Goal: Task Accomplishment & Management: Manage account settings

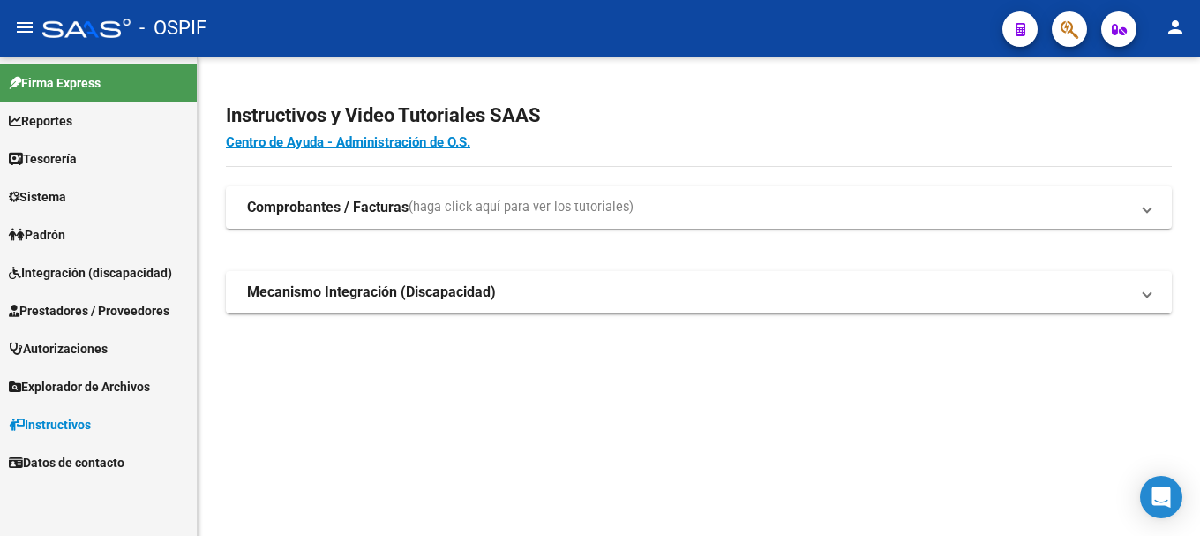
click at [87, 306] on span "Prestadores / Proveedores" at bounding box center [89, 310] width 161 height 19
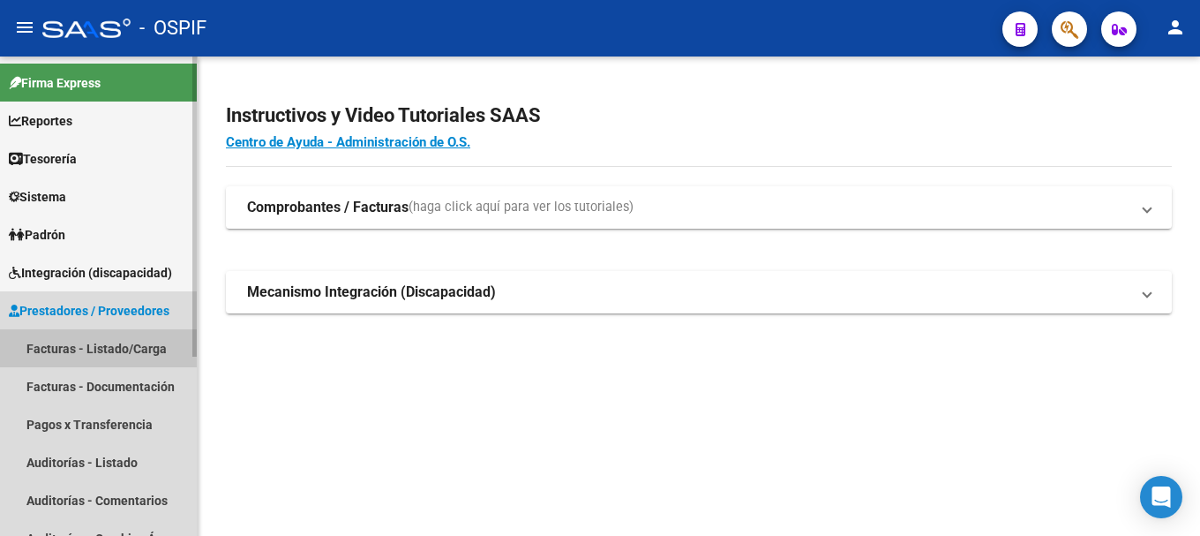
click at [82, 348] on link "Facturas - Listado/Carga" at bounding box center [98, 348] width 197 height 38
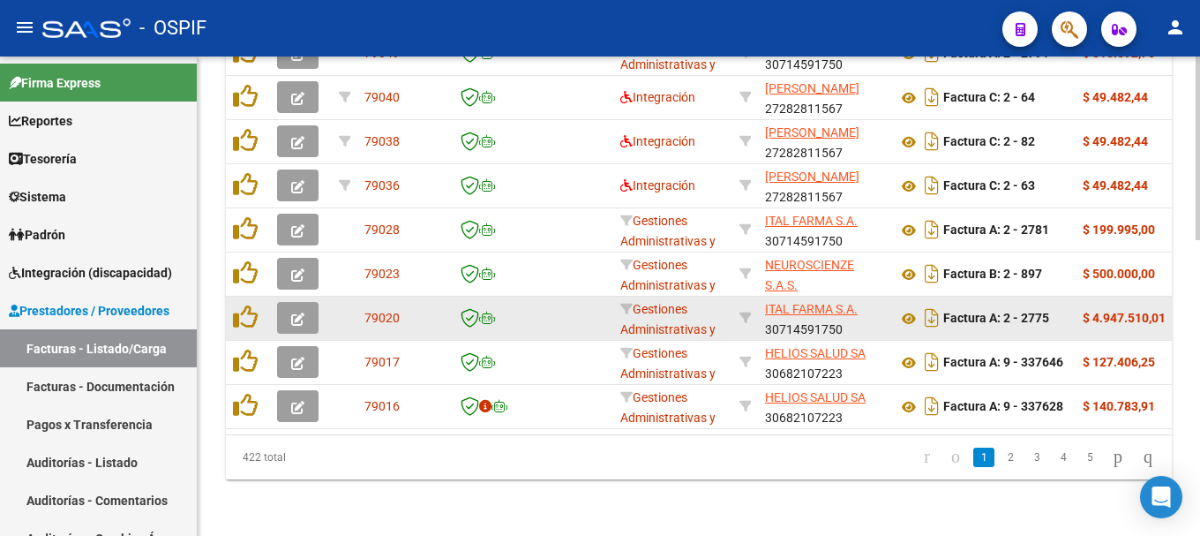
scroll to position [774, 0]
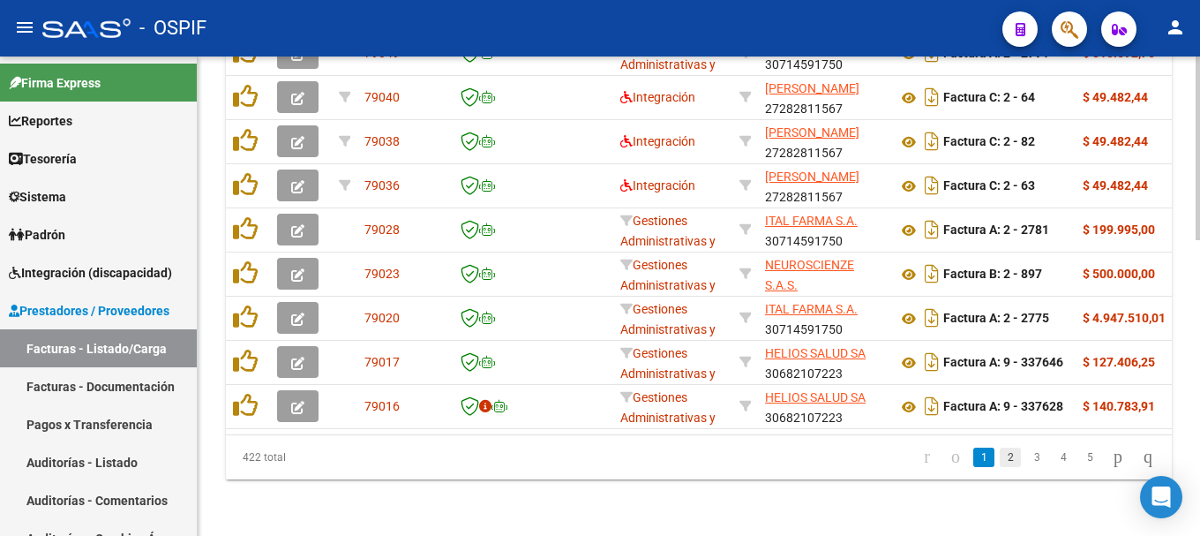
click at [1000, 461] on link "2" at bounding box center [1010, 456] width 21 height 19
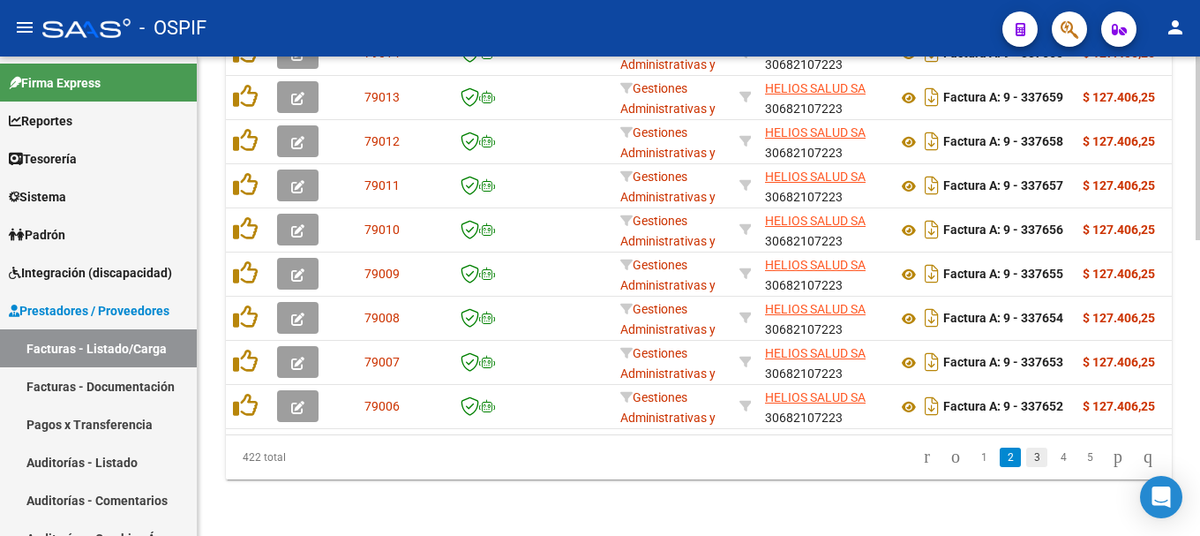
click at [1026, 452] on link "3" at bounding box center [1036, 456] width 21 height 19
click at [1053, 459] on link "4" at bounding box center [1063, 456] width 21 height 19
click at [1053, 460] on link "5" at bounding box center [1063, 456] width 21 height 19
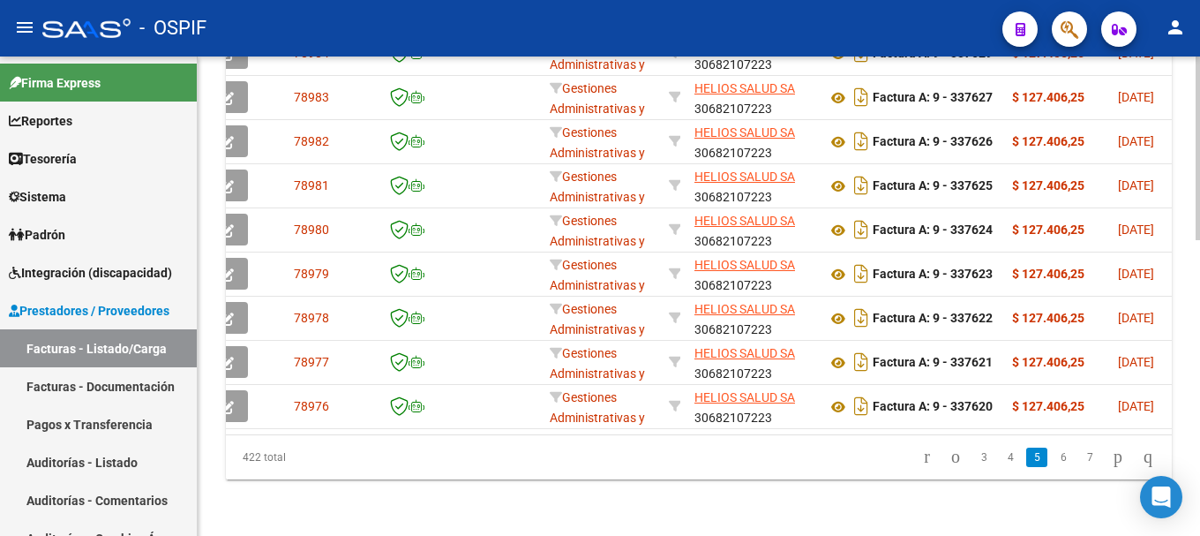
scroll to position [0, 106]
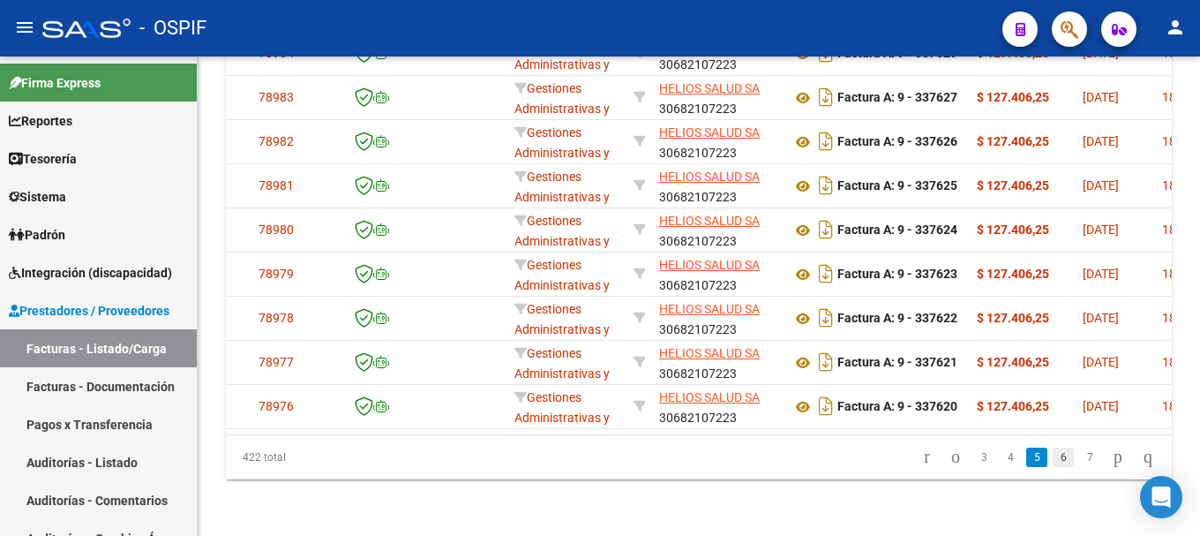
click at [1053, 456] on link "6" at bounding box center [1063, 456] width 21 height 19
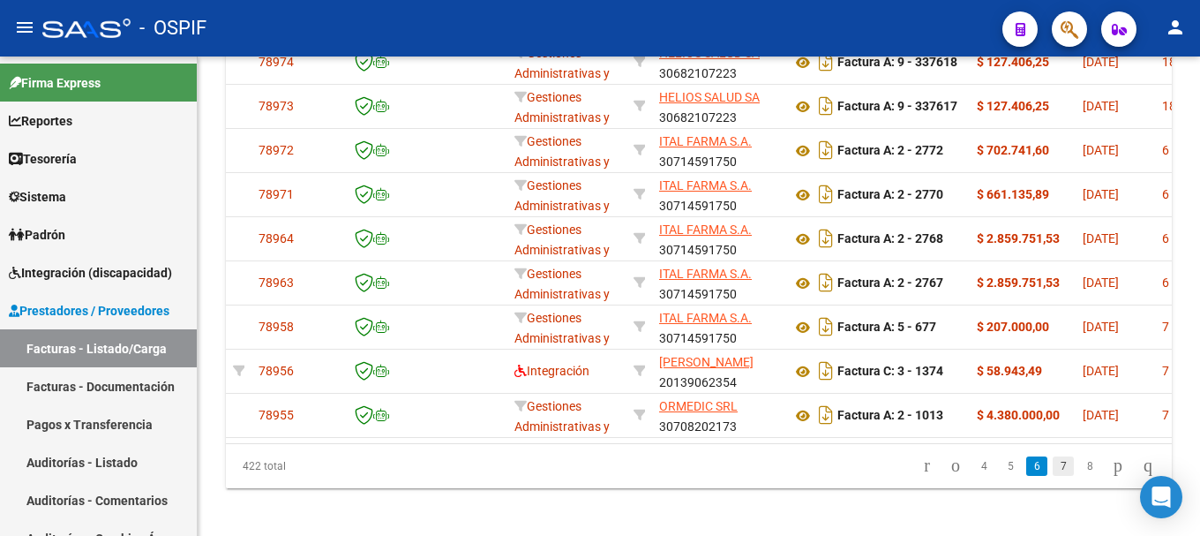
scroll to position [774, 0]
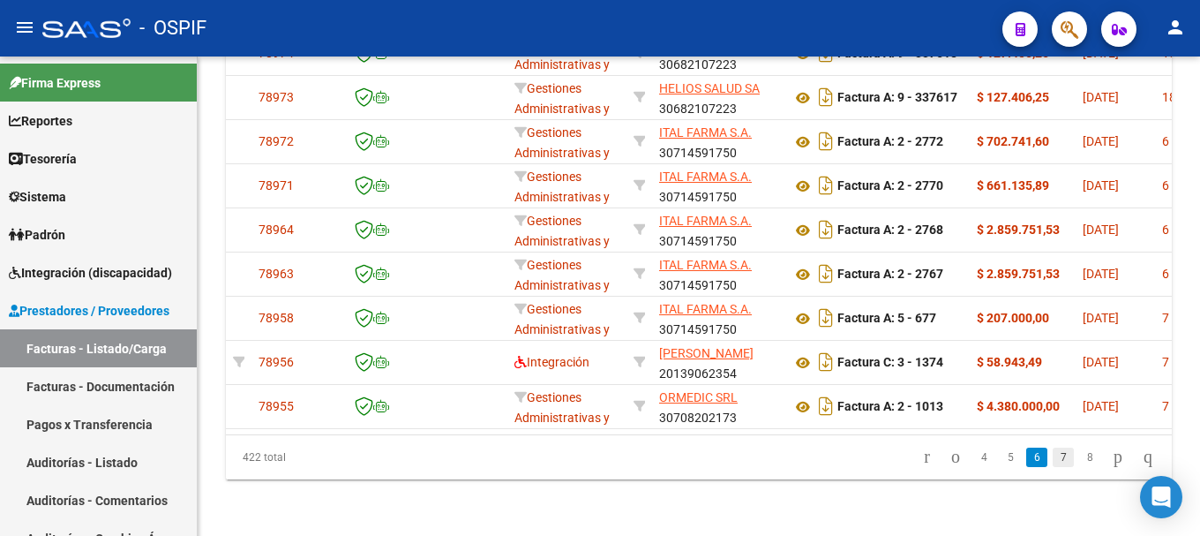
click at [1053, 462] on link "7" at bounding box center [1063, 456] width 21 height 19
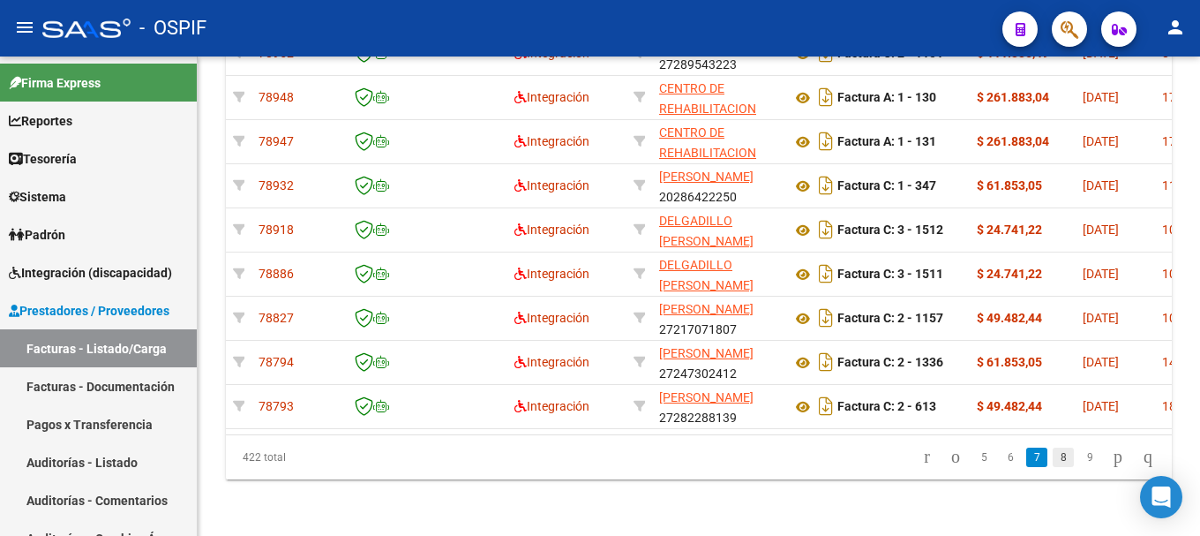
click at [1053, 458] on link "8" at bounding box center [1063, 456] width 21 height 19
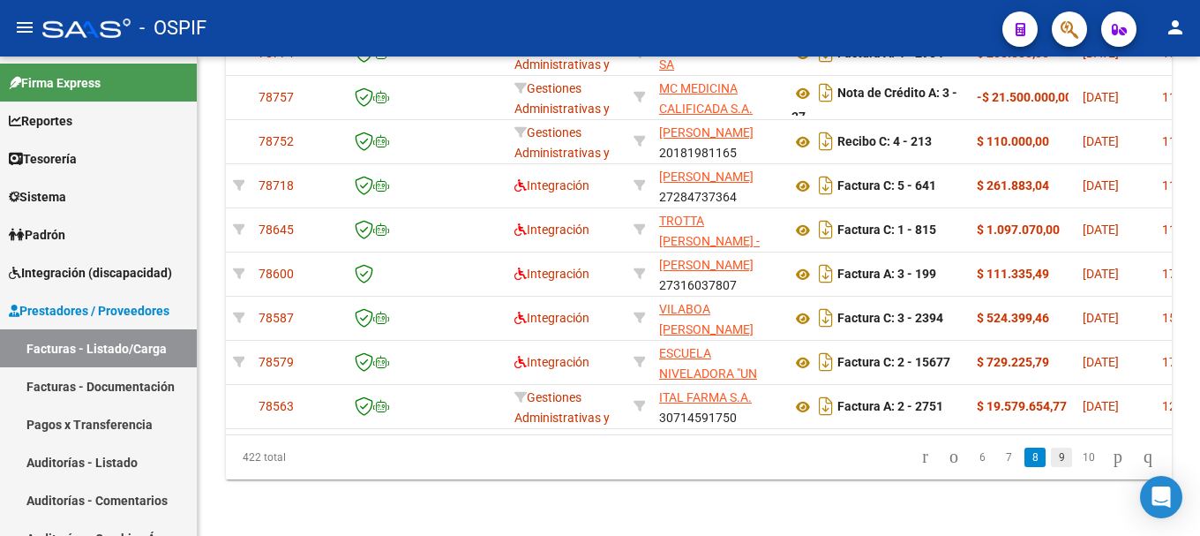
click at [1051, 458] on link "9" at bounding box center [1061, 456] width 21 height 19
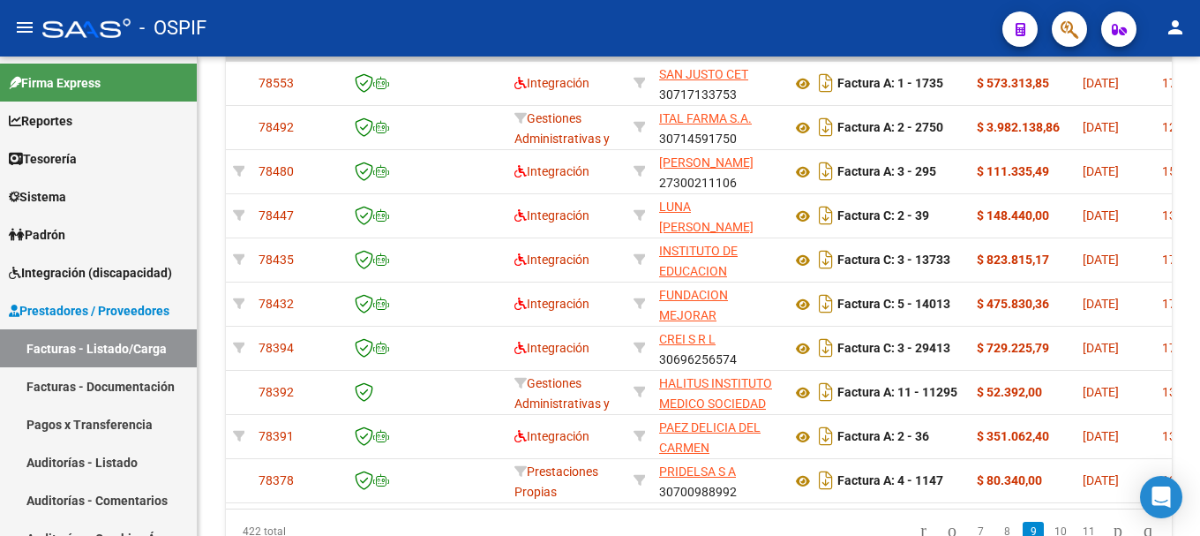
scroll to position [597, 0]
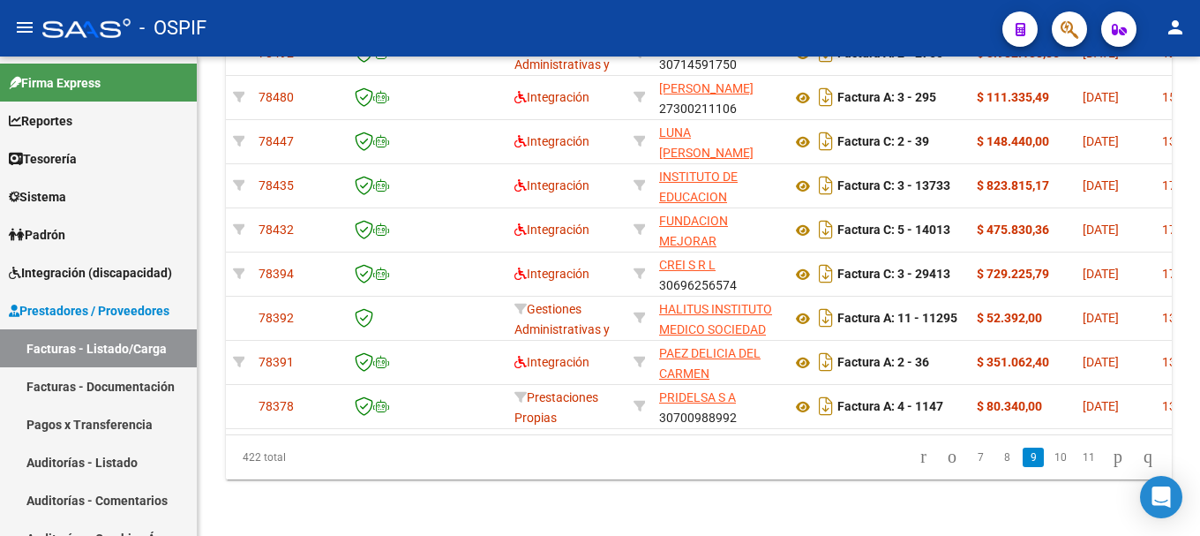
click at [1049, 458] on link "10" at bounding box center [1060, 456] width 23 height 19
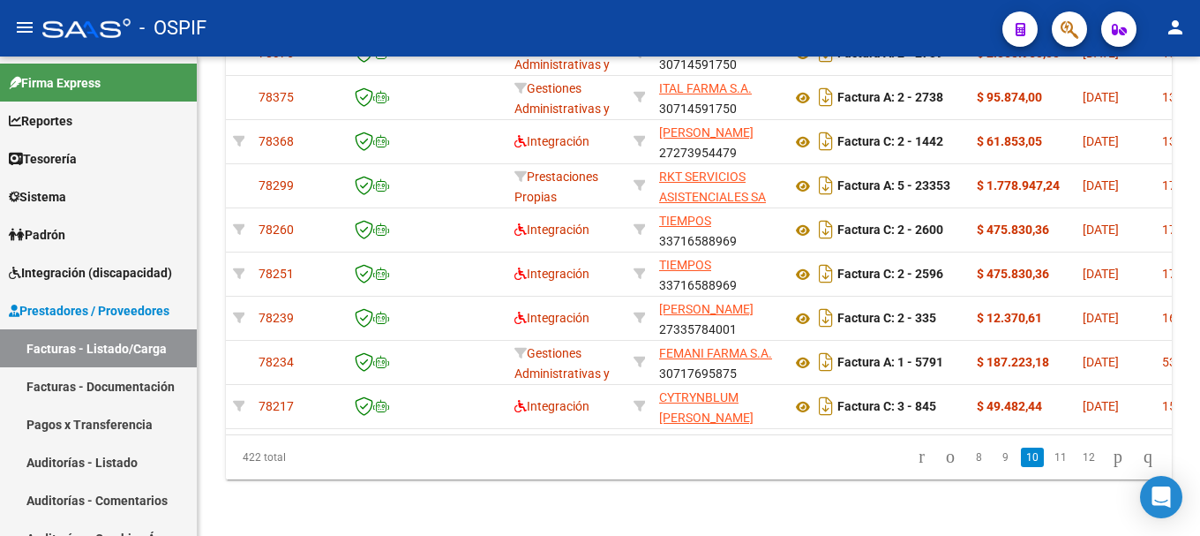
click at [1049, 458] on link "11" at bounding box center [1060, 456] width 23 height 19
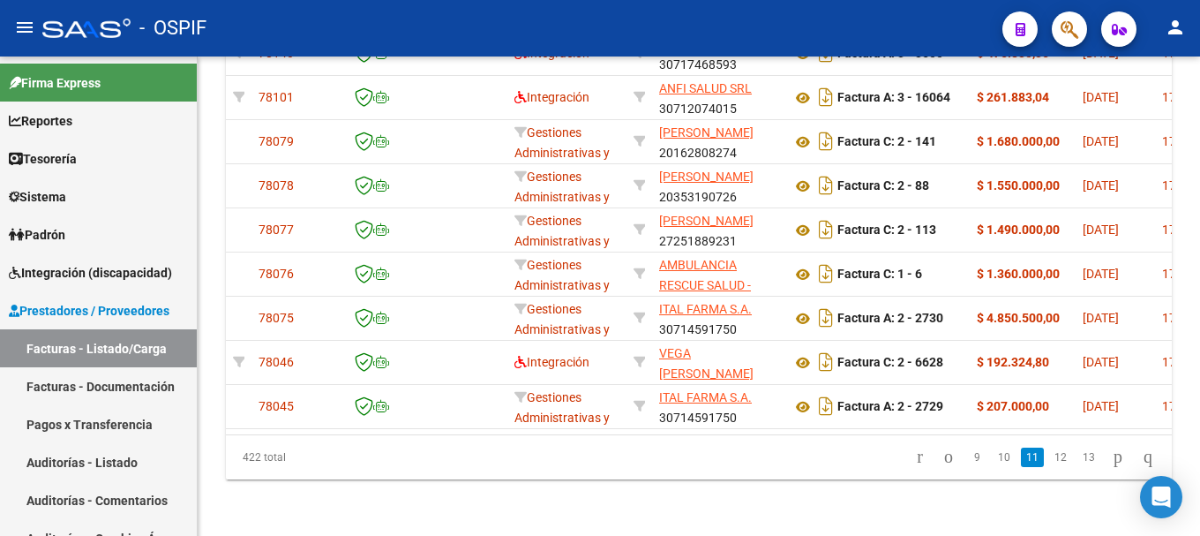
scroll to position [774, 0]
click at [1049, 458] on link "12" at bounding box center [1060, 456] width 23 height 19
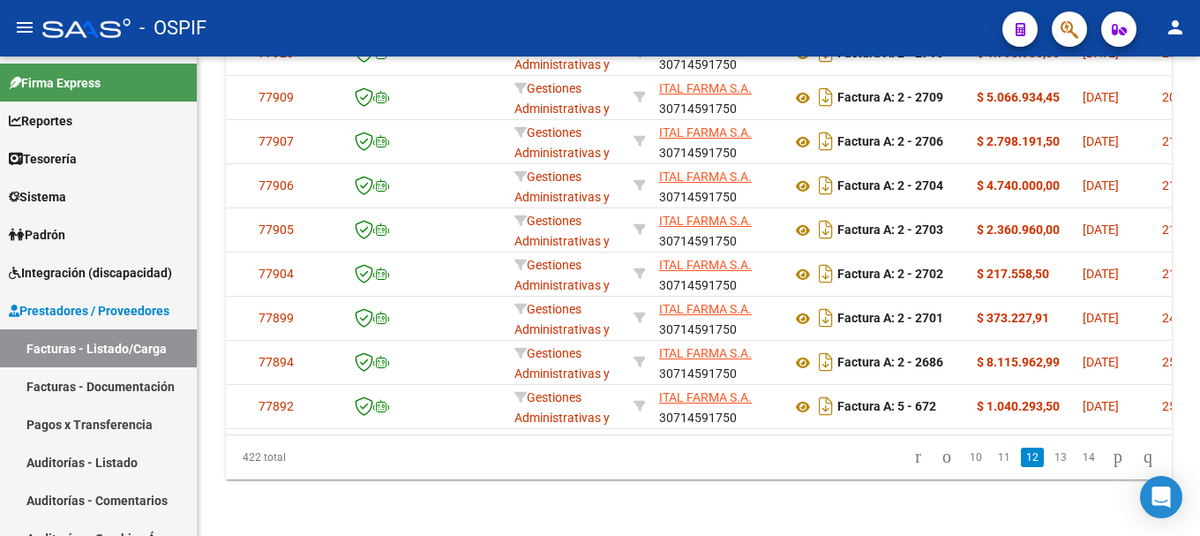
click at [1049, 458] on link "13" at bounding box center [1060, 456] width 23 height 19
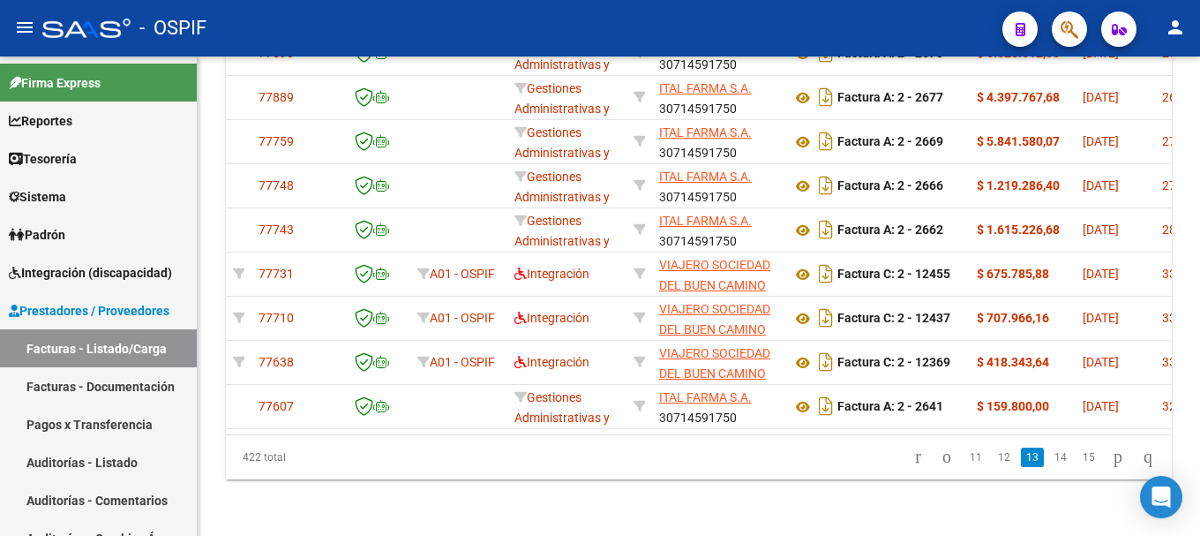
click at [1049, 458] on link "14" at bounding box center [1060, 456] width 23 height 19
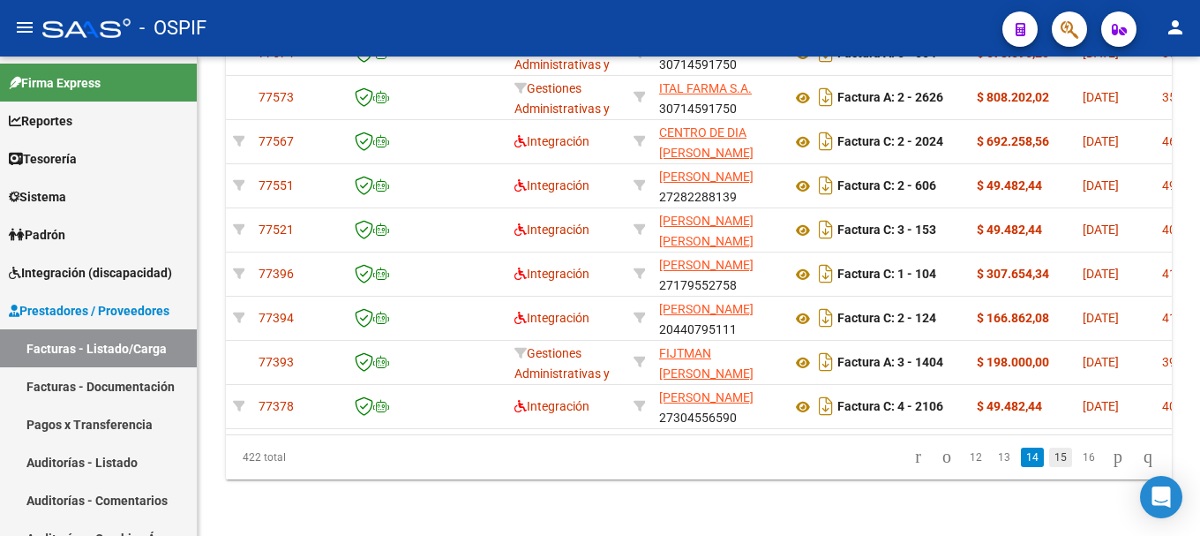
click at [1049, 459] on link "15" at bounding box center [1060, 456] width 23 height 19
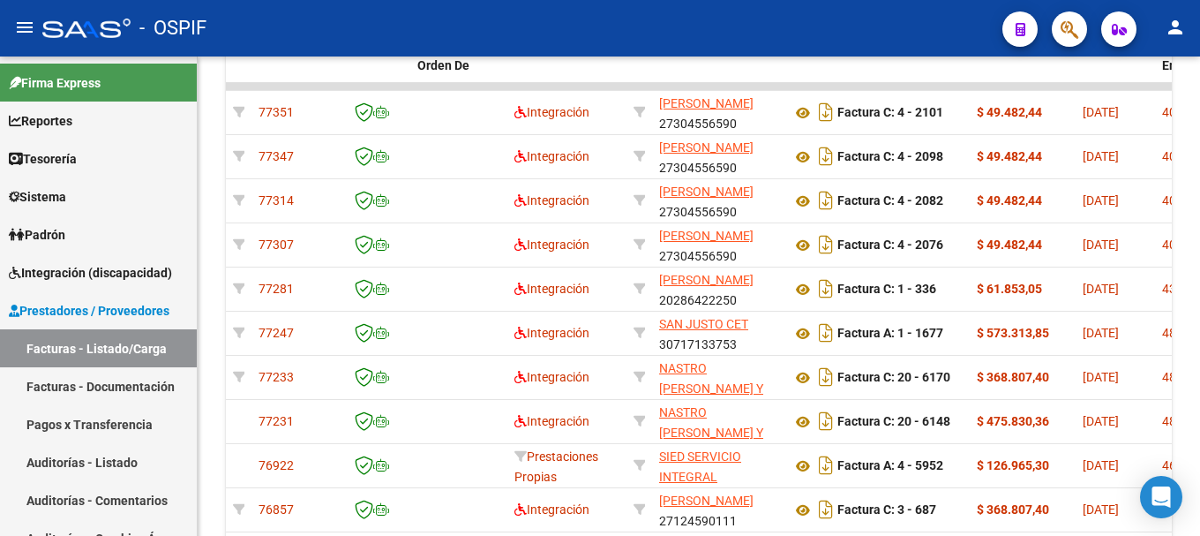
scroll to position [597, 0]
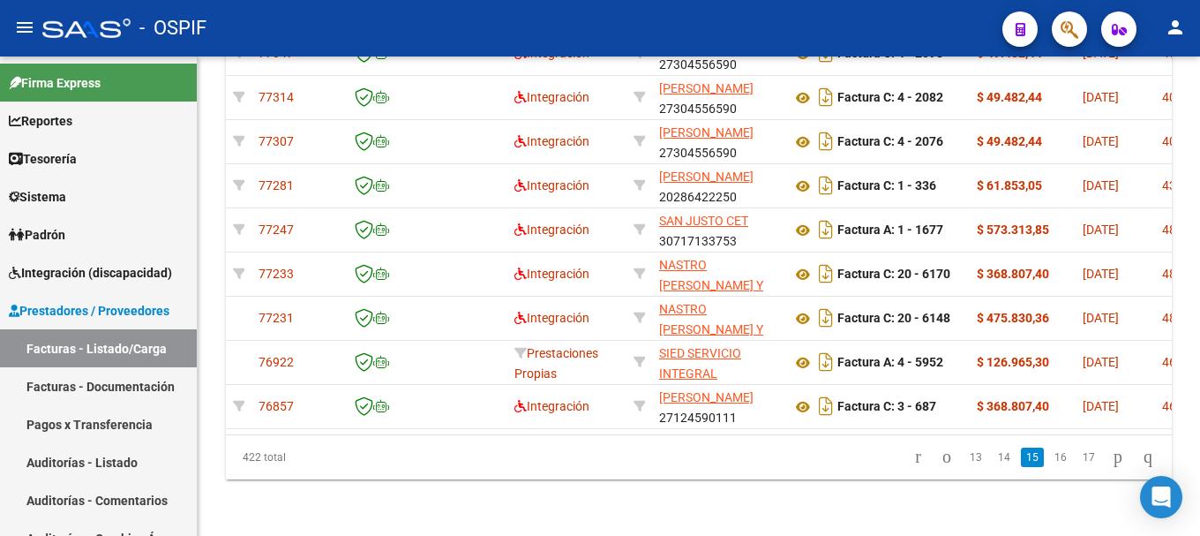
click at [1049, 459] on link "16" at bounding box center [1060, 456] width 23 height 19
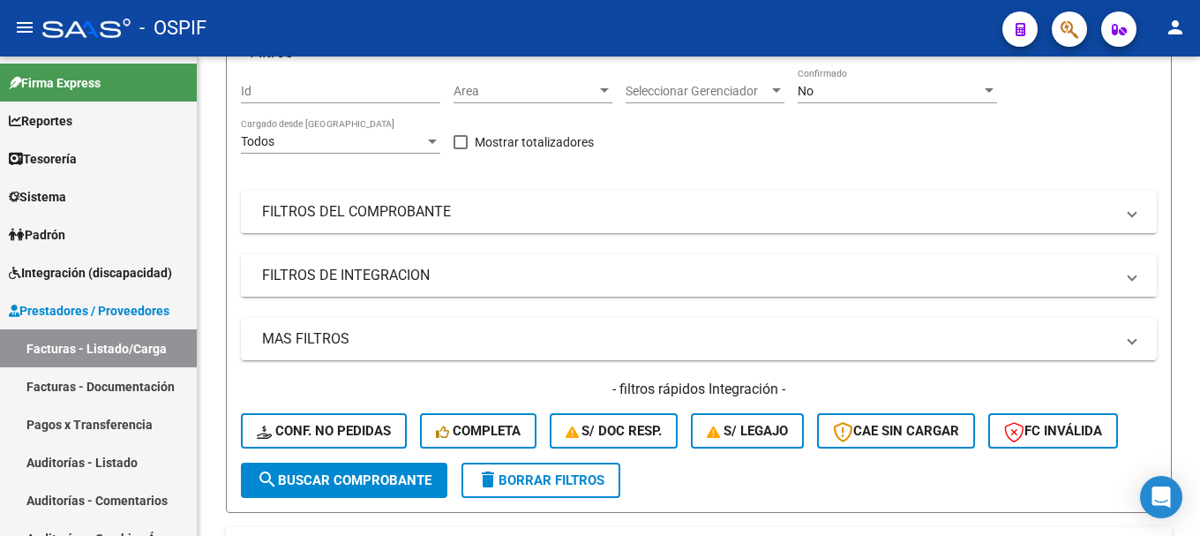
scroll to position [68, 0]
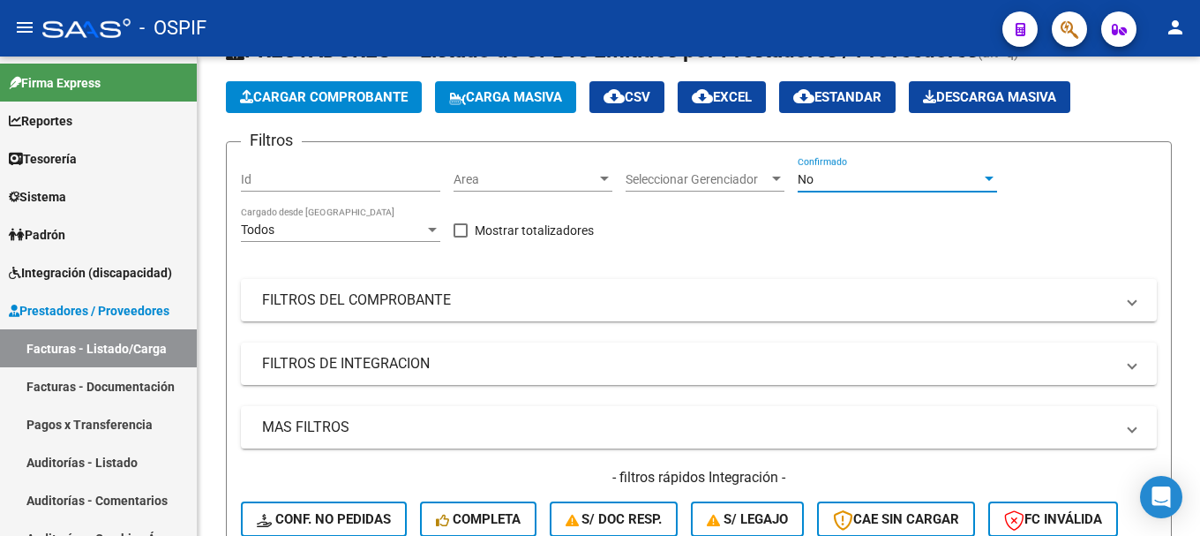
click at [994, 176] on div at bounding box center [989, 179] width 16 height 14
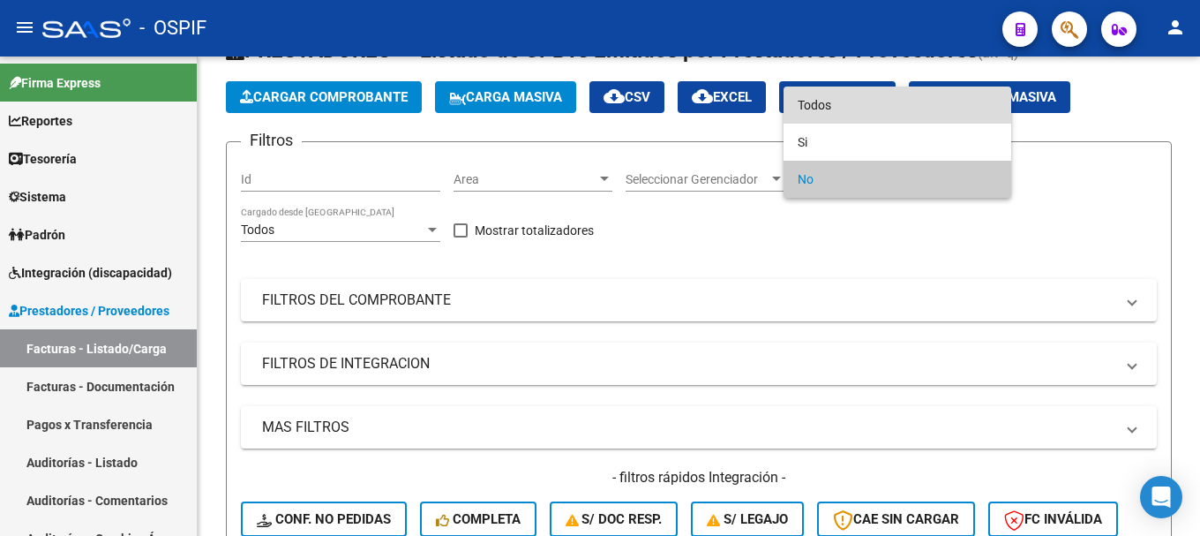
click at [866, 110] on span "Todos" at bounding box center [897, 104] width 199 height 37
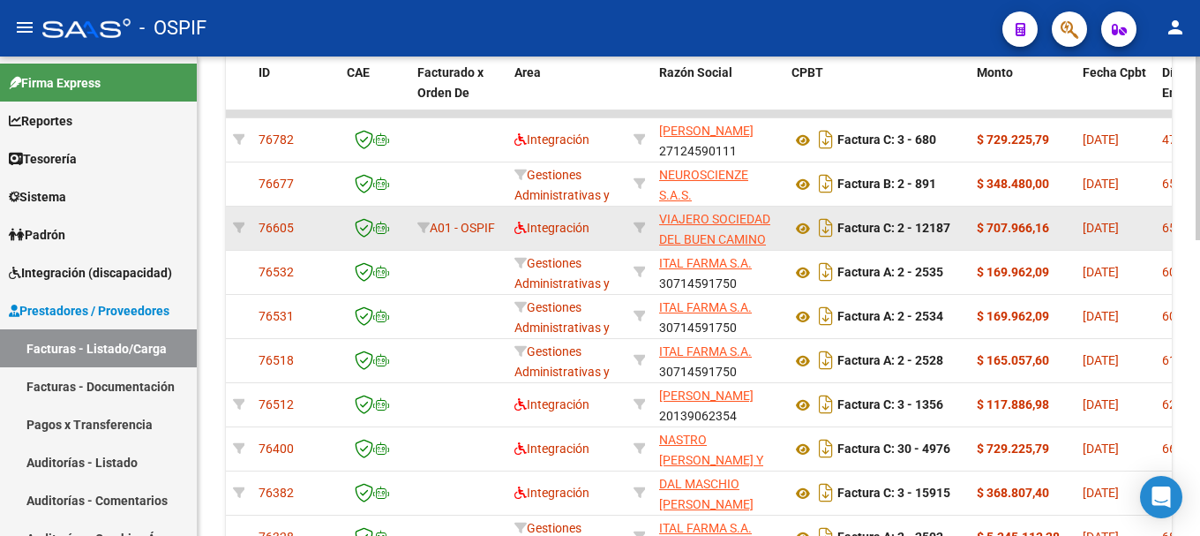
scroll to position [774, 0]
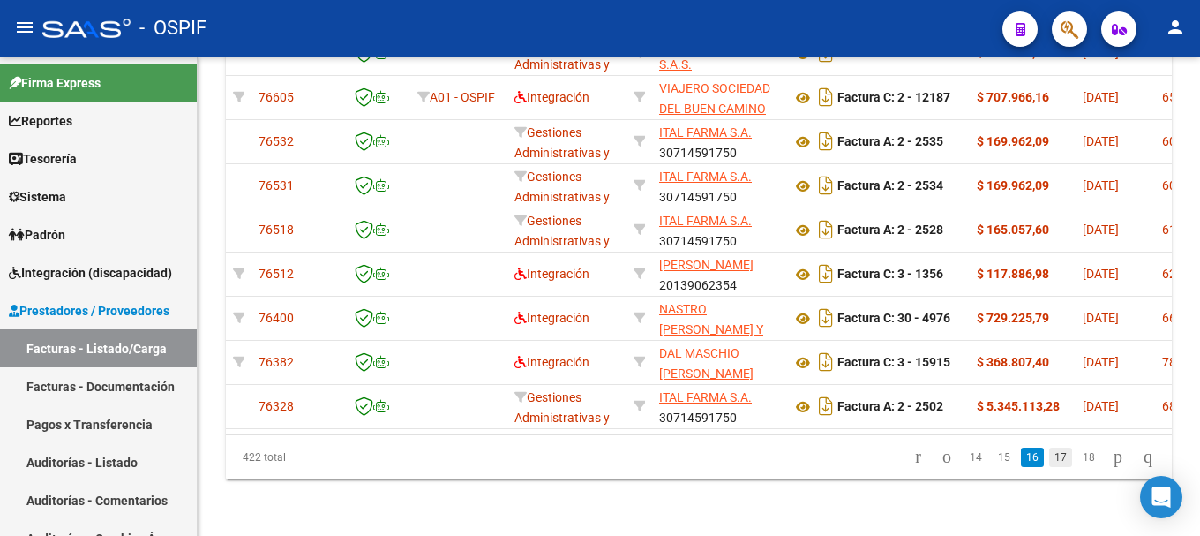
click at [1049, 465] on link "17" at bounding box center [1060, 456] width 23 height 19
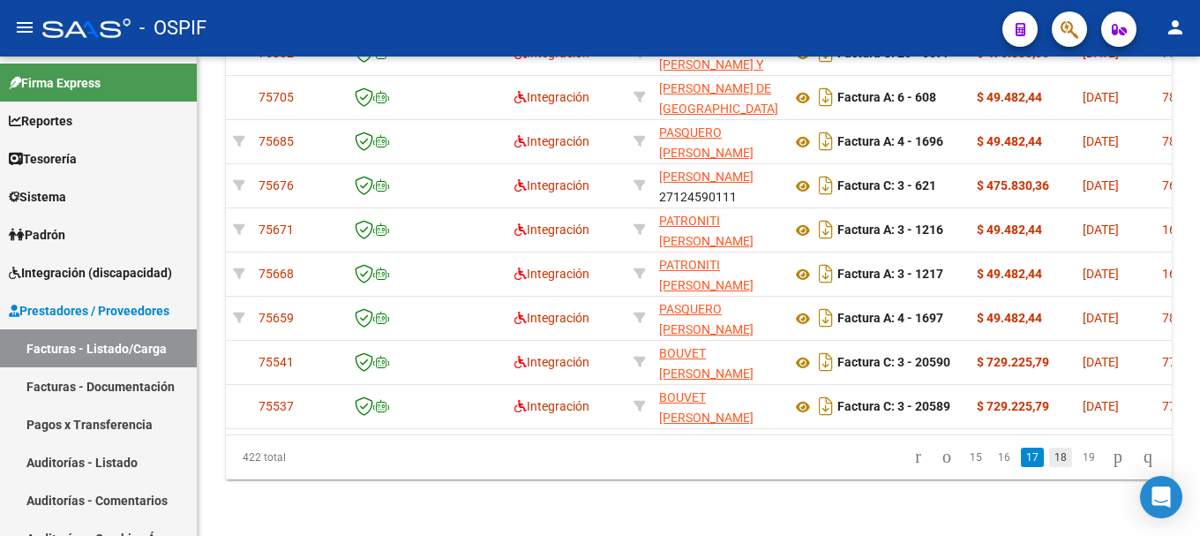
click at [1049, 461] on link "18" at bounding box center [1060, 456] width 23 height 19
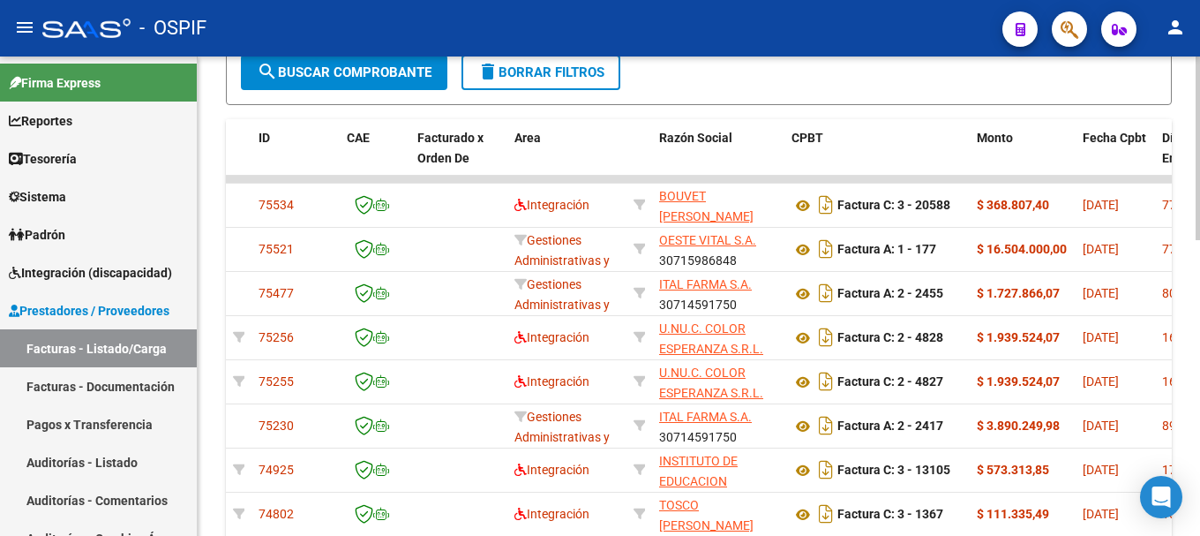
scroll to position [509, 0]
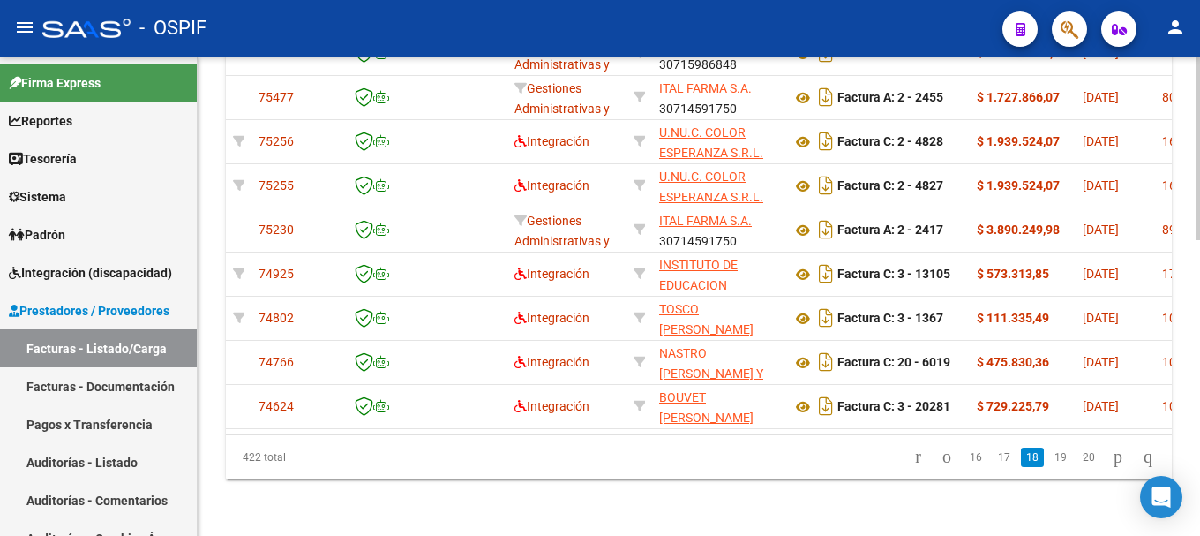
click at [1049, 461] on link "19" at bounding box center [1060, 456] width 23 height 19
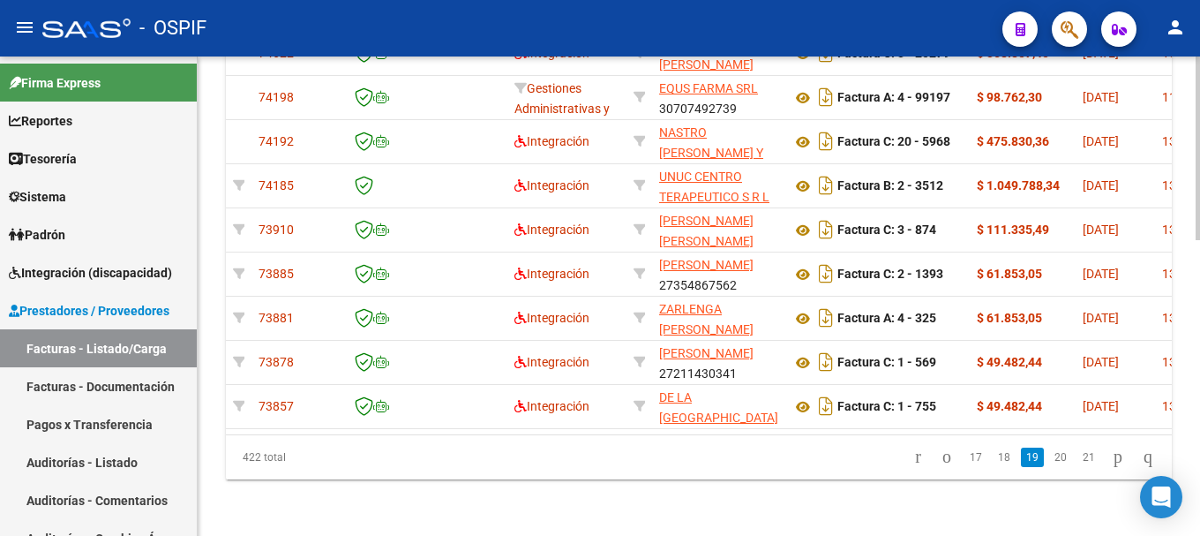
click at [1049, 461] on link "20" at bounding box center [1060, 456] width 23 height 19
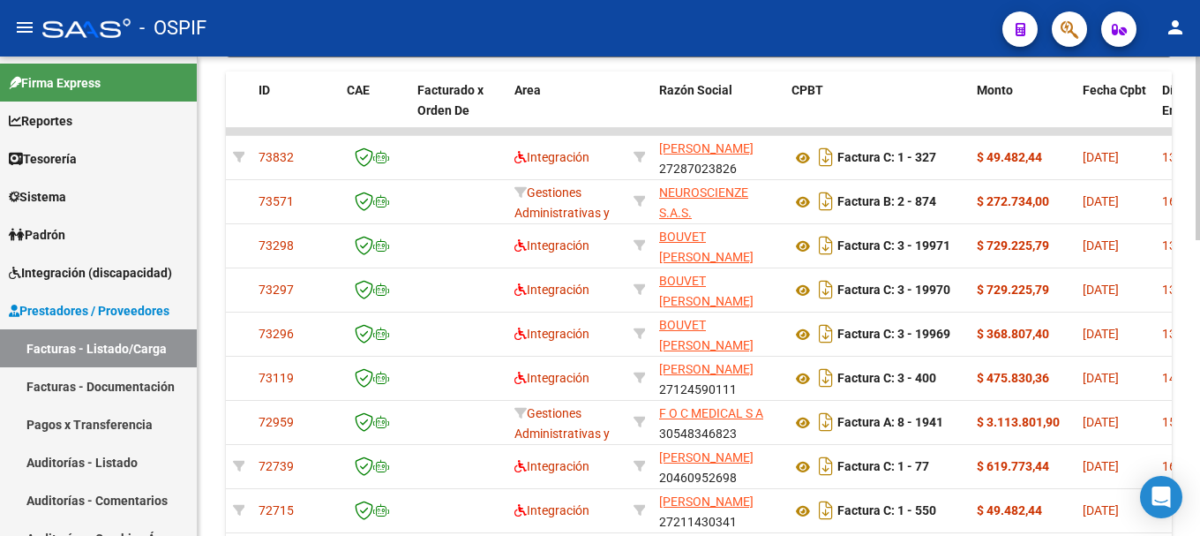
scroll to position [597, 0]
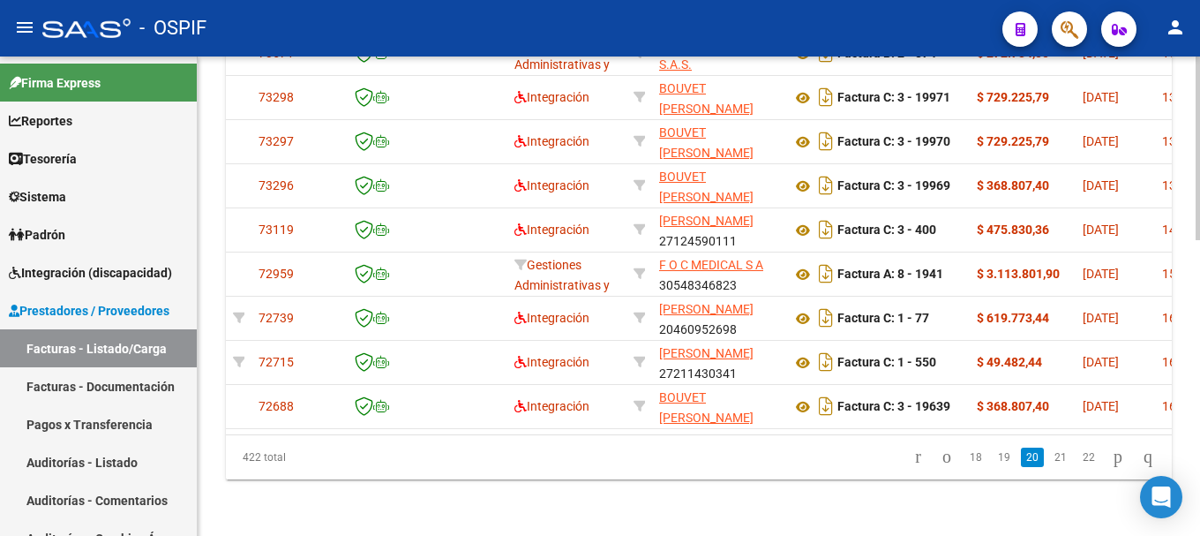
click at [1049, 461] on link "21" at bounding box center [1060, 456] width 23 height 19
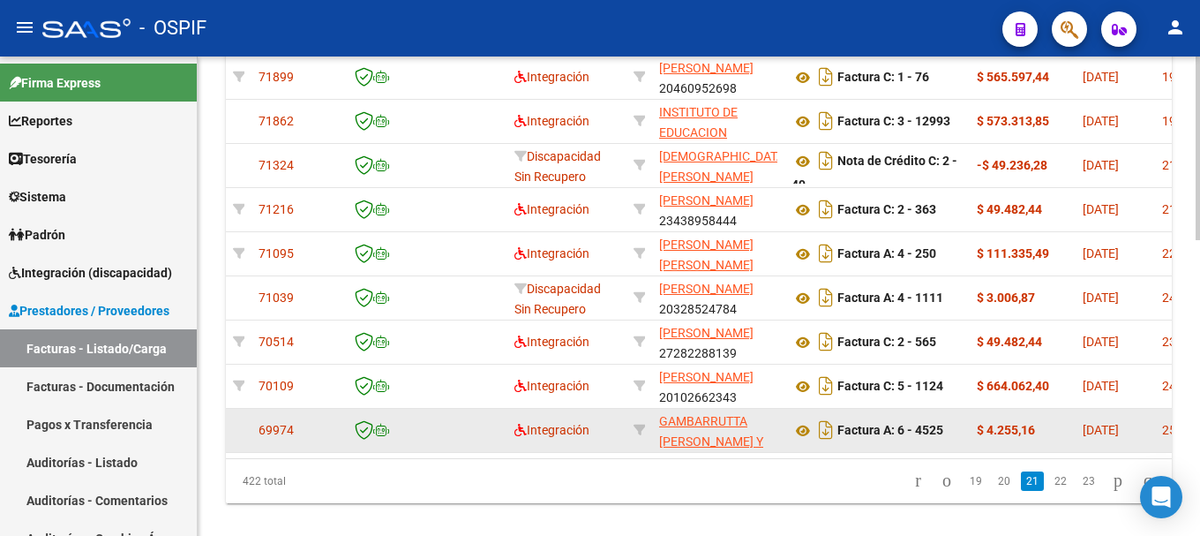
scroll to position [774, 0]
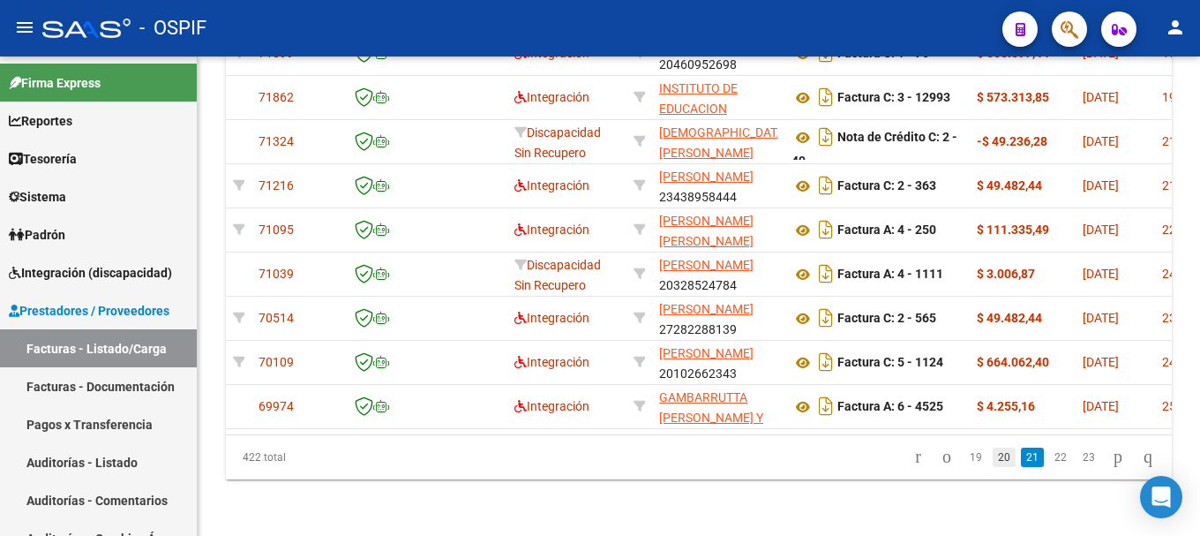
click at [993, 458] on link "20" at bounding box center [1004, 456] width 23 height 19
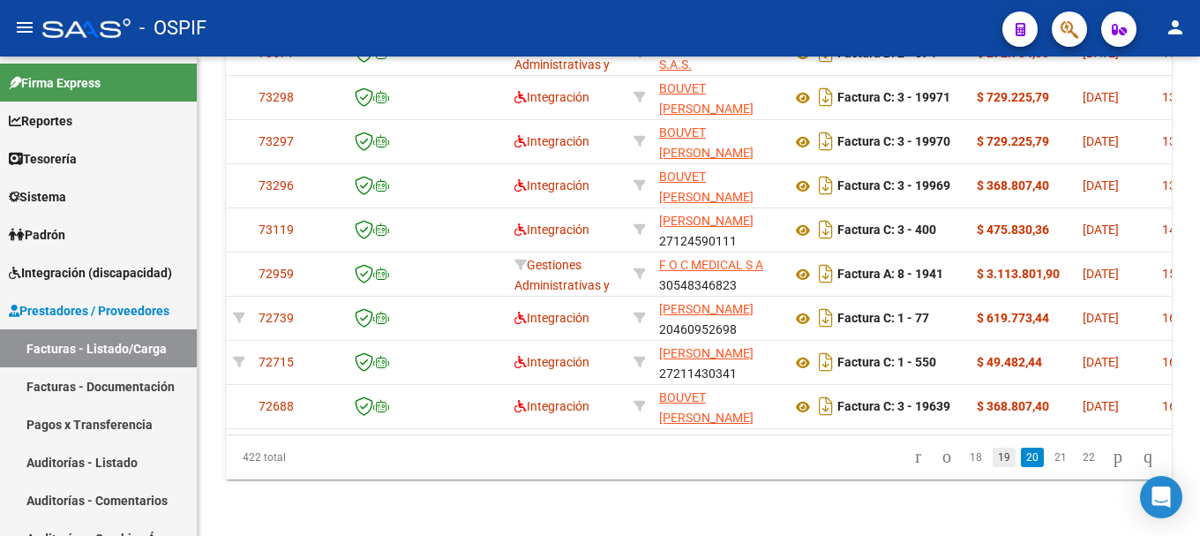
click at [993, 460] on link "19" at bounding box center [1004, 456] width 23 height 19
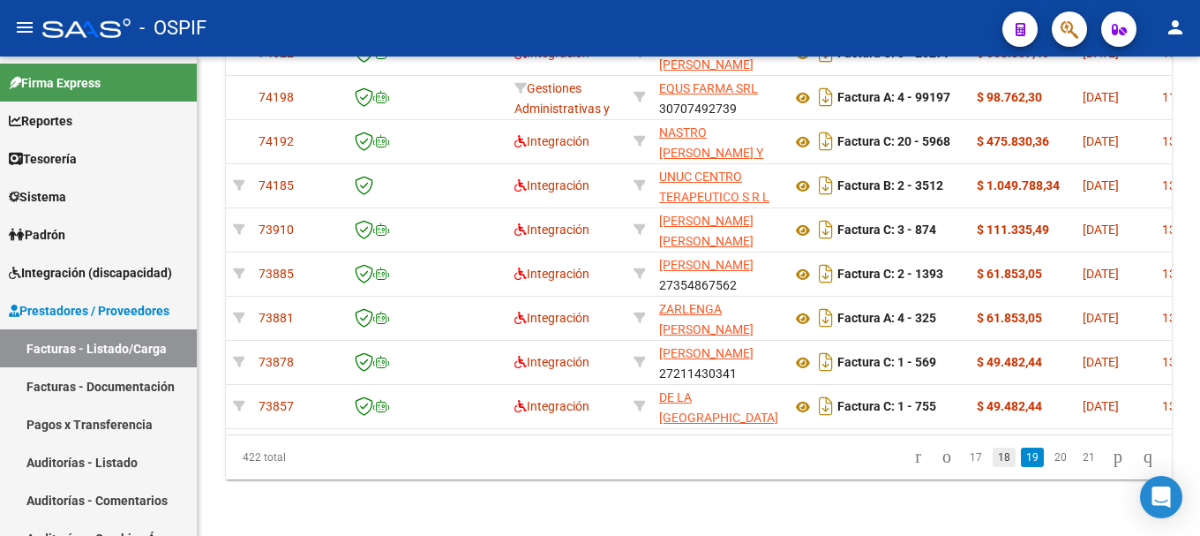
click at [993, 457] on link "18" at bounding box center [1004, 456] width 23 height 19
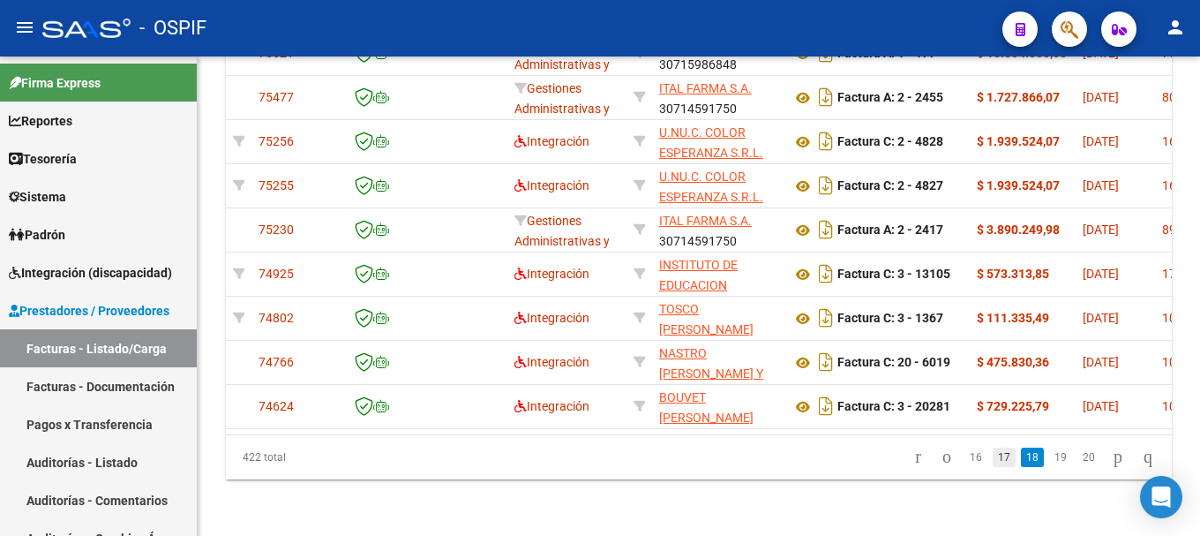
click at [993, 460] on link "17" at bounding box center [1004, 456] width 23 height 19
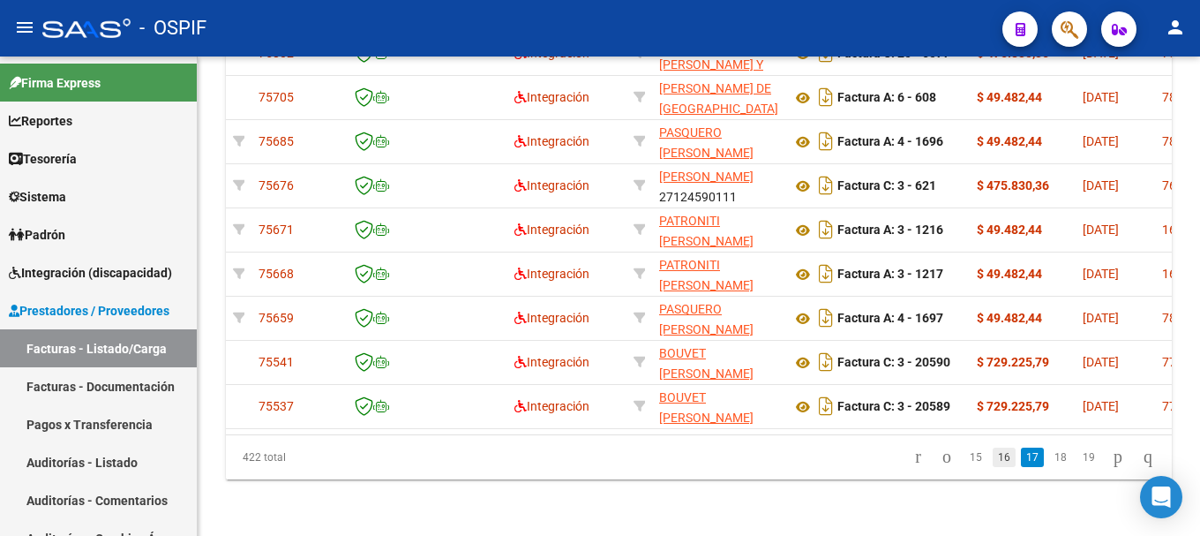
click at [993, 459] on link "16" at bounding box center [1004, 456] width 23 height 19
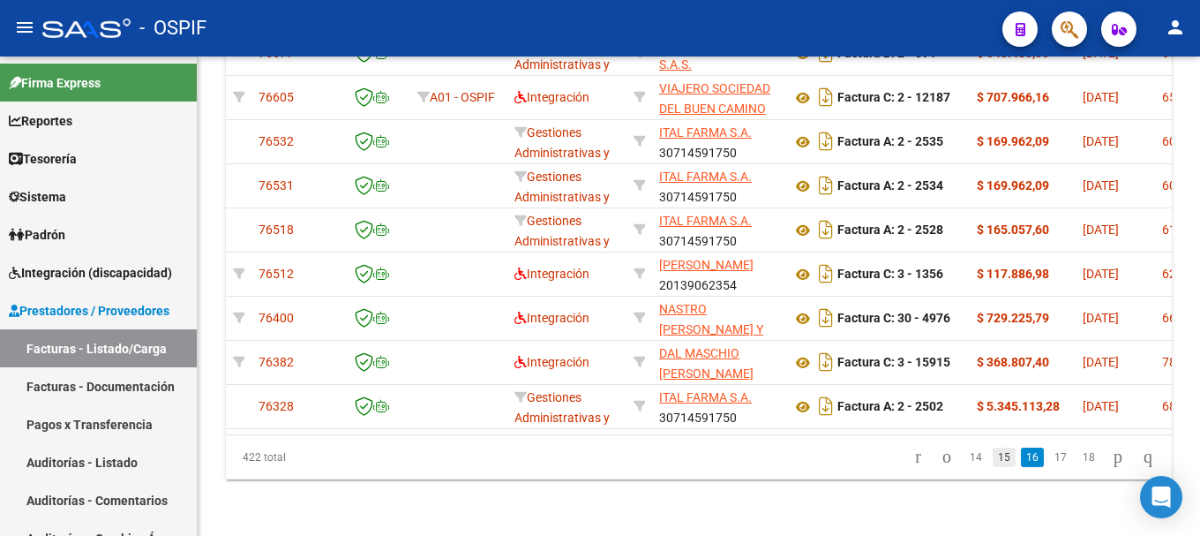
click at [993, 459] on link "15" at bounding box center [1004, 456] width 23 height 19
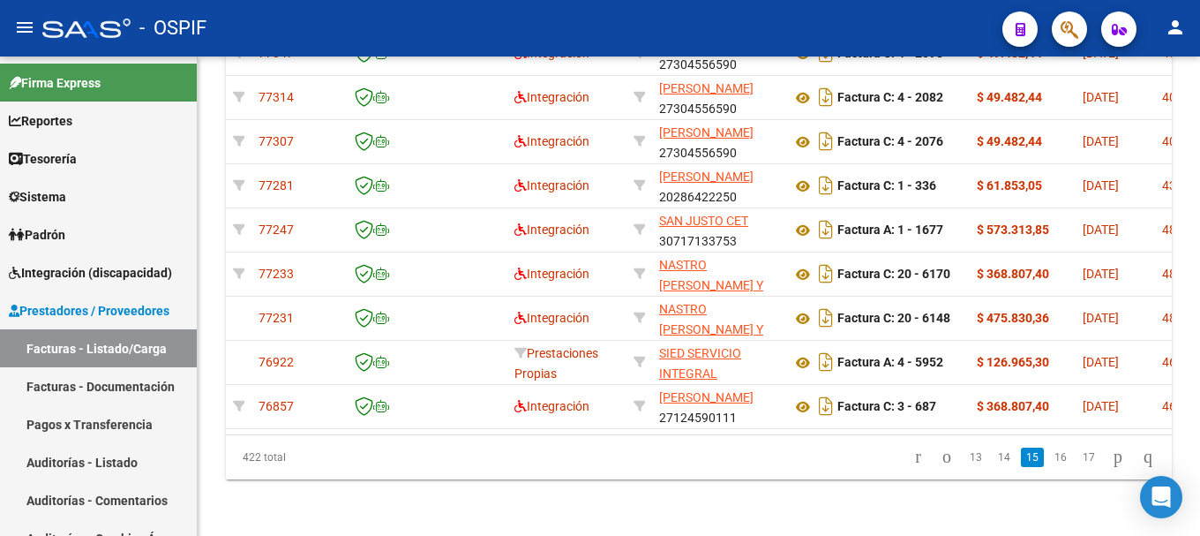
click at [993, 459] on link "14" at bounding box center [1004, 456] width 23 height 19
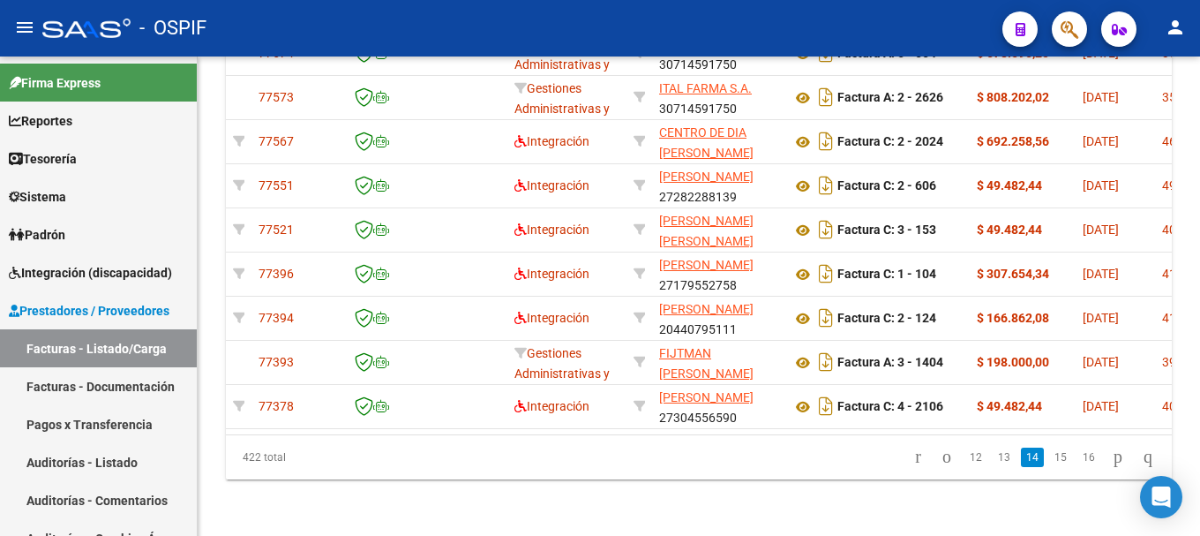
click at [993, 459] on link "13" at bounding box center [1004, 456] width 23 height 19
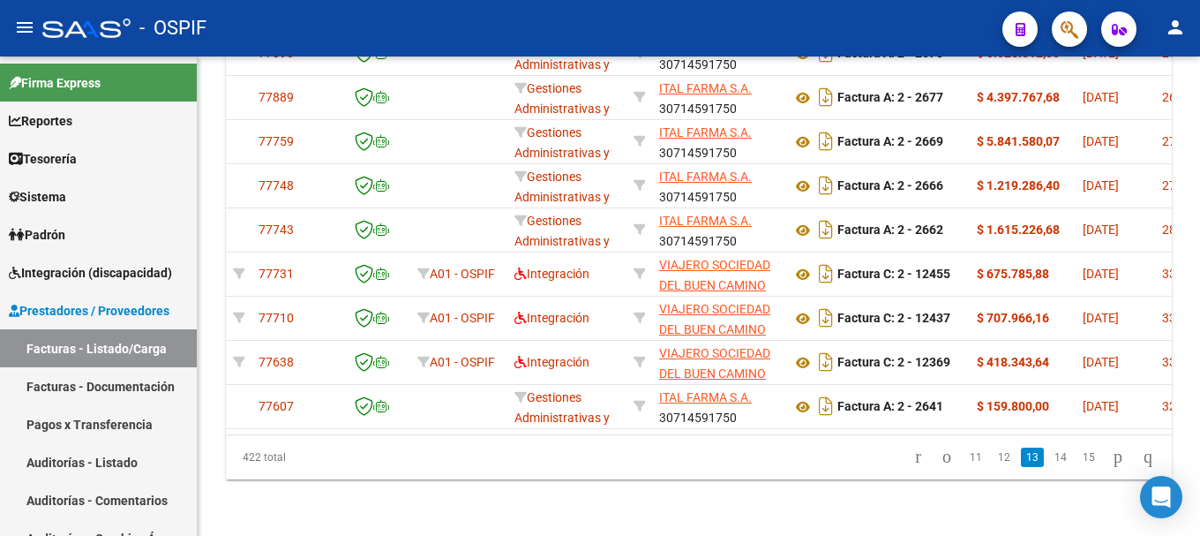
click at [993, 459] on link "12" at bounding box center [1004, 456] width 23 height 19
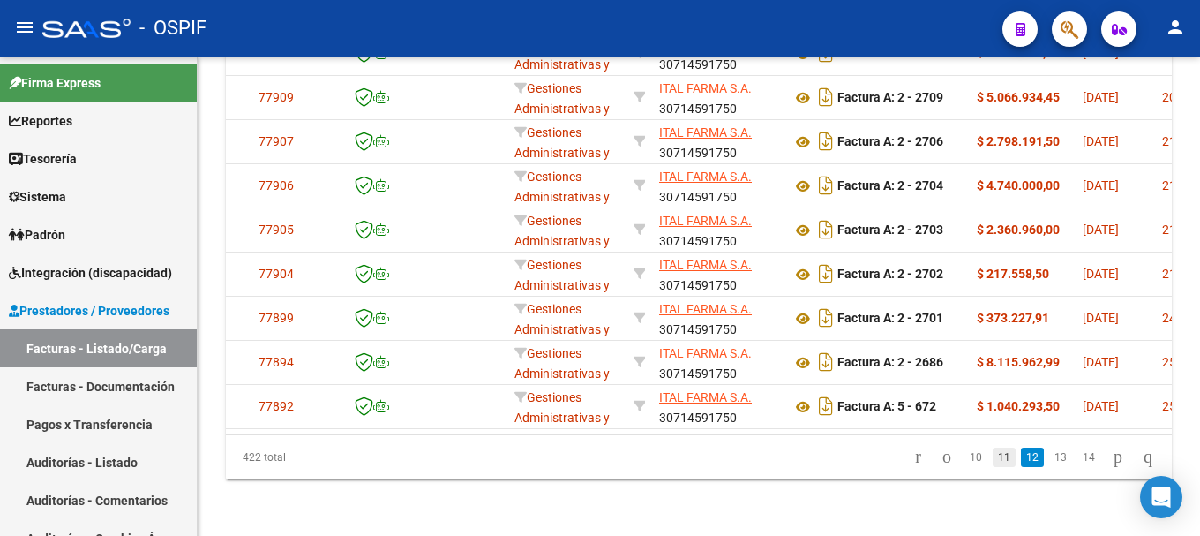
click at [993, 459] on link "11" at bounding box center [1004, 456] width 23 height 19
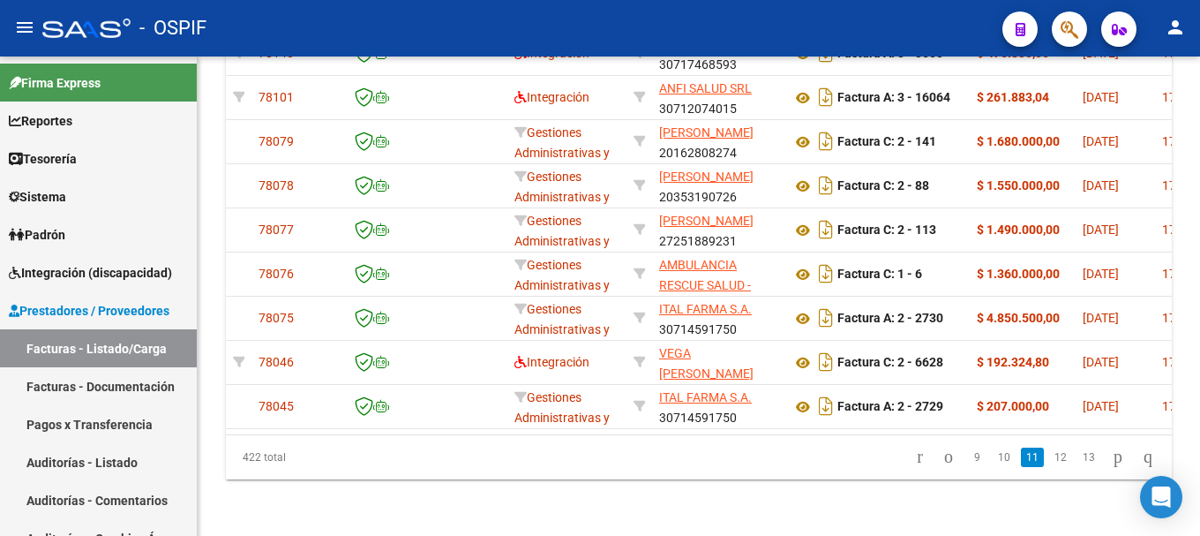
click at [993, 459] on link "10" at bounding box center [1004, 456] width 23 height 19
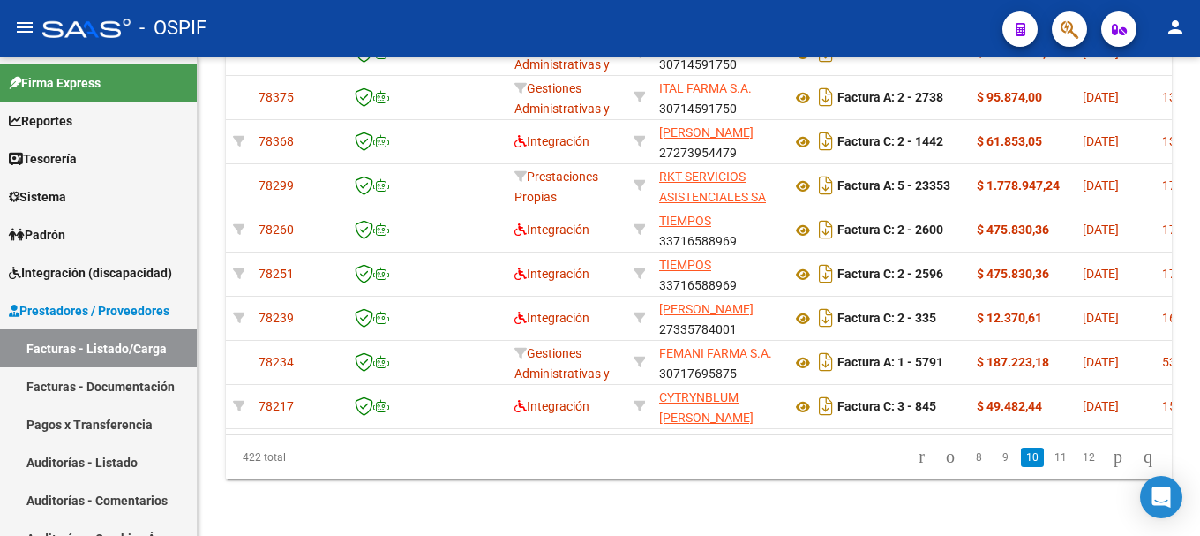
click at [994, 459] on link "9" at bounding box center [1004, 456] width 21 height 19
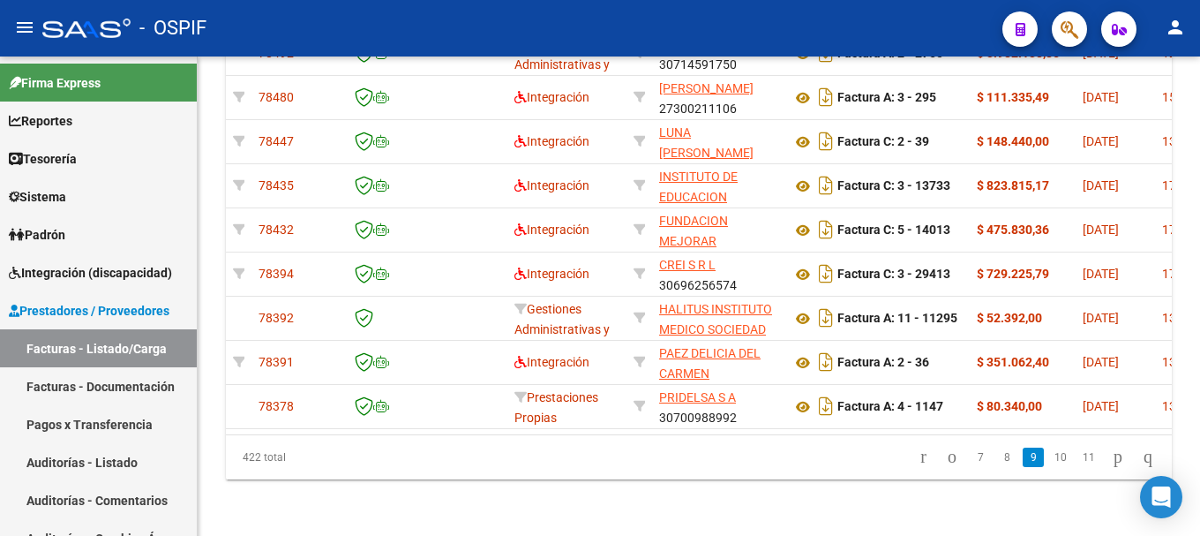
click at [996, 459] on link "8" at bounding box center [1006, 456] width 21 height 19
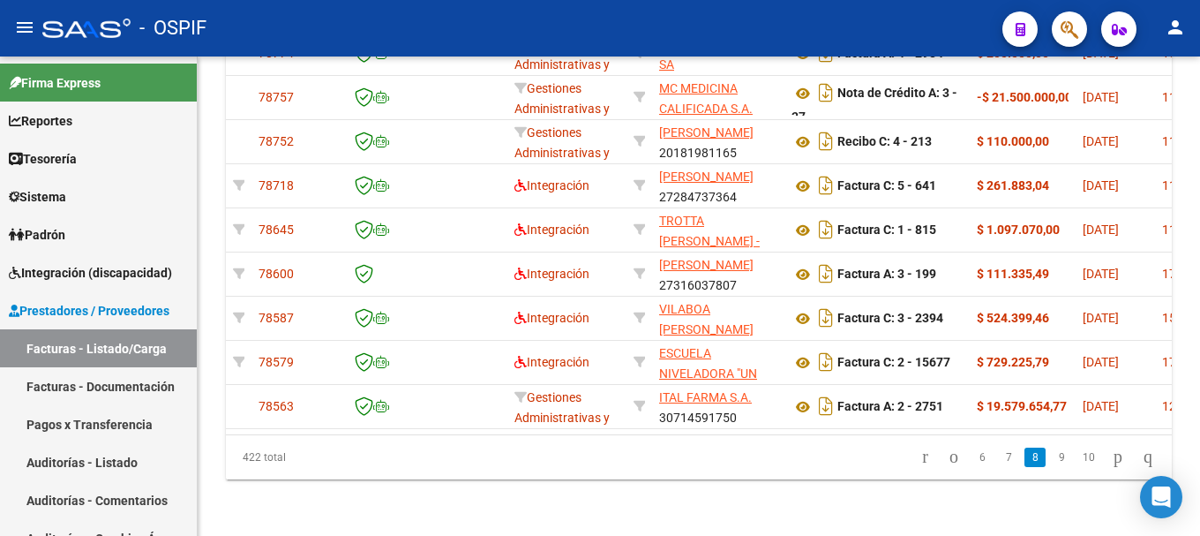
scroll to position [686, 0]
click at [998, 459] on link "7" at bounding box center [1008, 456] width 21 height 19
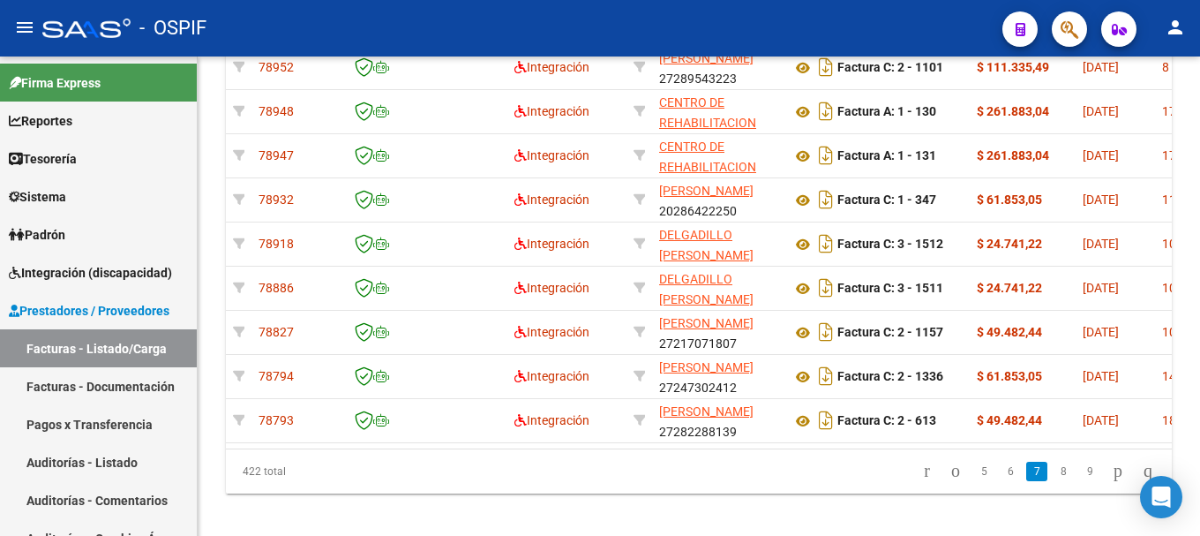
scroll to position [774, 0]
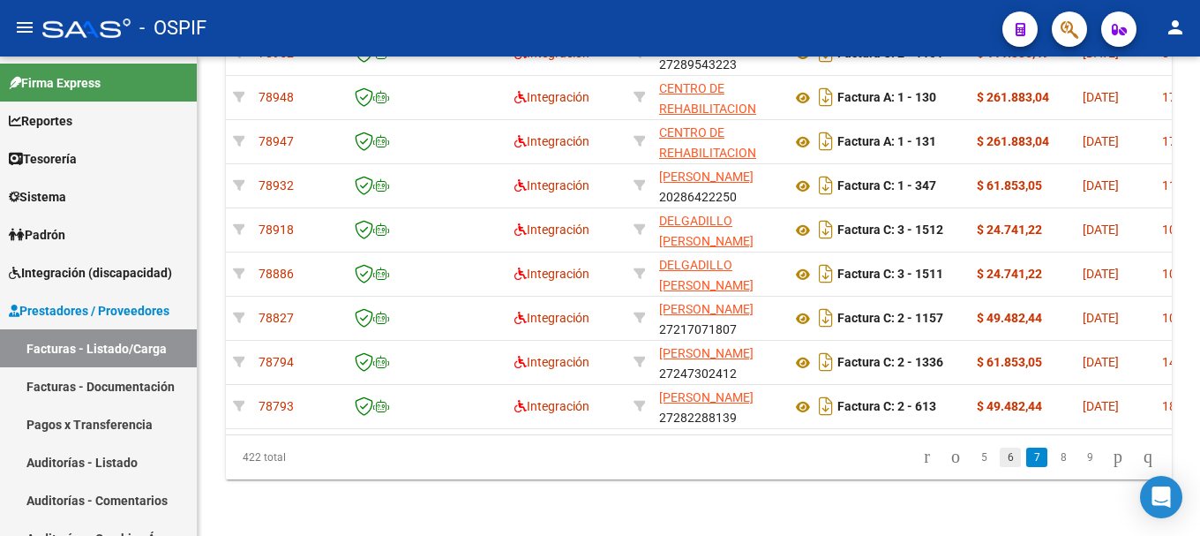
click at [1000, 458] on link "6" at bounding box center [1010, 456] width 21 height 19
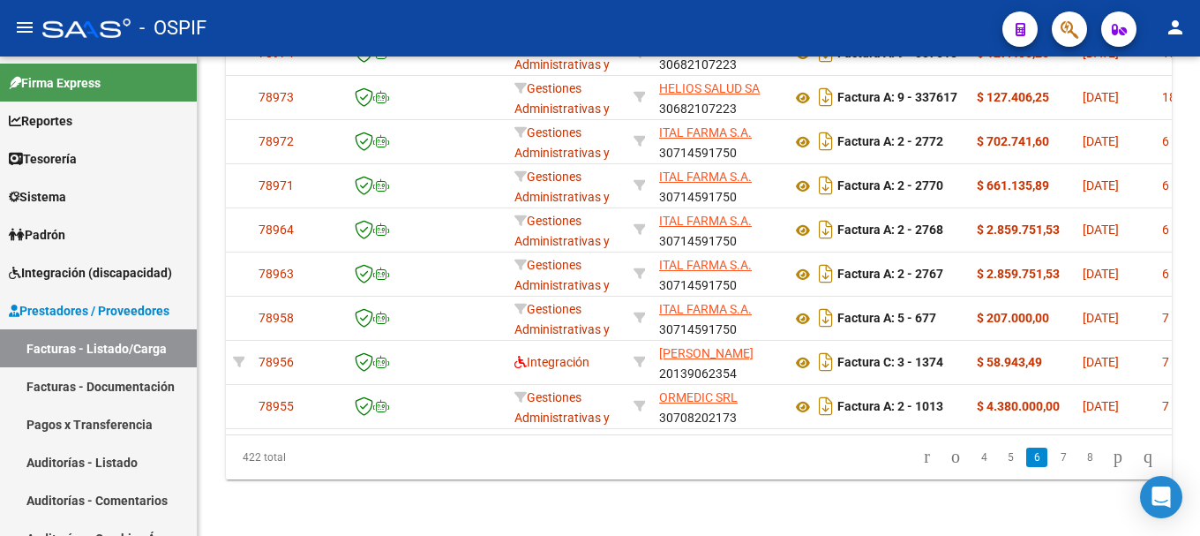
click at [1000, 458] on link "5" at bounding box center [1010, 456] width 21 height 19
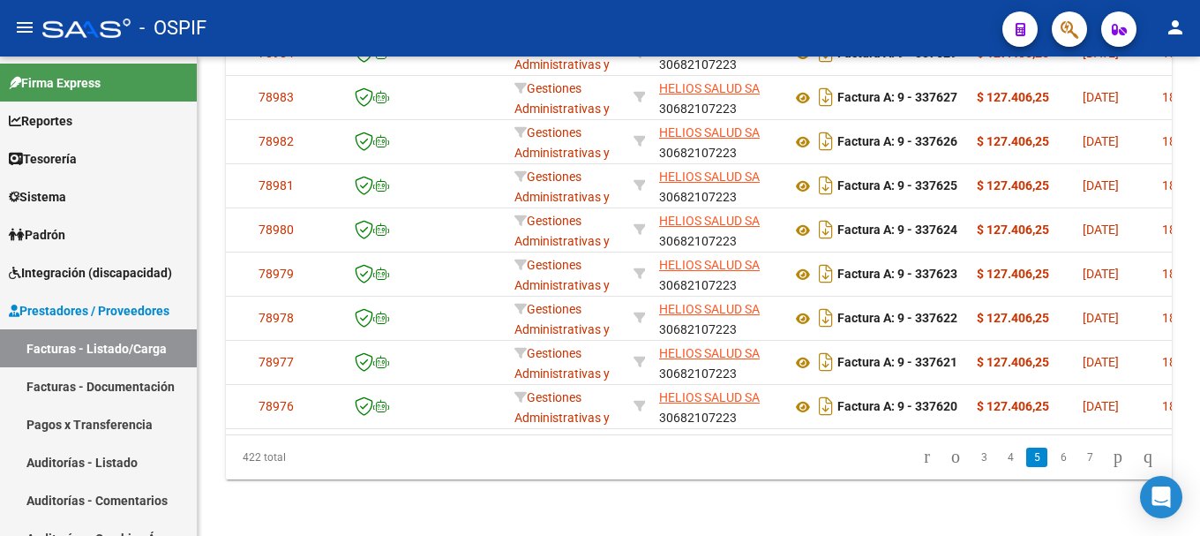
click at [1000, 458] on link "4" at bounding box center [1010, 456] width 21 height 19
click at [1000, 458] on link "3" at bounding box center [1010, 456] width 21 height 19
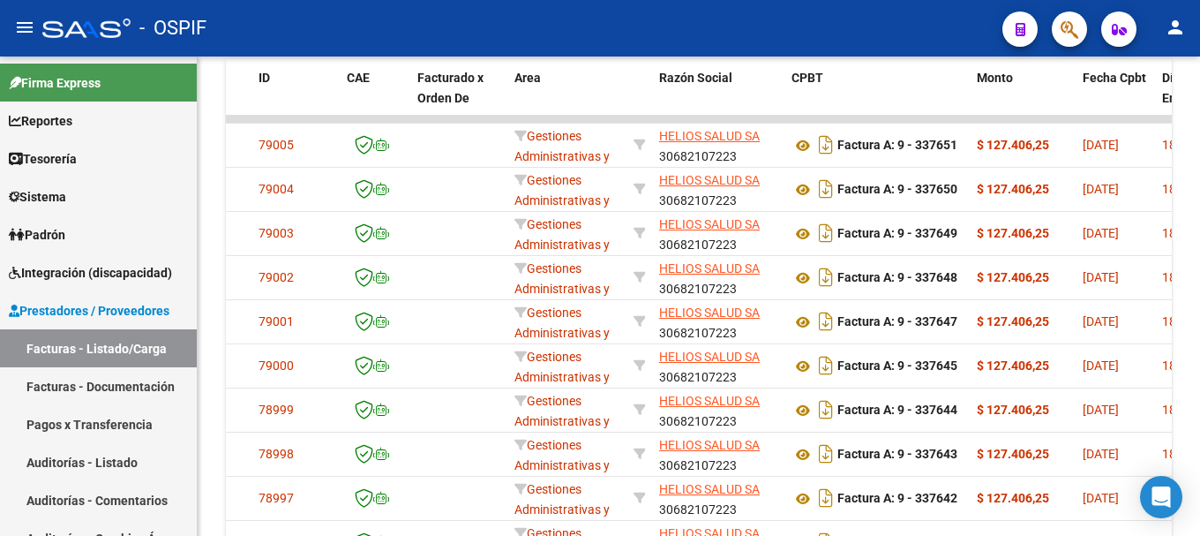
scroll to position [597, 0]
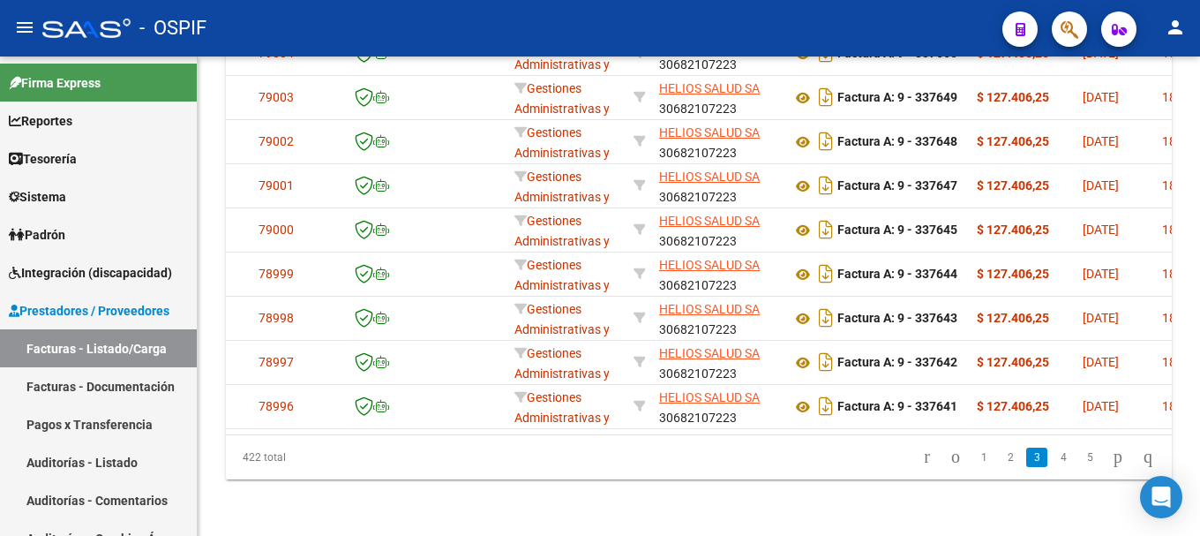
click at [1000, 458] on link "2" at bounding box center [1010, 456] width 21 height 19
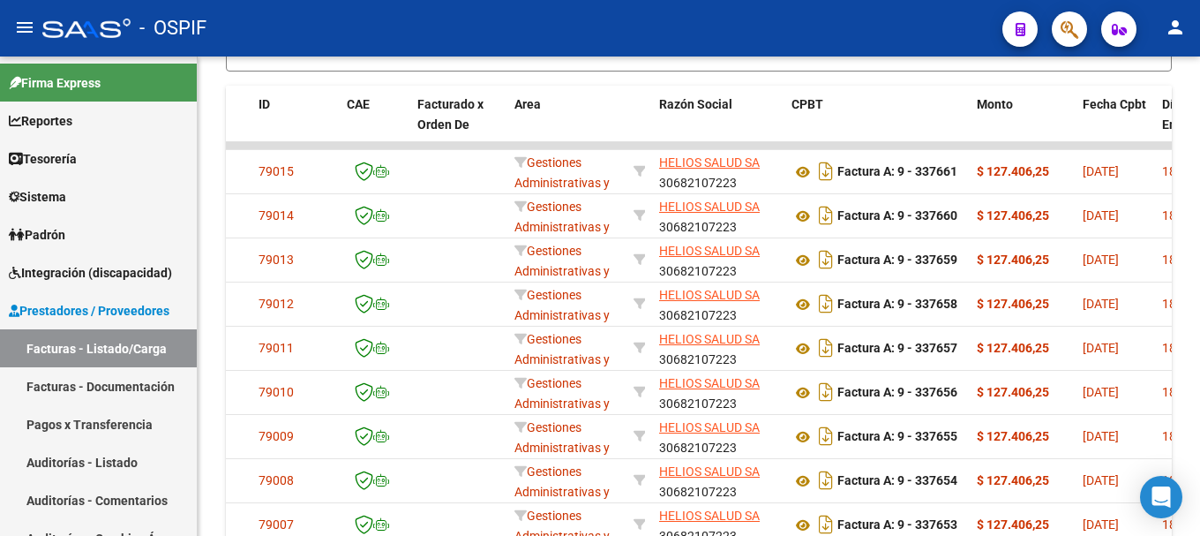
scroll to position [774, 0]
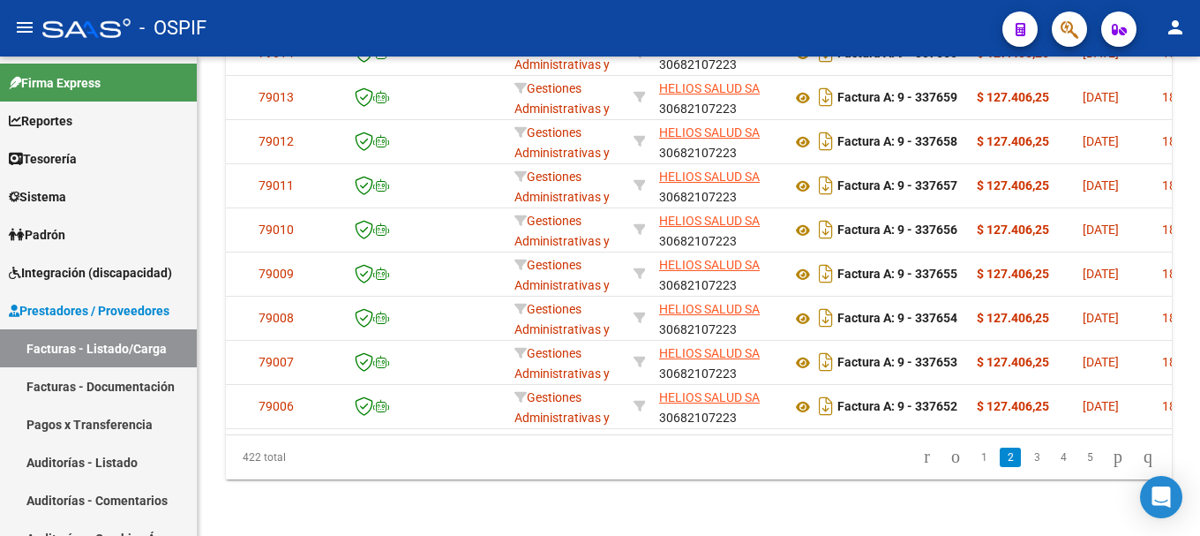
click at [1000, 458] on link "2" at bounding box center [1010, 456] width 21 height 19
click at [973, 463] on link "1" at bounding box center [983, 456] width 21 height 19
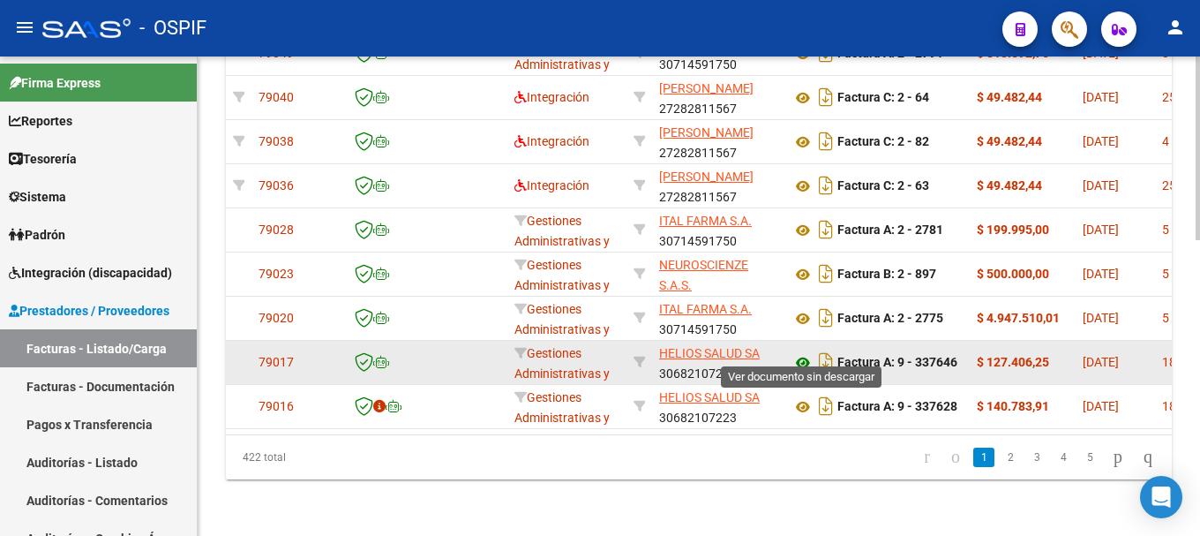
click at [803, 352] on icon at bounding box center [802, 362] width 23 height 21
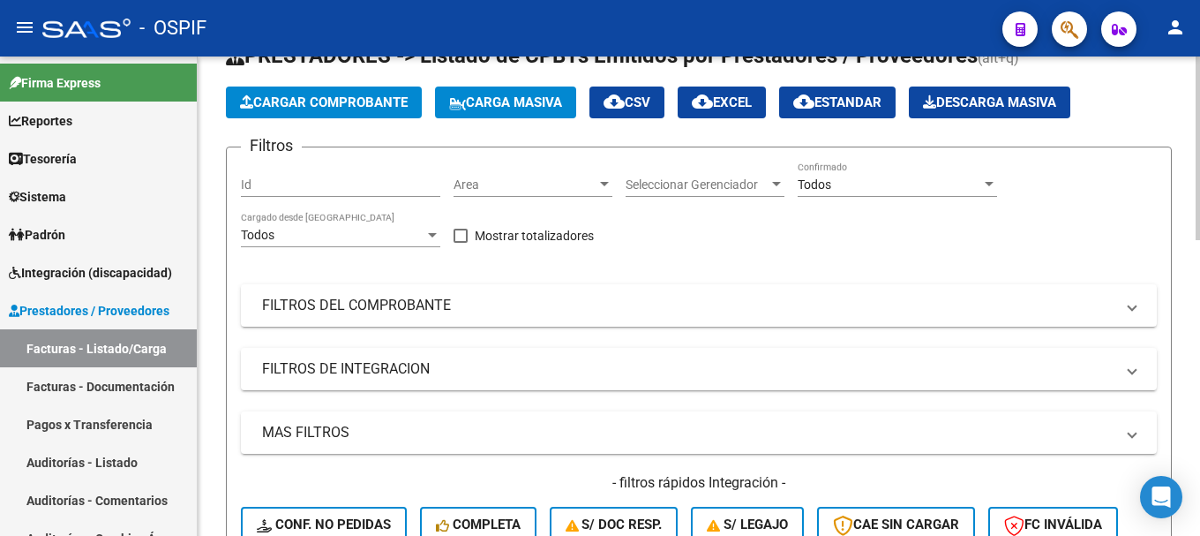
scroll to position [88, 0]
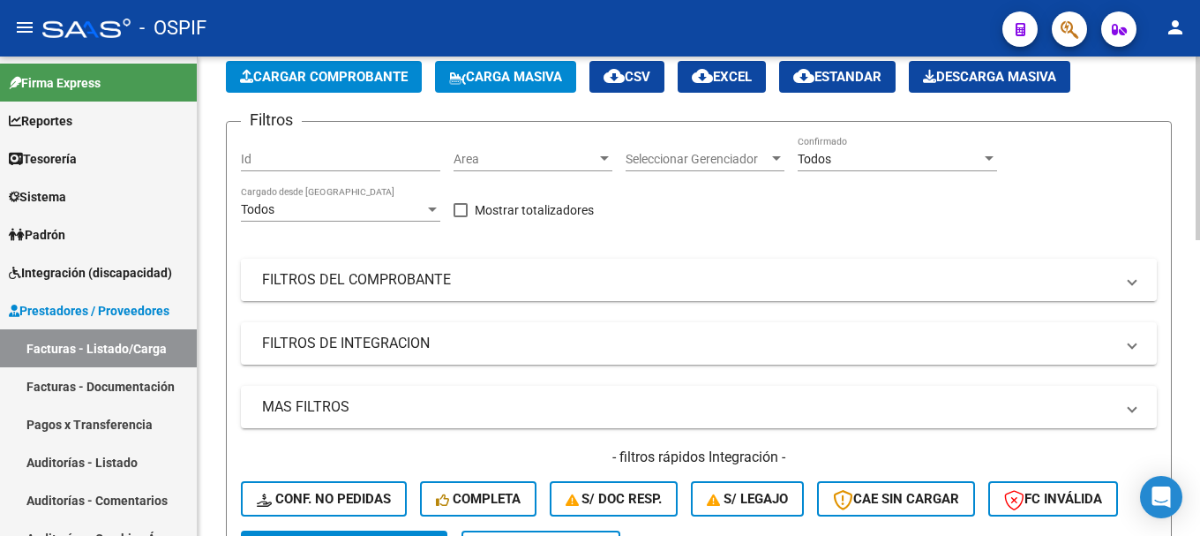
click at [1106, 282] on mat-panel-title "FILTROS DEL COMPROBANTE" at bounding box center [688, 279] width 852 height 19
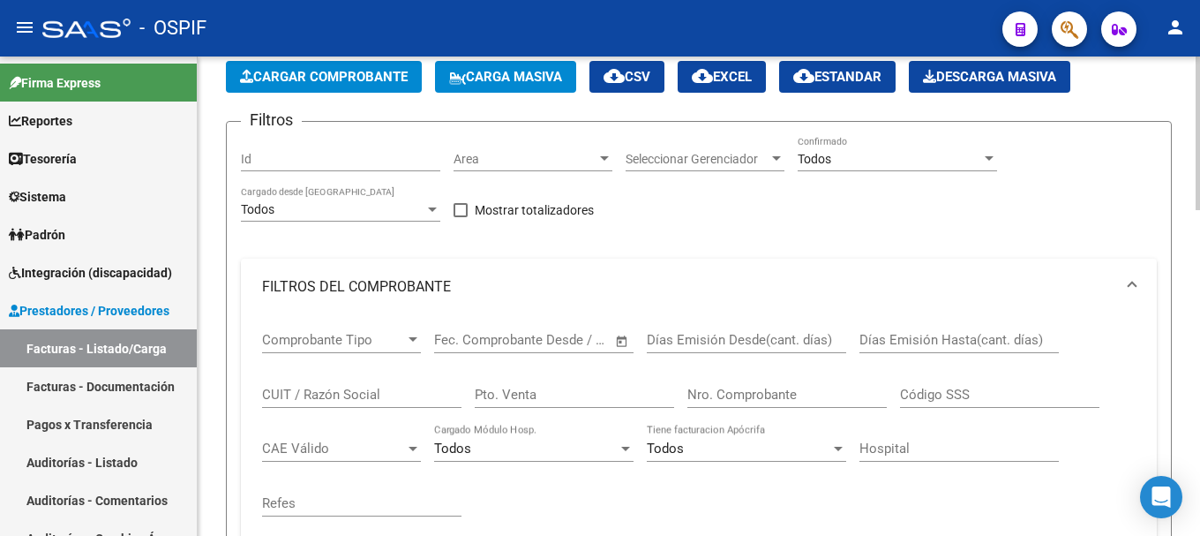
click at [401, 380] on div "CUIT / Razón Social" at bounding box center [361, 389] width 199 height 38
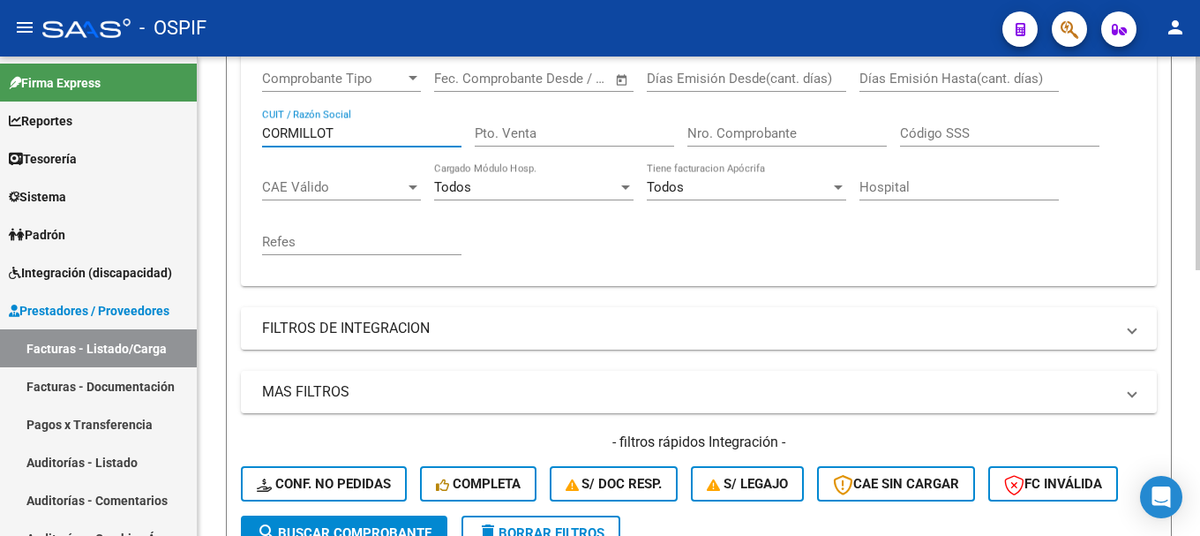
scroll to position [331, 0]
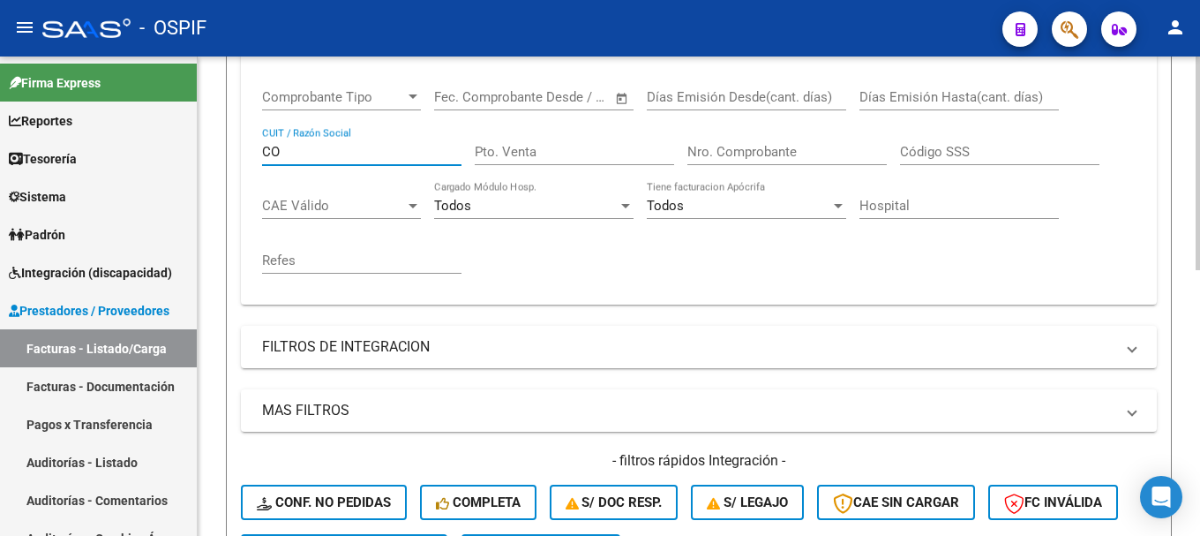
type input "C"
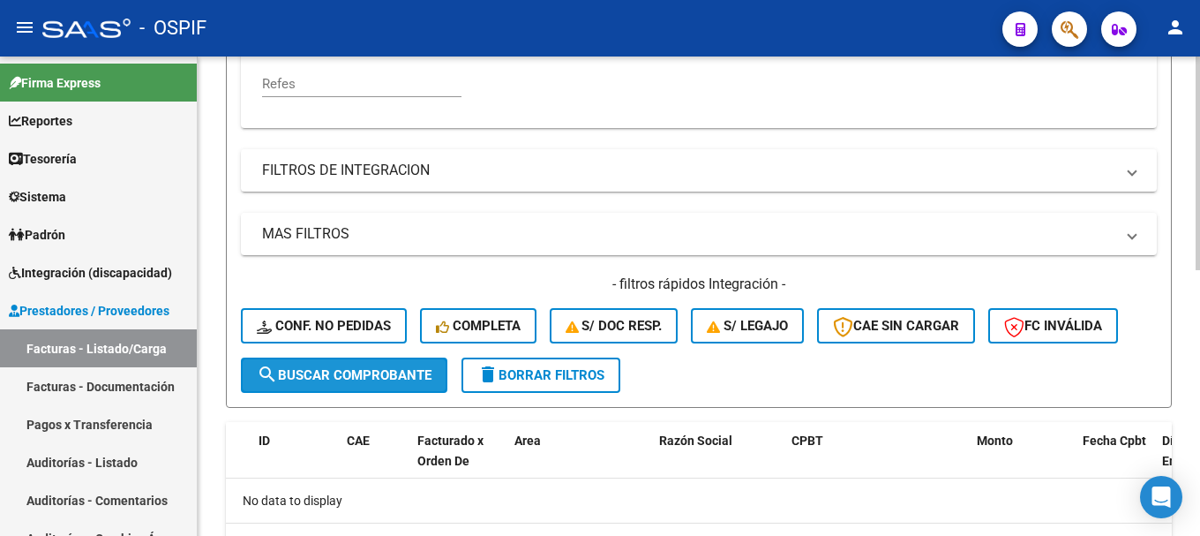
click at [370, 372] on span "search Buscar Comprobante" at bounding box center [344, 375] width 175 height 16
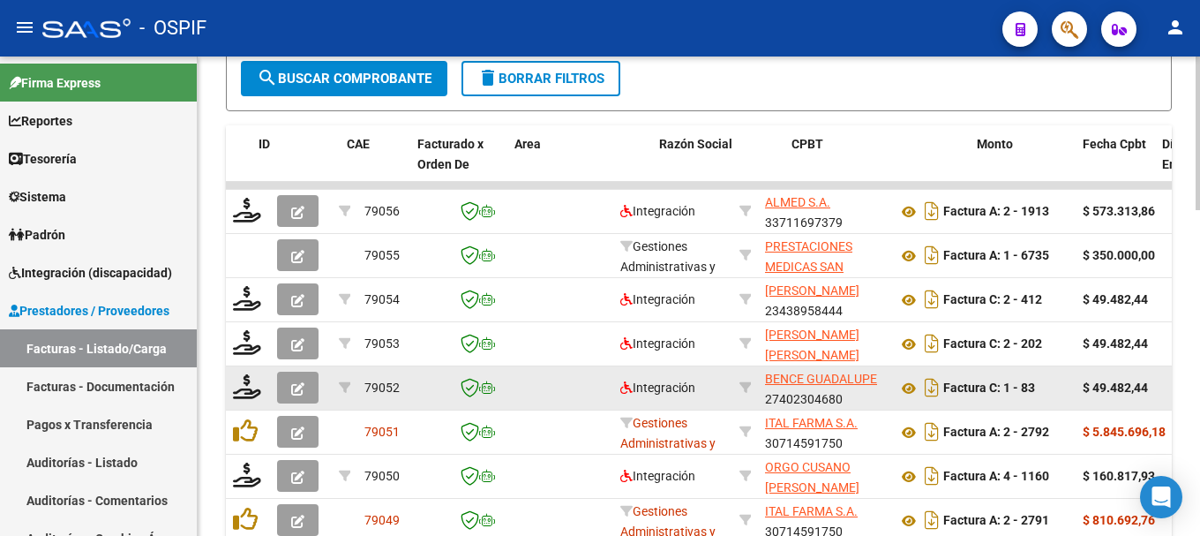
scroll to position [1020, 0]
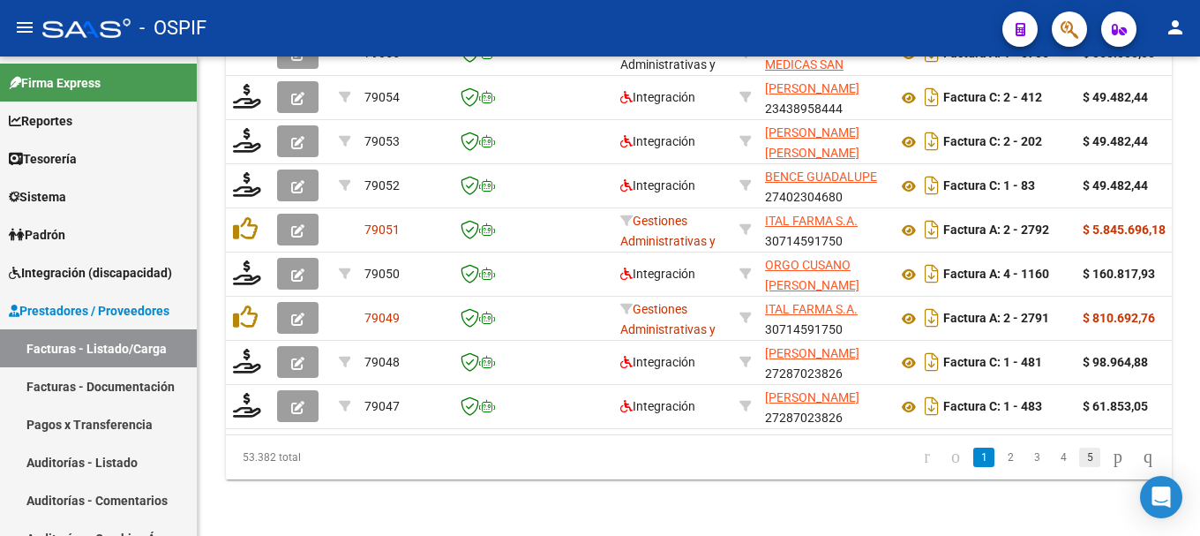
click at [1079, 459] on link "5" at bounding box center [1089, 456] width 21 height 19
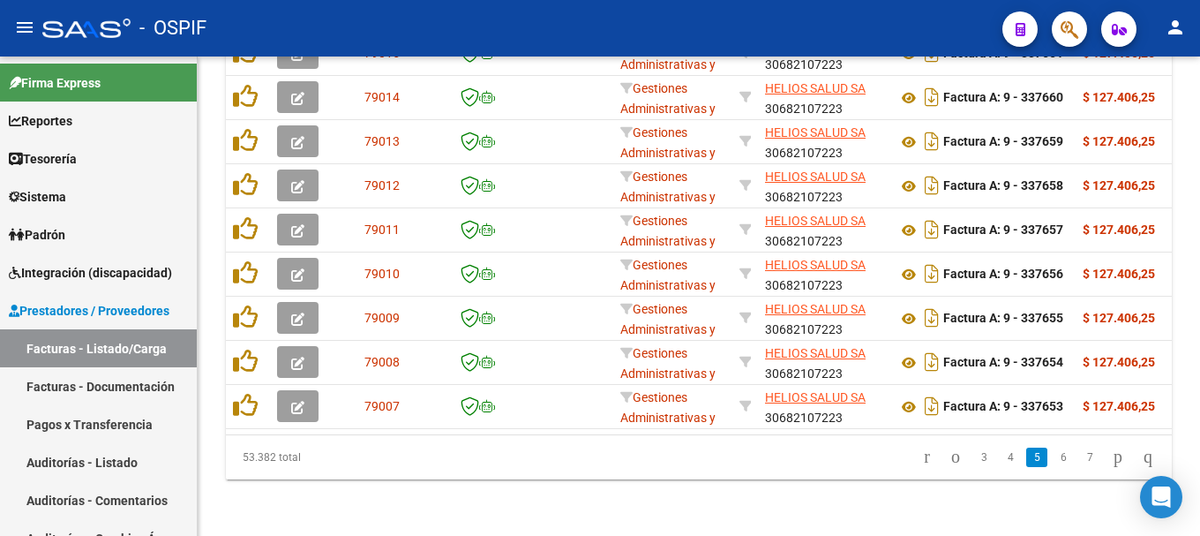
click at [1079, 459] on link "7" at bounding box center [1089, 456] width 21 height 19
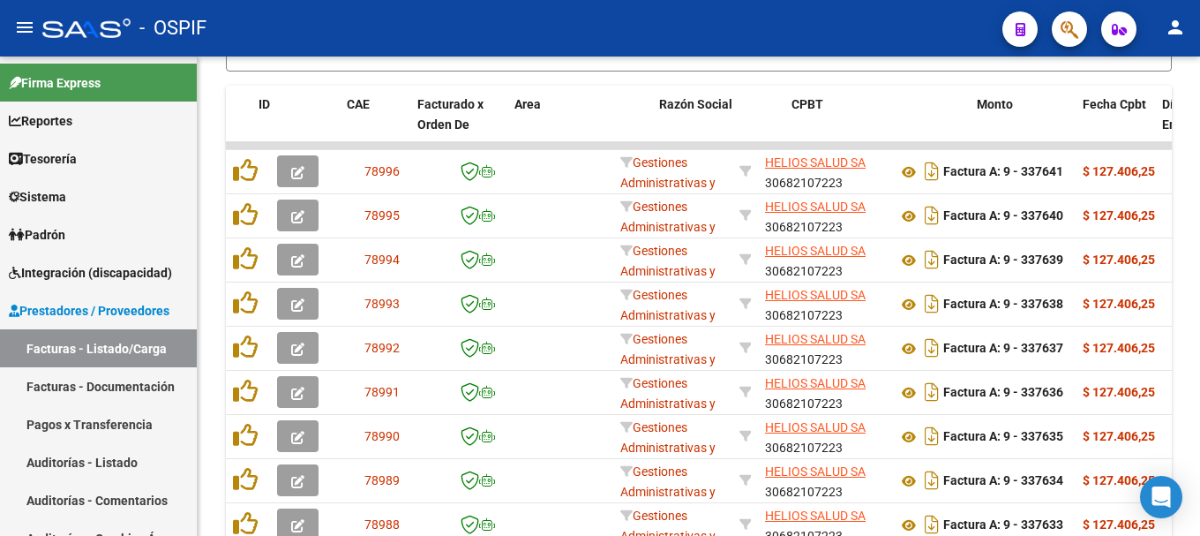
scroll to position [1020, 0]
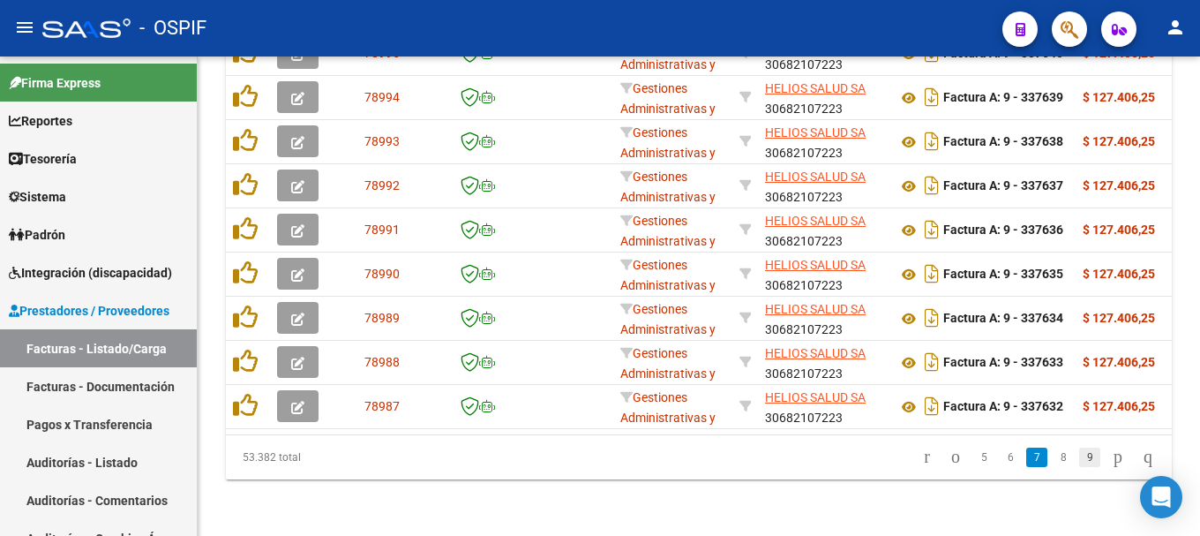
click at [1079, 460] on link "9" at bounding box center [1089, 456] width 21 height 19
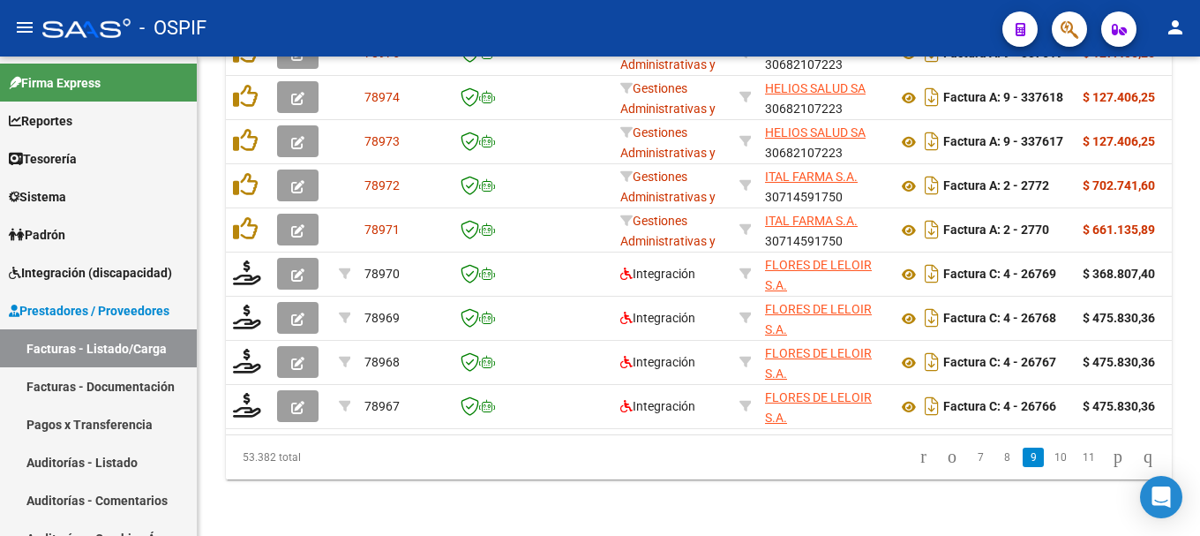
click at [1077, 460] on link "11" at bounding box center [1088, 456] width 23 height 19
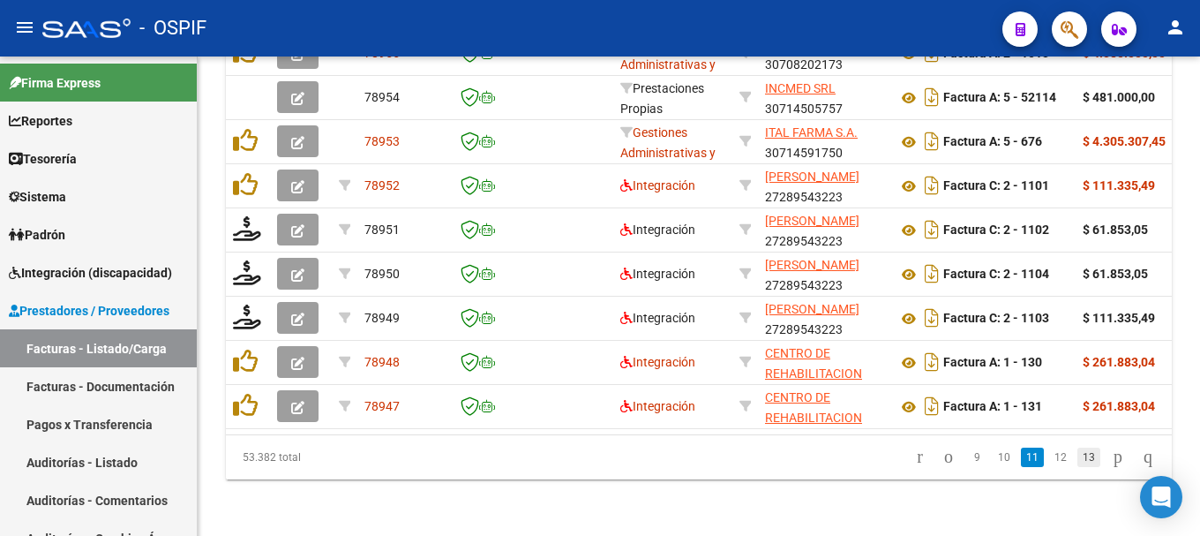
click at [1077, 461] on link "13" at bounding box center [1088, 456] width 23 height 19
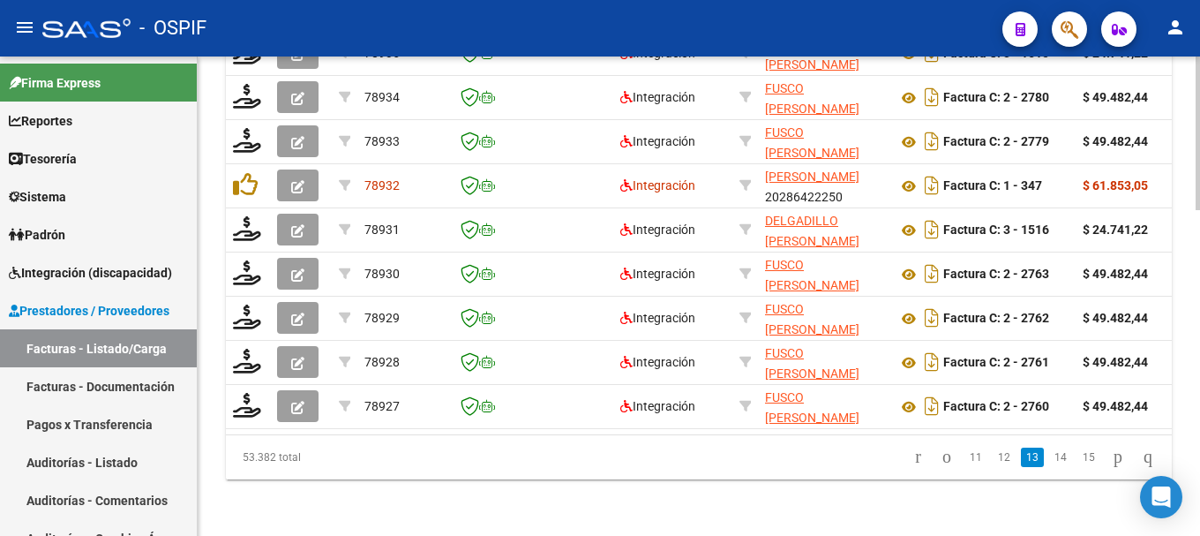
click at [1077, 461] on link "15" at bounding box center [1088, 456] width 23 height 19
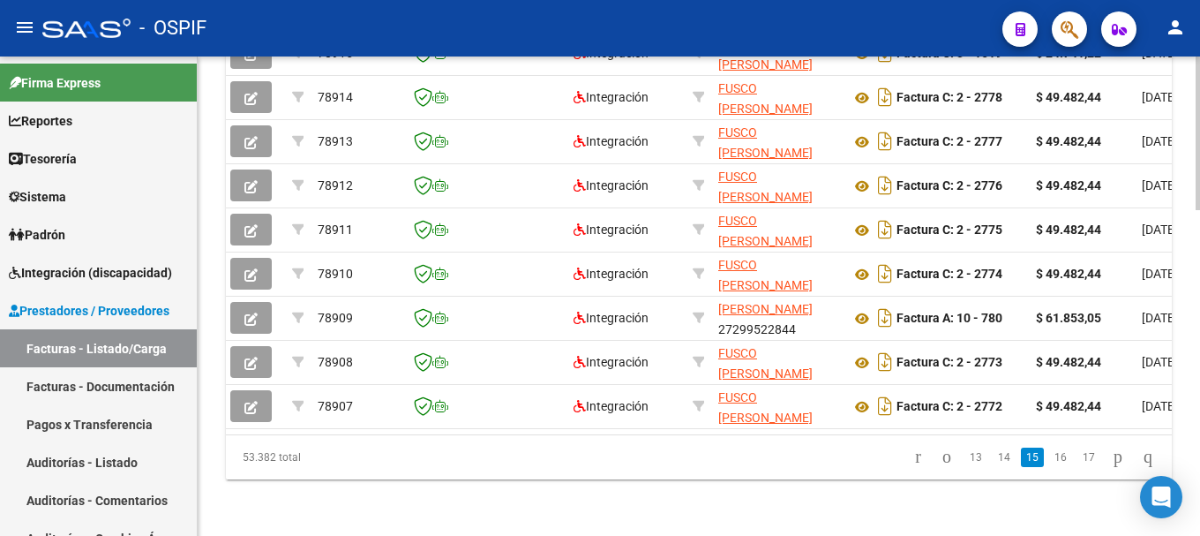
scroll to position [0, 117]
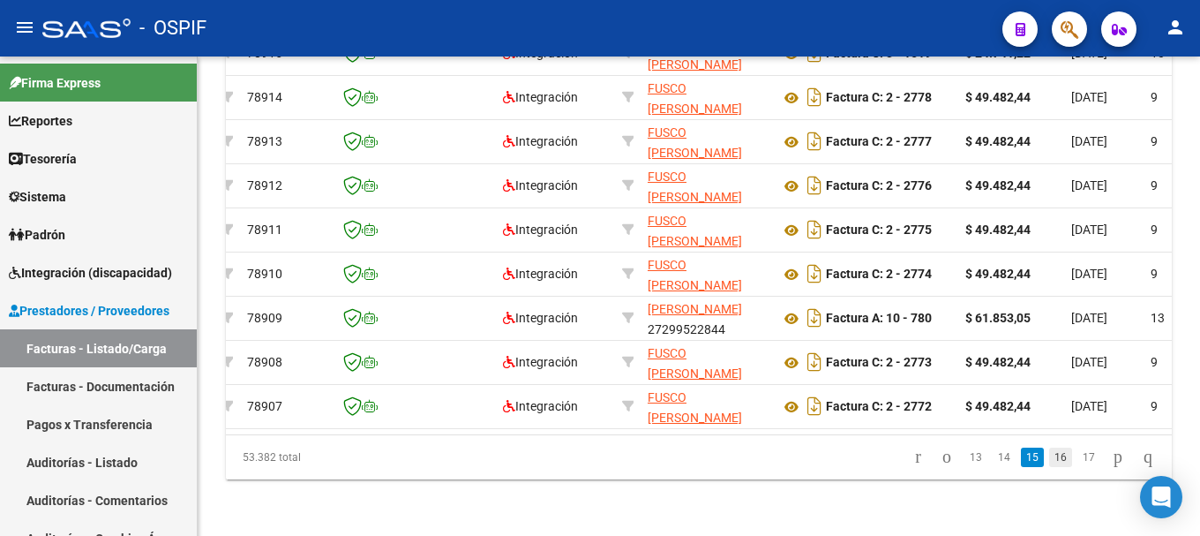
click at [1049, 461] on link "16" at bounding box center [1060, 456] width 23 height 19
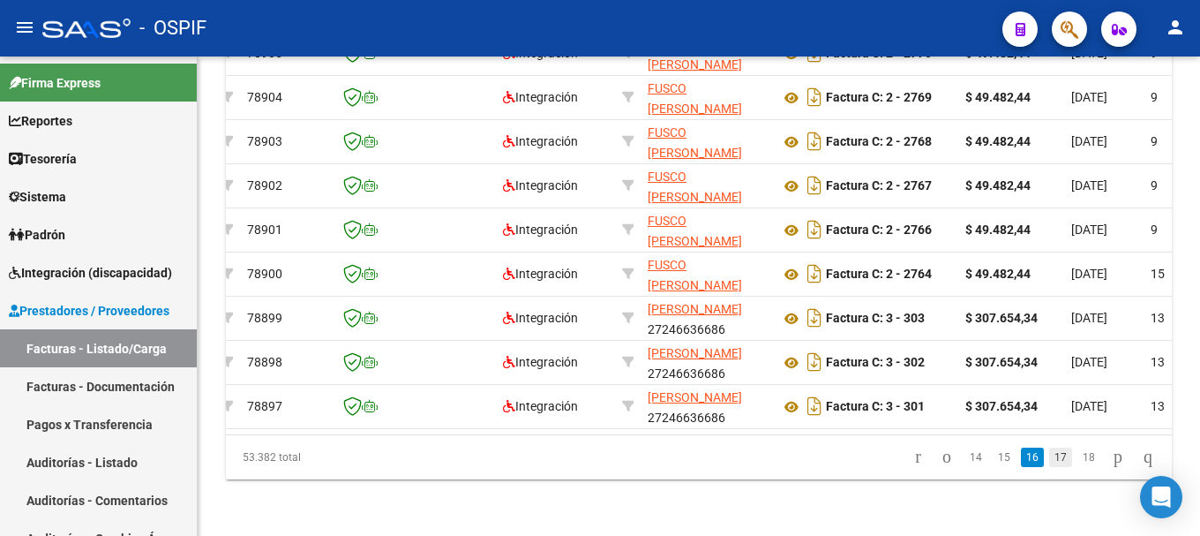
click at [1049, 454] on link "17" at bounding box center [1060, 456] width 23 height 19
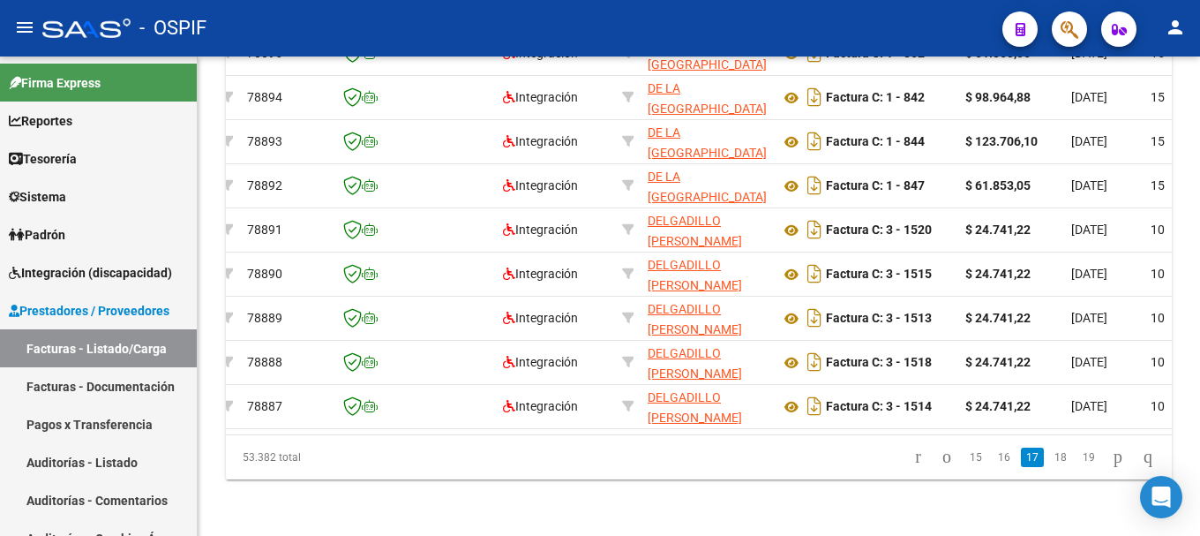
scroll to position [1020, 0]
click at [1049, 454] on link "18" at bounding box center [1060, 456] width 23 height 19
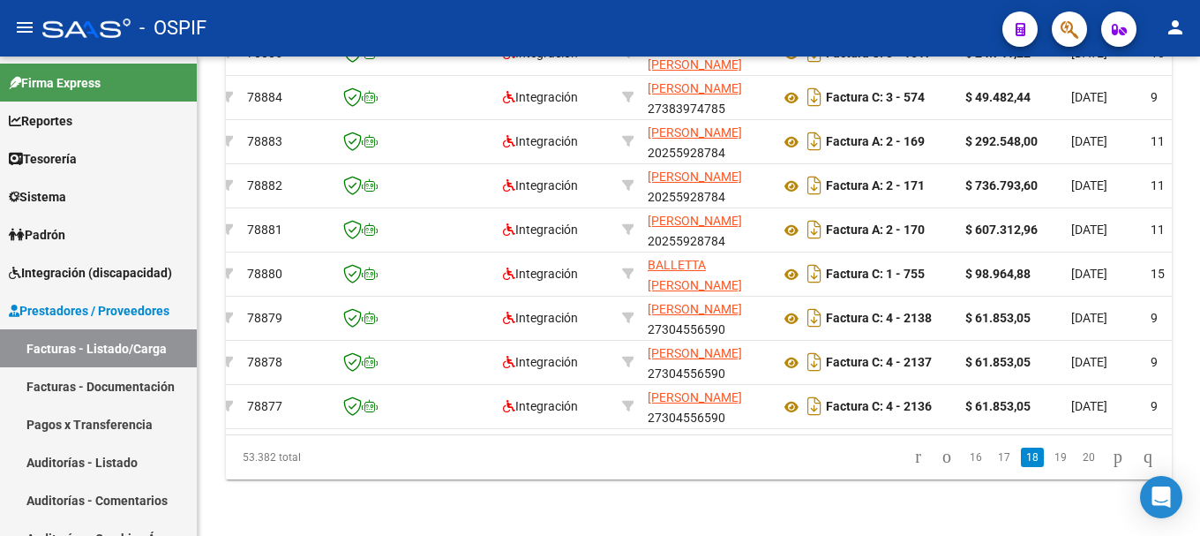
click at [1049, 454] on link "19" at bounding box center [1060, 456] width 23 height 19
click at [1049, 454] on link "20" at bounding box center [1060, 456] width 23 height 19
click at [1049, 454] on link "21" at bounding box center [1060, 456] width 23 height 19
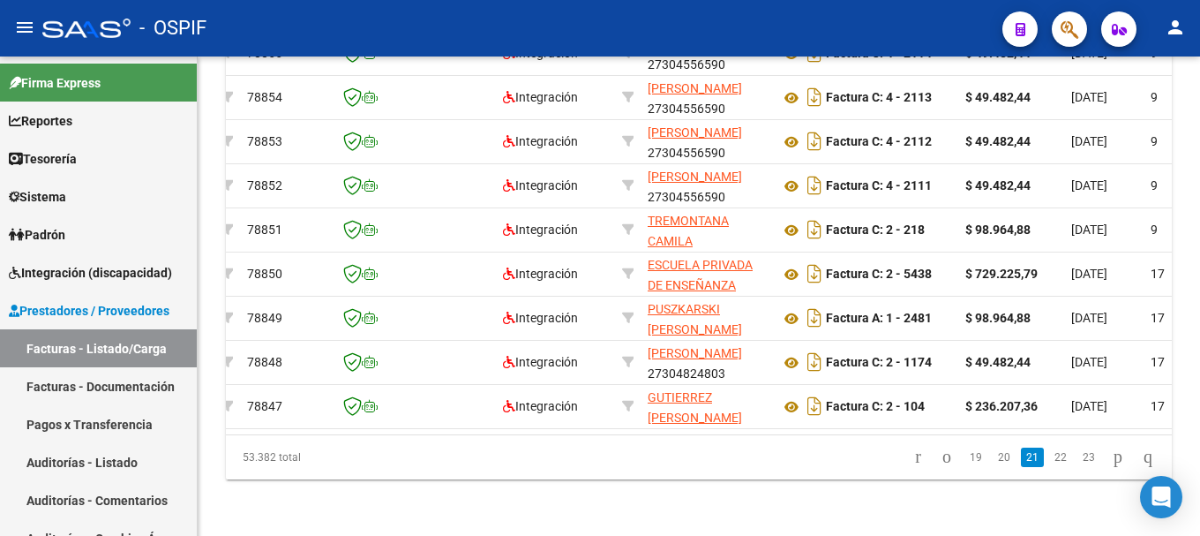
scroll to position [1020, 0]
click at [1049, 454] on link "22" at bounding box center [1060, 456] width 23 height 19
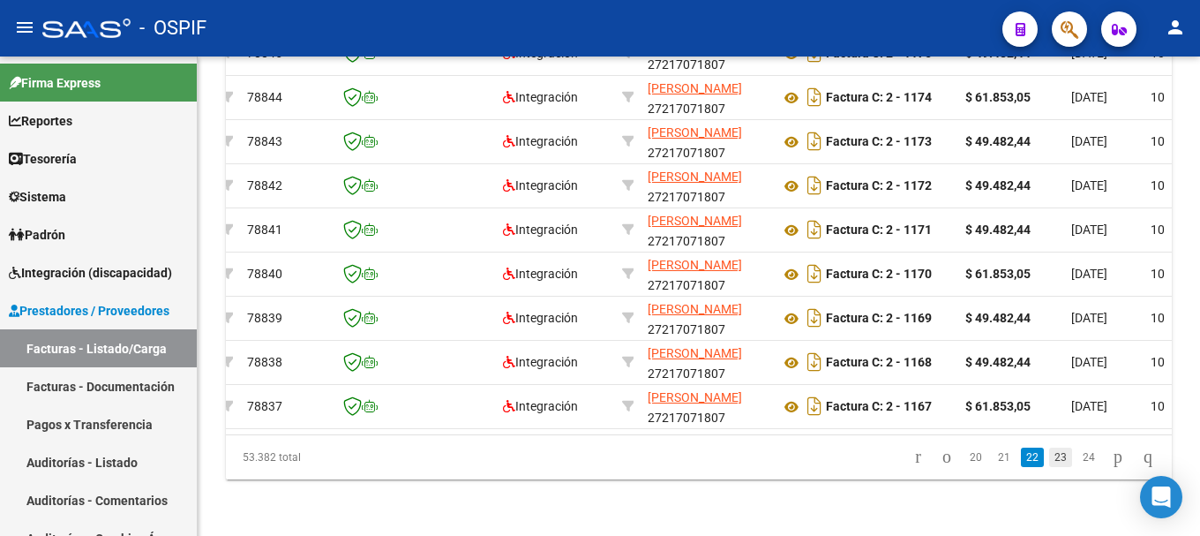
click at [1049, 454] on link "23" at bounding box center [1060, 456] width 23 height 19
click at [1049, 454] on link "24" at bounding box center [1060, 456] width 23 height 19
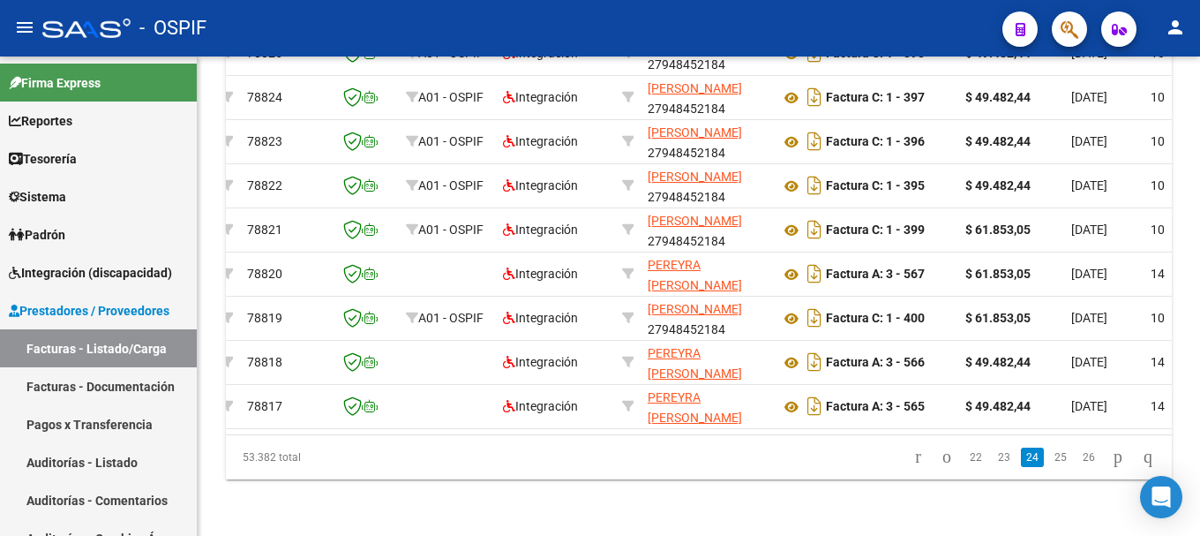
click at [1049, 454] on link "25" at bounding box center [1060, 456] width 23 height 19
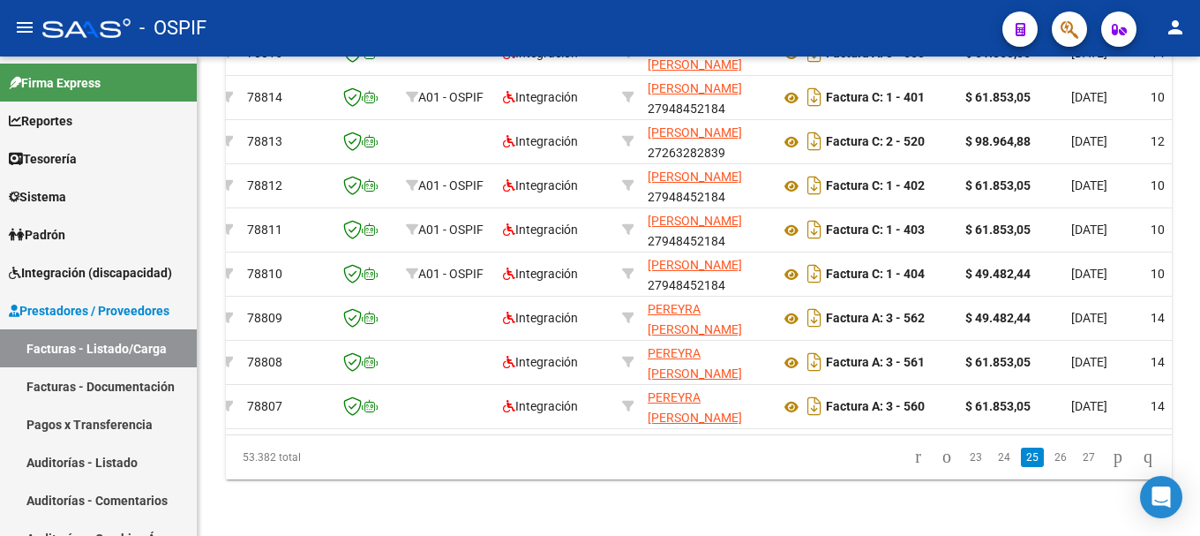
scroll to position [1020, 0]
click at [1075, 458] on li "27" at bounding box center [1089, 457] width 28 height 30
click at [1077, 459] on link "27" at bounding box center [1088, 456] width 23 height 19
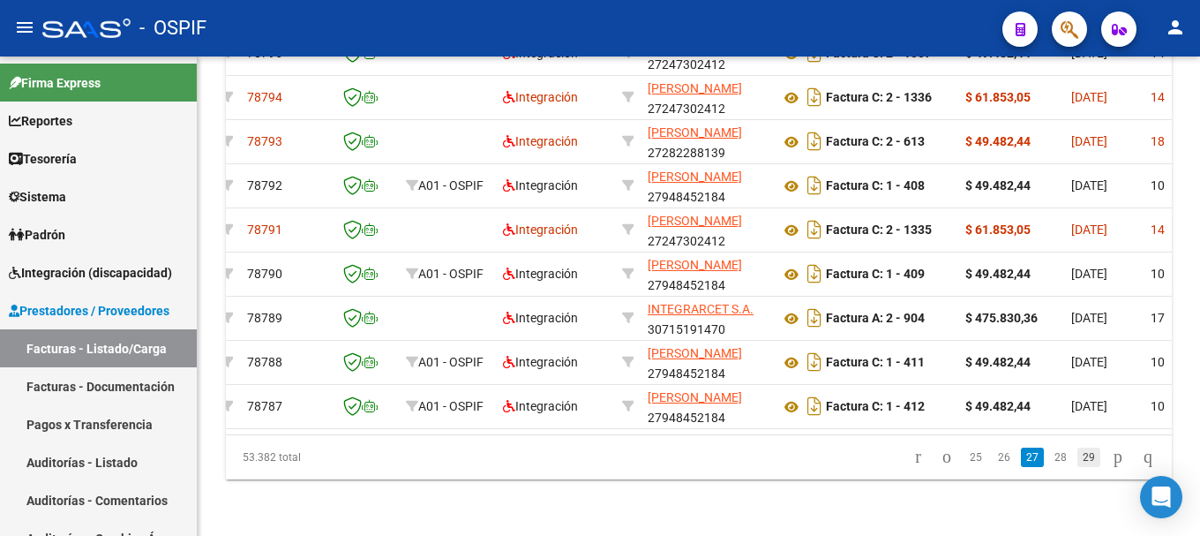
click at [1077, 455] on link "29" at bounding box center [1088, 456] width 23 height 19
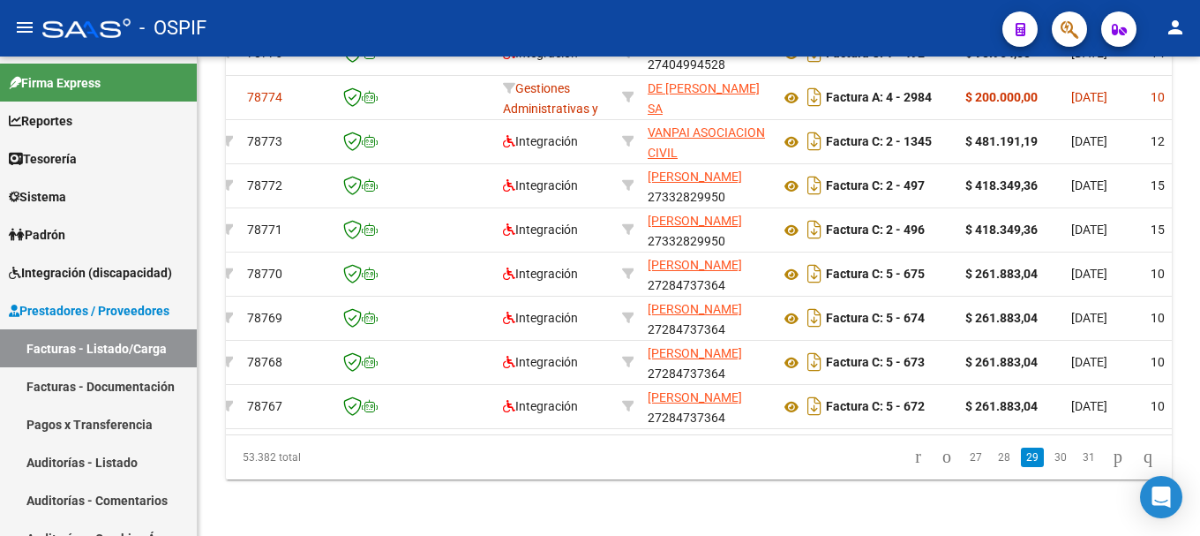
scroll to position [1020, 0]
click at [1077, 455] on link "31" at bounding box center [1088, 456] width 23 height 19
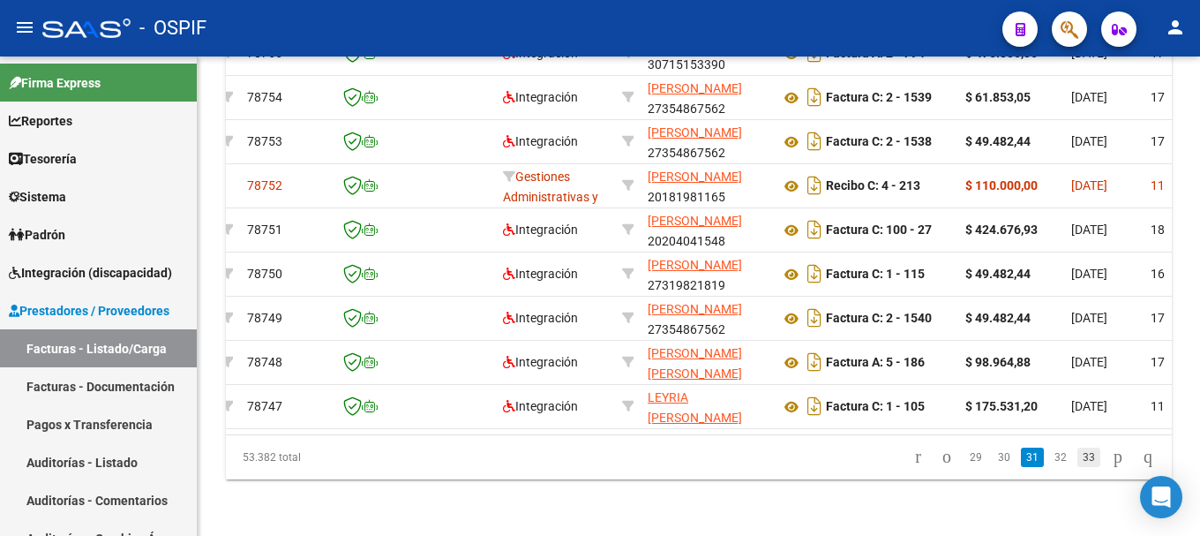
click at [1077, 456] on link "33" at bounding box center [1088, 456] width 23 height 19
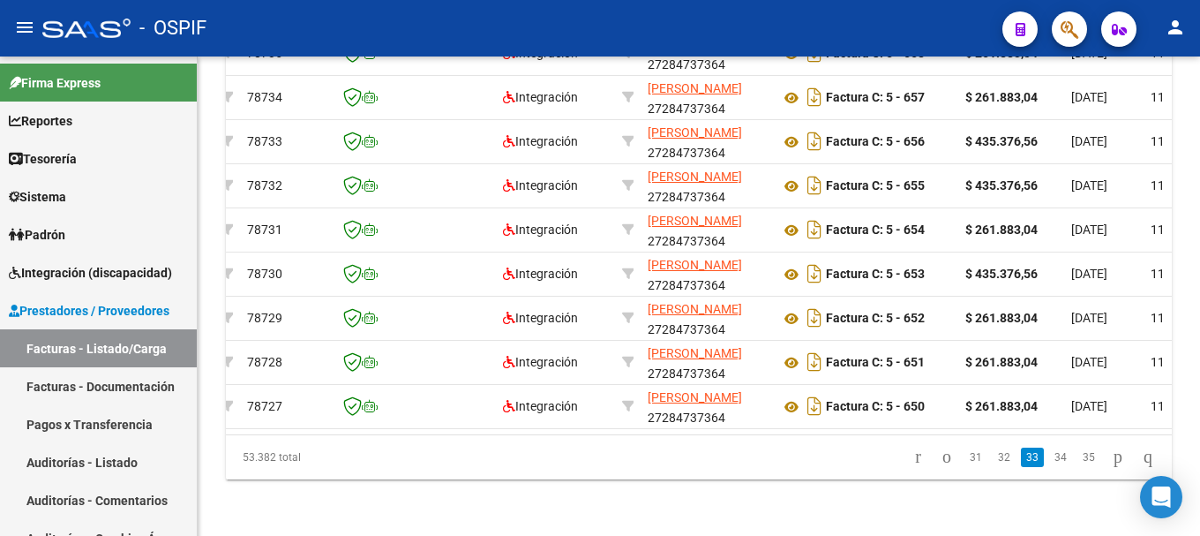
click at [1077, 456] on link "35" at bounding box center [1088, 456] width 23 height 19
click at [1077, 456] on link "37" at bounding box center [1088, 456] width 23 height 19
click at [1077, 456] on link "39" at bounding box center [1088, 456] width 23 height 19
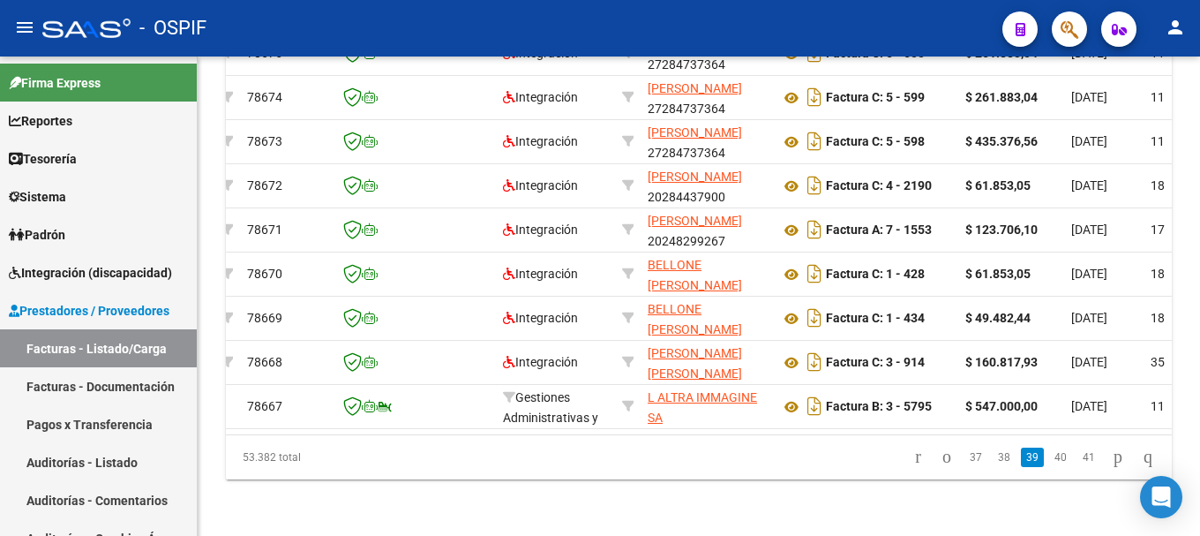
scroll to position [1020, 0]
click at [1077, 456] on link "41" at bounding box center [1088, 456] width 23 height 19
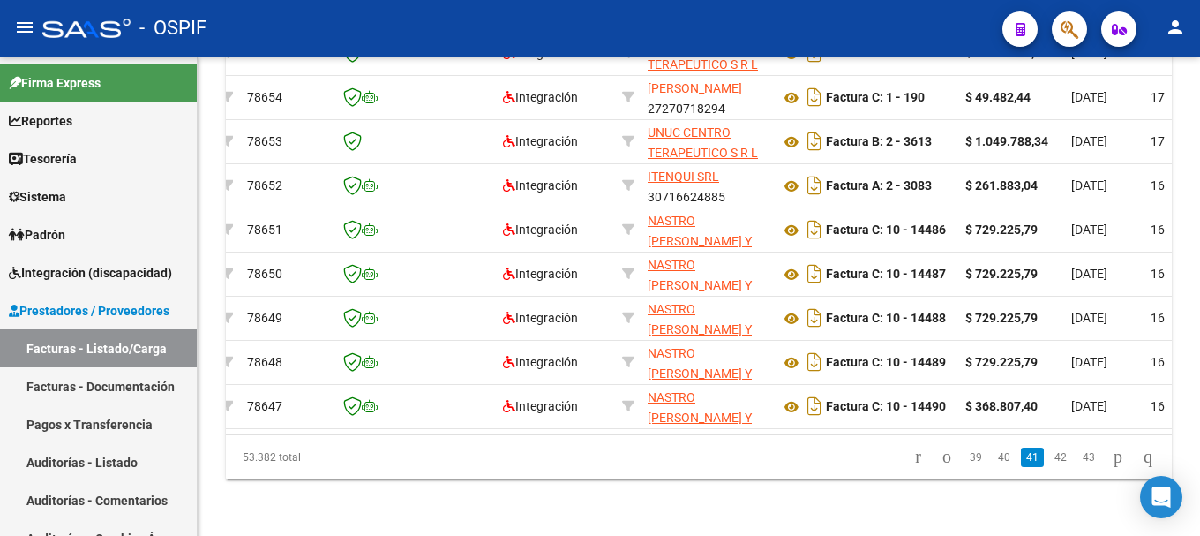
click at [1077, 456] on link "43" at bounding box center [1088, 456] width 23 height 19
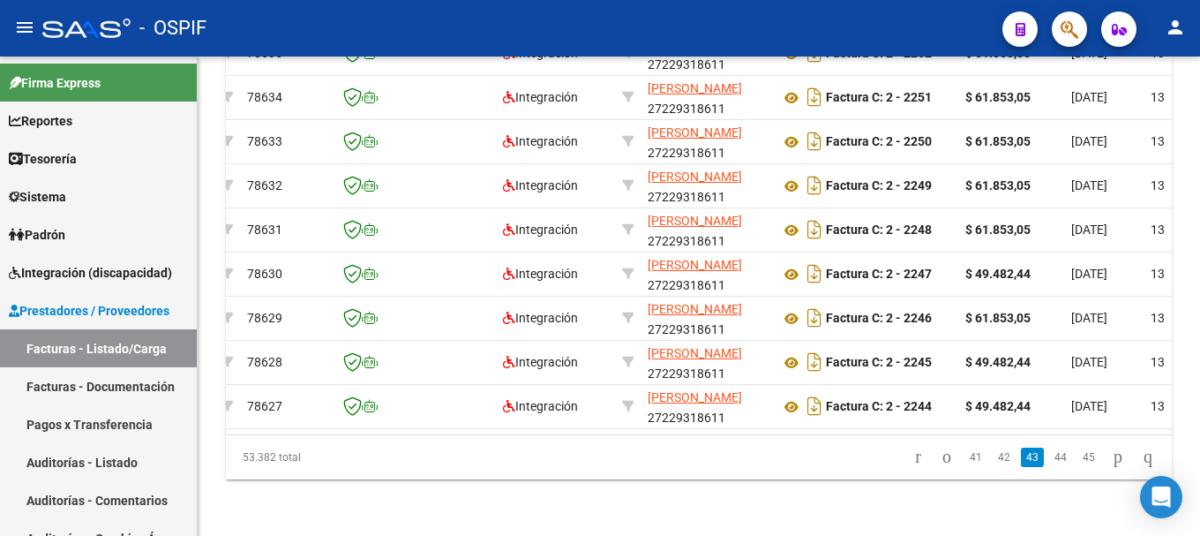
click at [1077, 456] on link "45" at bounding box center [1088, 456] width 23 height 19
click at [1077, 456] on link "47" at bounding box center [1088, 456] width 23 height 19
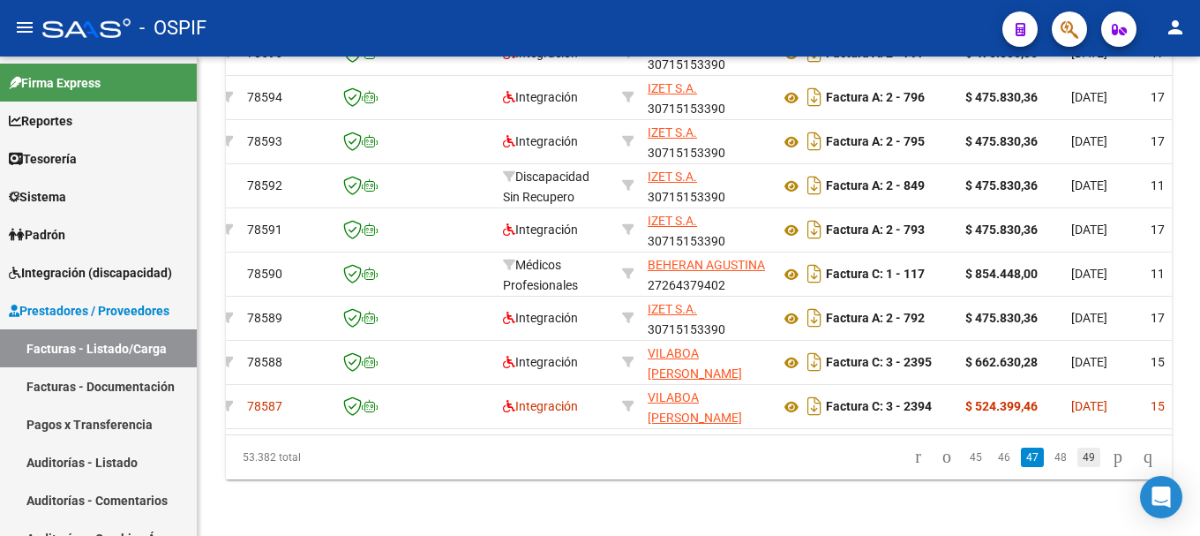
click at [1077, 458] on link "49" at bounding box center [1088, 456] width 23 height 19
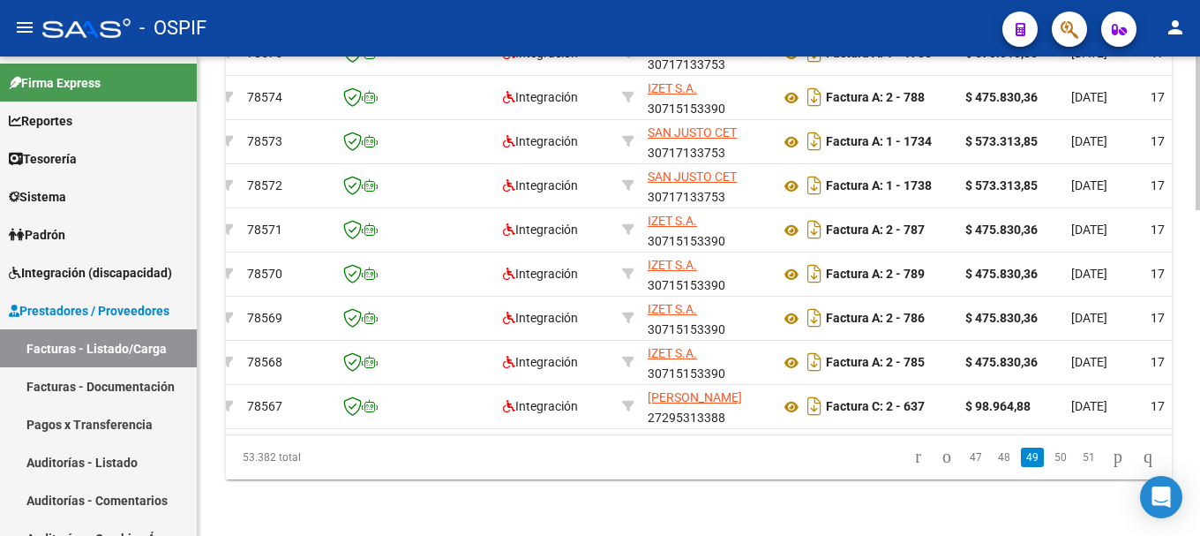
click at [1077, 458] on link "51" at bounding box center [1088, 456] width 23 height 19
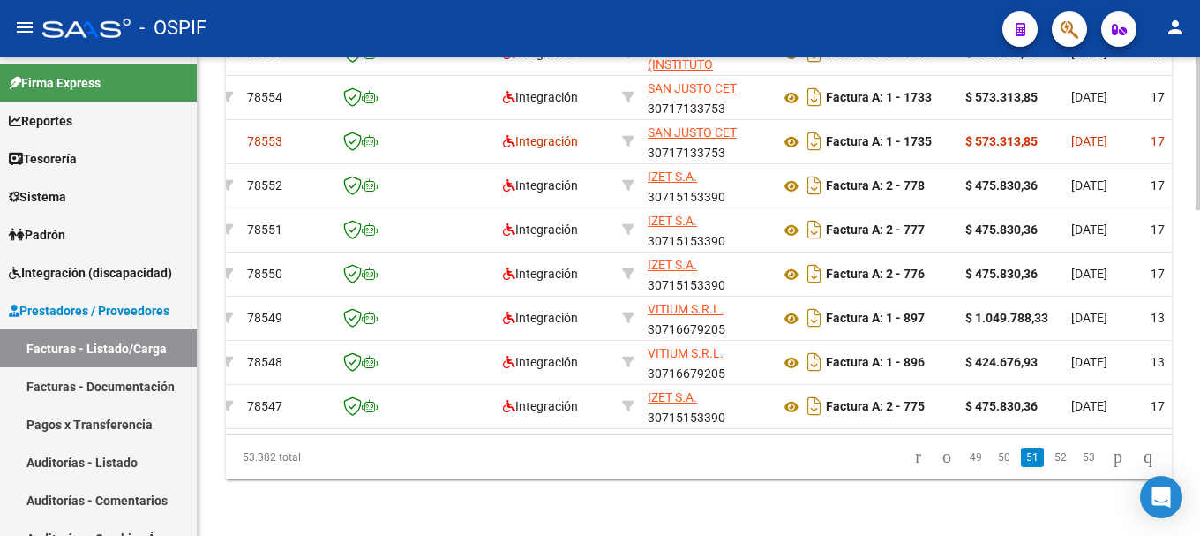
click at [1077, 458] on link "53" at bounding box center [1088, 456] width 23 height 19
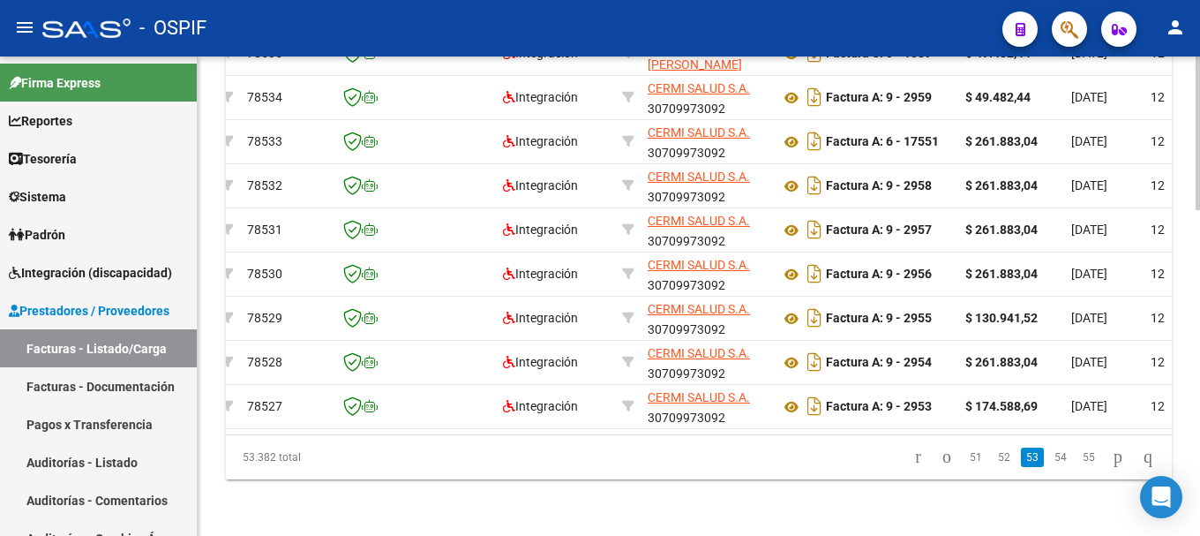
scroll to position [1020, 0]
click at [1077, 458] on link "55" at bounding box center [1088, 456] width 23 height 19
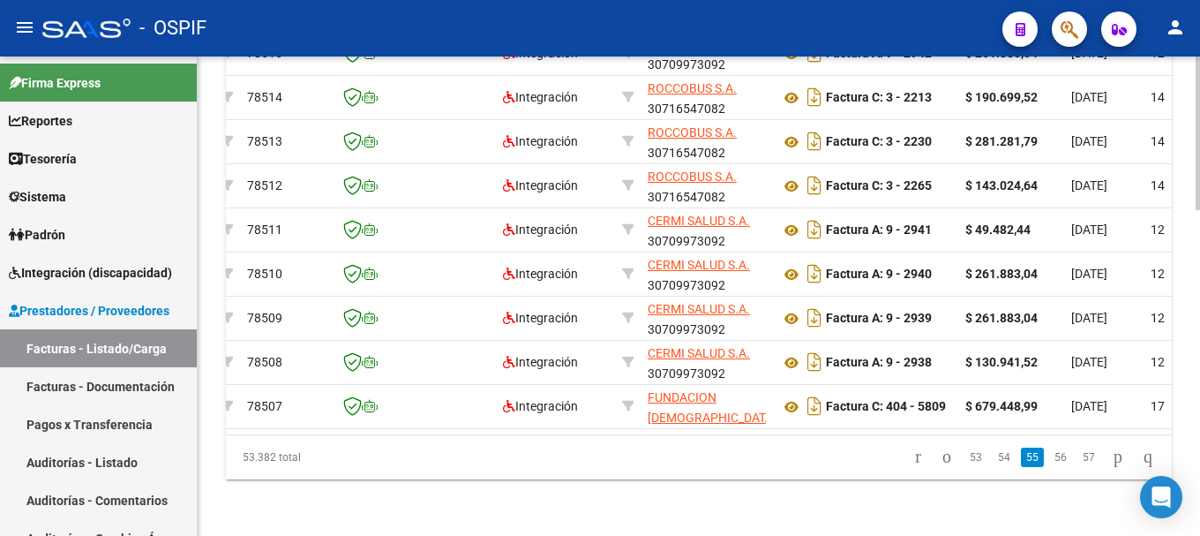
click at [1077, 458] on link "57" at bounding box center [1088, 456] width 23 height 19
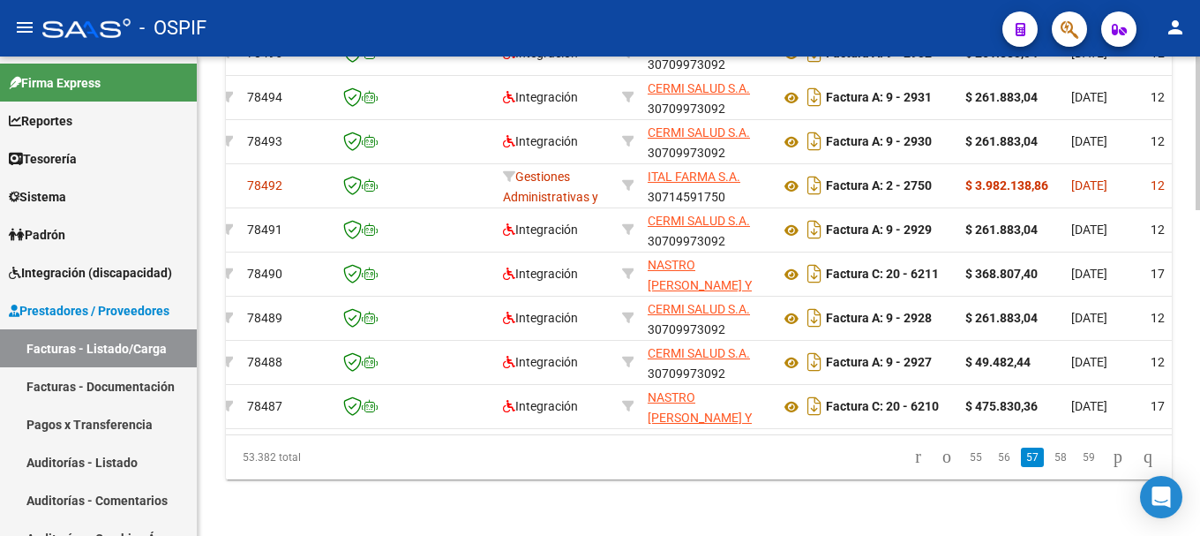
click at [1077, 458] on link "59" at bounding box center [1088, 456] width 23 height 19
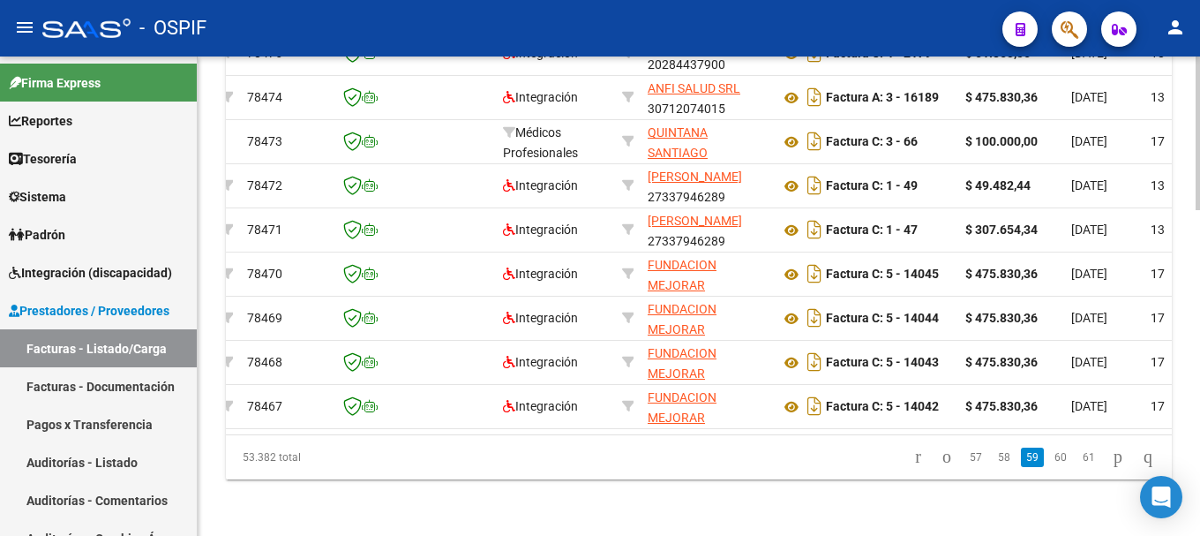
scroll to position [1020, 0]
click at [1077, 459] on link "61" at bounding box center [1088, 456] width 23 height 19
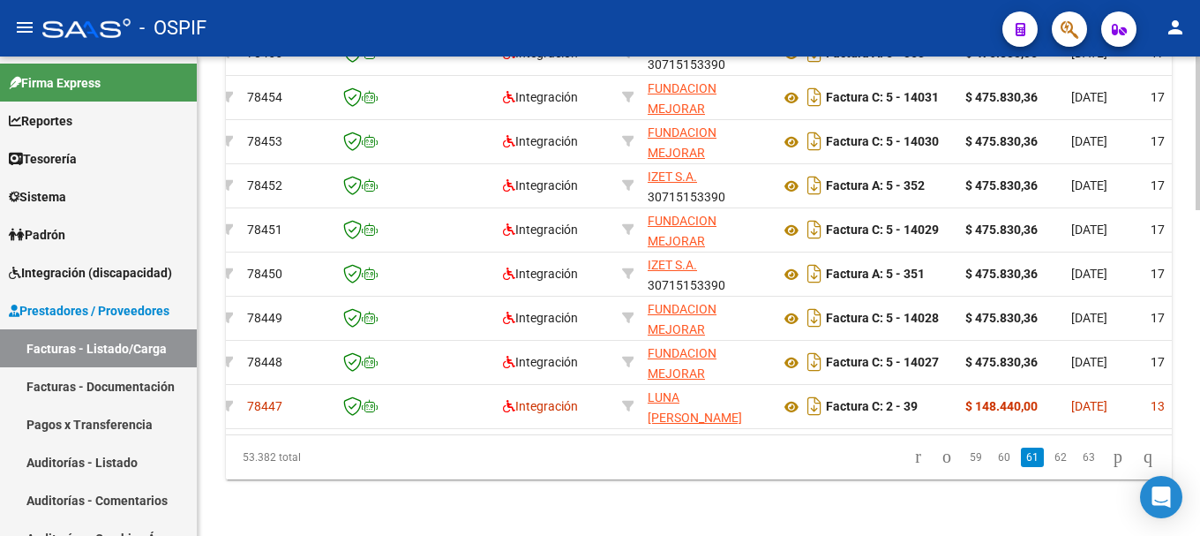
click at [1077, 459] on link "63" at bounding box center [1088, 456] width 23 height 19
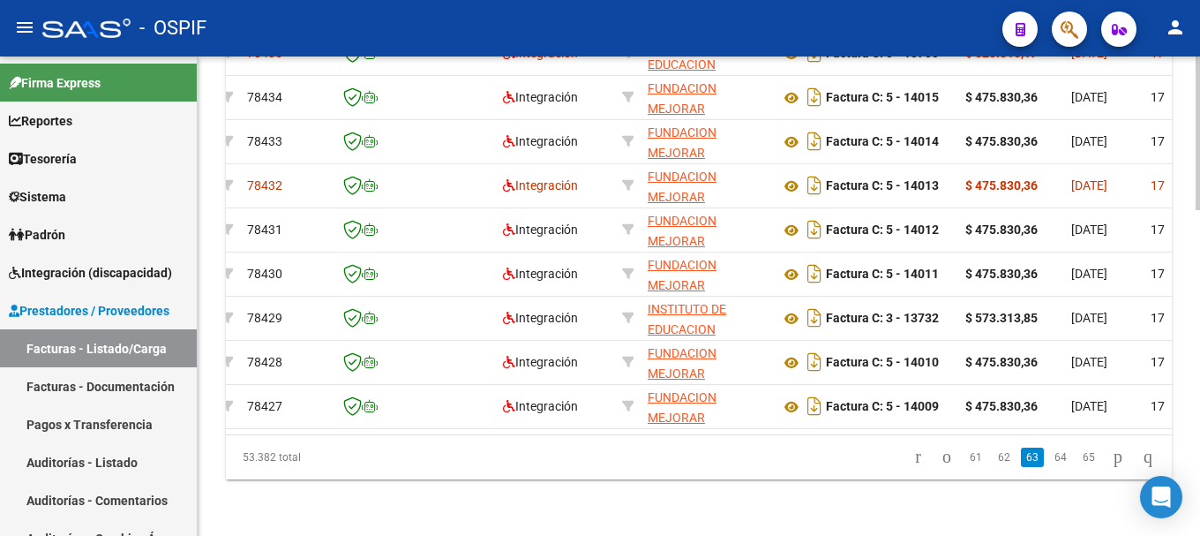
scroll to position [1020, 0]
click at [1077, 459] on link "65" at bounding box center [1088, 456] width 23 height 19
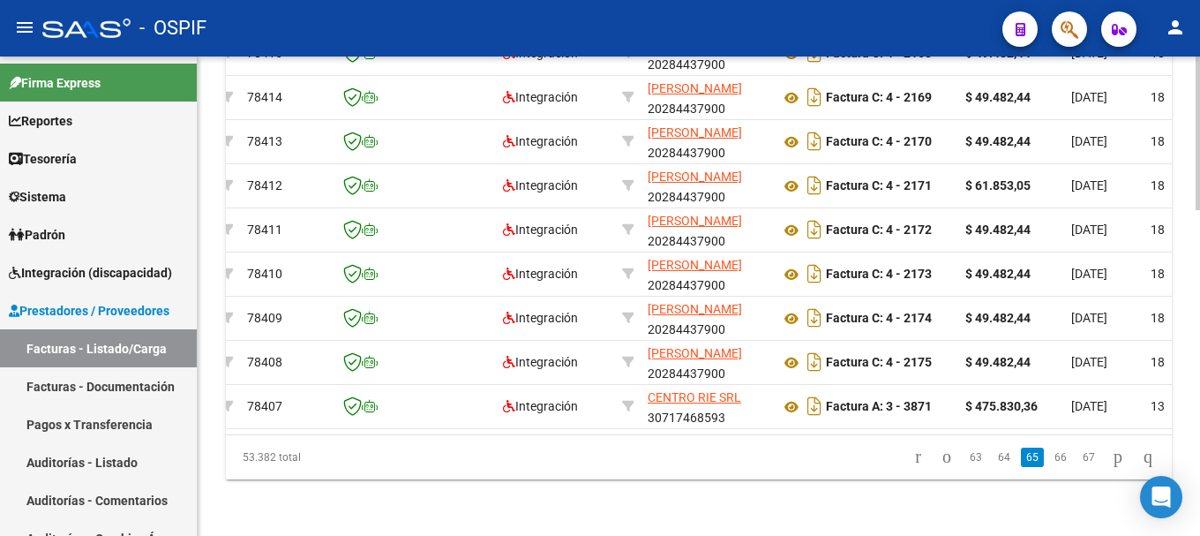
click at [1077, 459] on link "67" at bounding box center [1088, 456] width 23 height 19
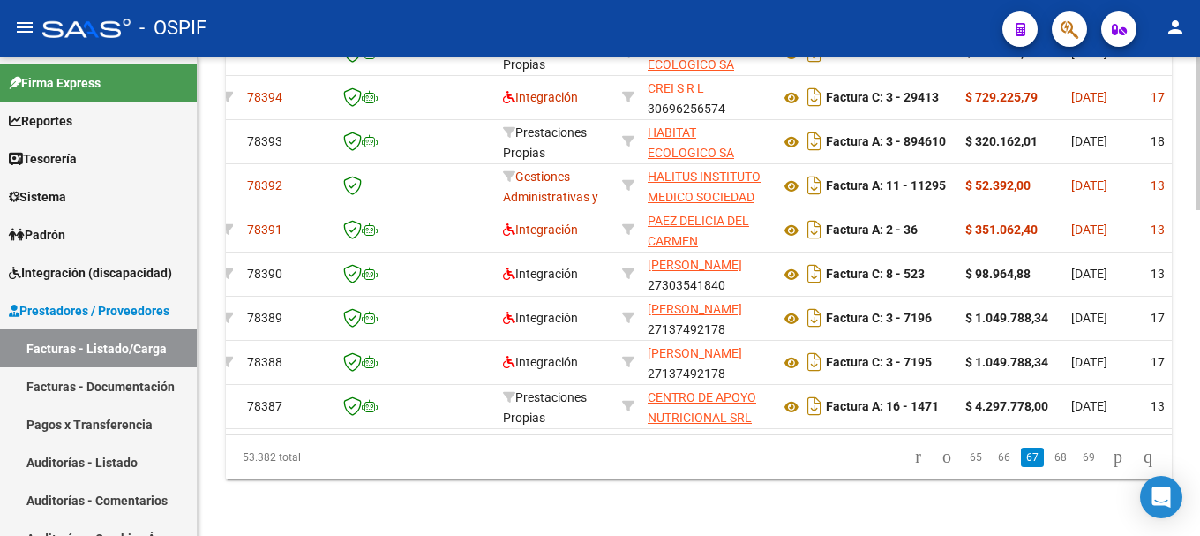
click at [1077, 459] on link "69" at bounding box center [1088, 456] width 23 height 19
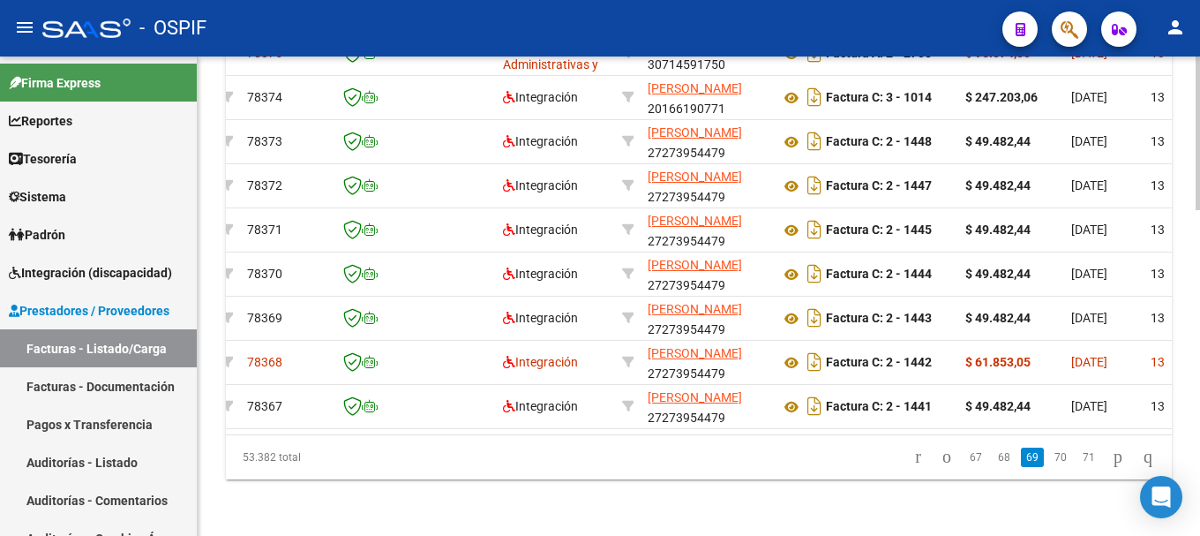
click at [1077, 459] on link "71" at bounding box center [1088, 456] width 23 height 19
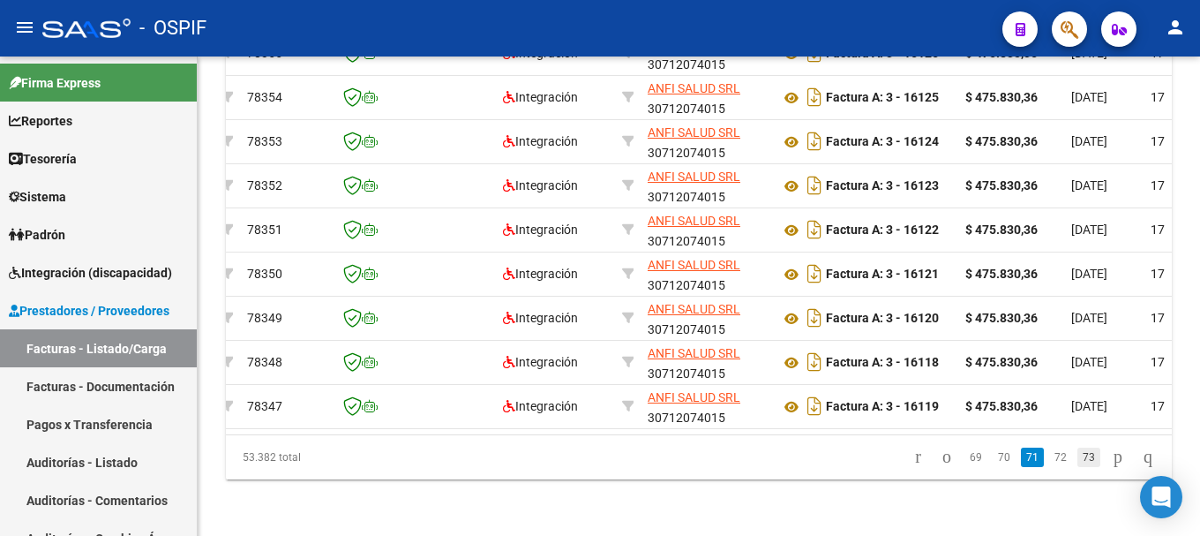
click at [1077, 459] on link "73" at bounding box center [1088, 456] width 23 height 19
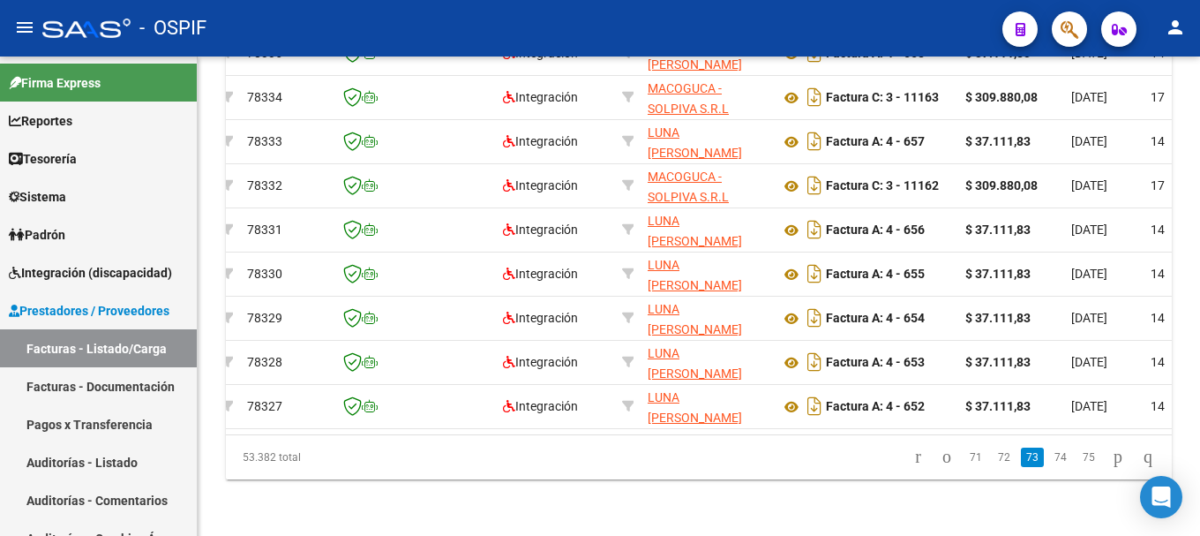
click at [1077, 459] on link "75" at bounding box center [1088, 456] width 23 height 19
click at [1071, 459] on div "53.382 total 73 74 75 76 77" at bounding box center [699, 457] width 946 height 44
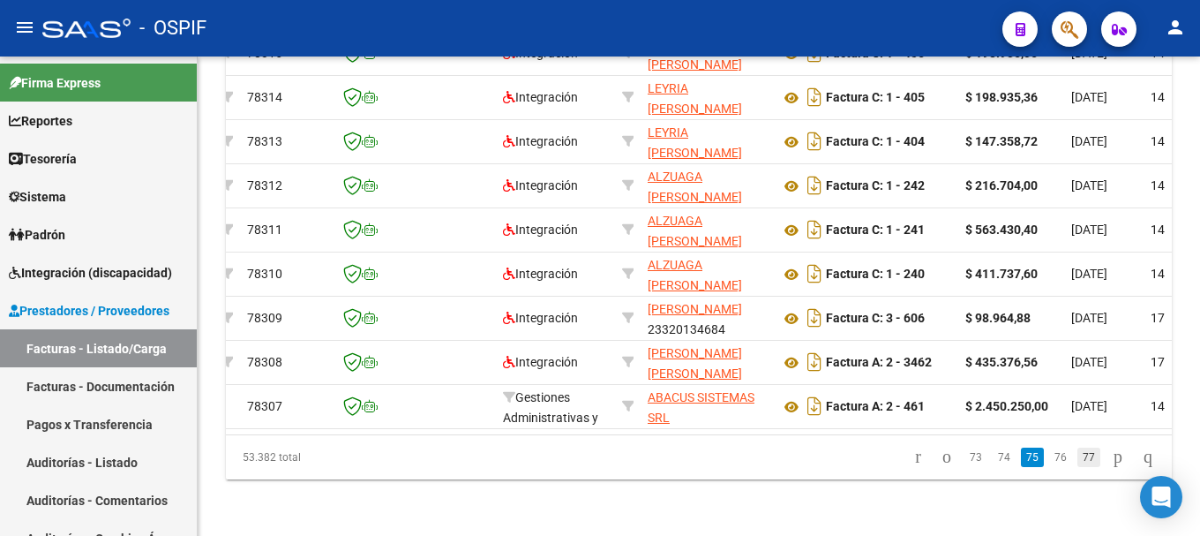
click at [1077, 459] on link "77" at bounding box center [1088, 456] width 23 height 19
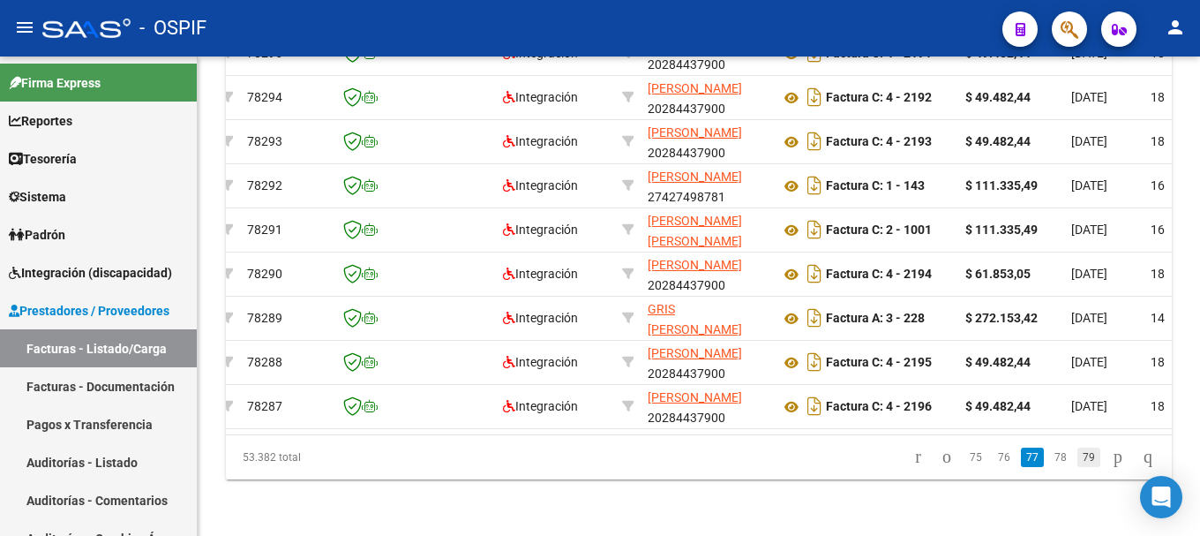
click at [1077, 459] on link "79" at bounding box center [1088, 456] width 23 height 19
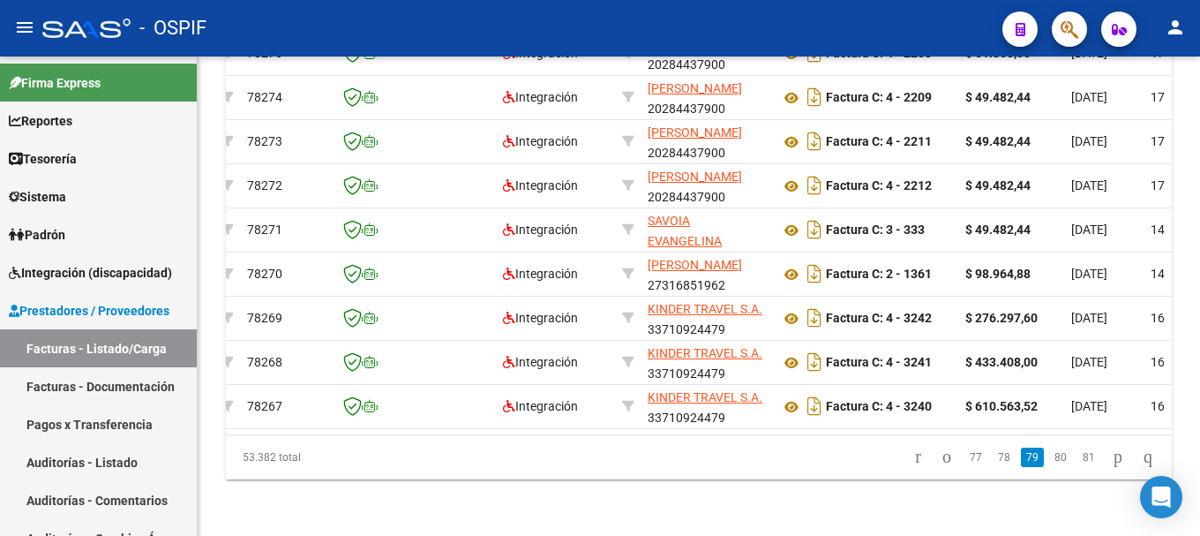
click at [1077, 459] on link "81" at bounding box center [1088, 456] width 23 height 19
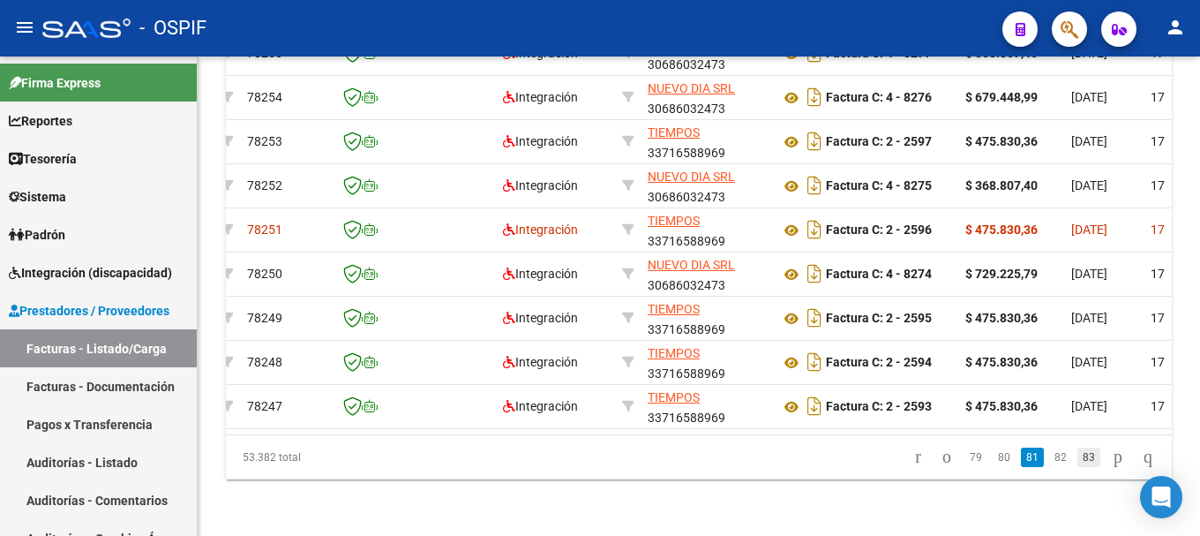
click at [1077, 457] on link "83" at bounding box center [1088, 456] width 23 height 19
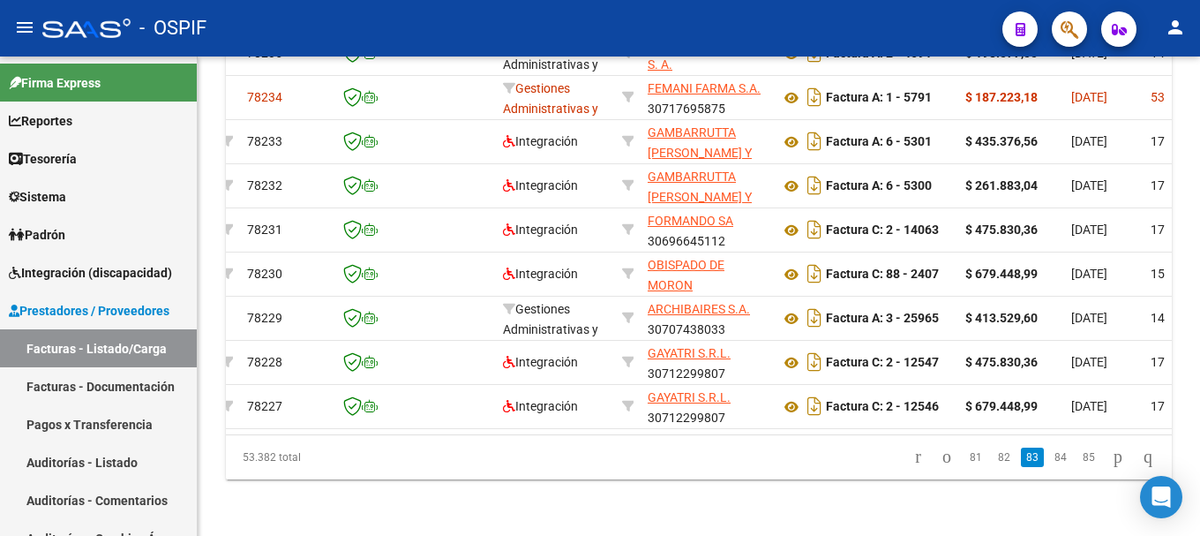
click at [1077, 457] on link "85" at bounding box center [1088, 456] width 23 height 19
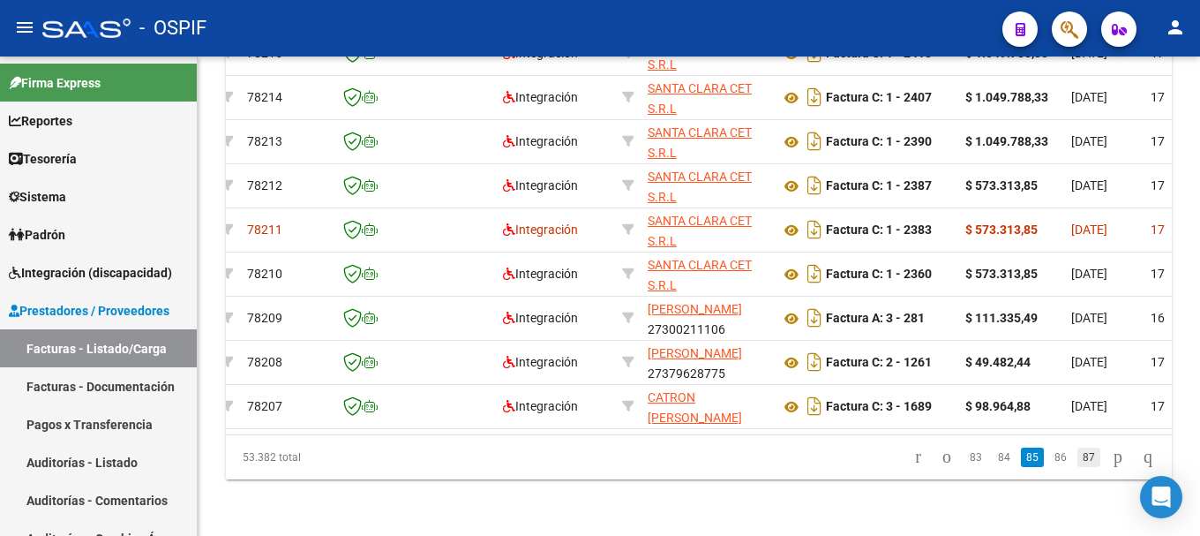
click at [1077, 457] on link "87" at bounding box center [1088, 456] width 23 height 19
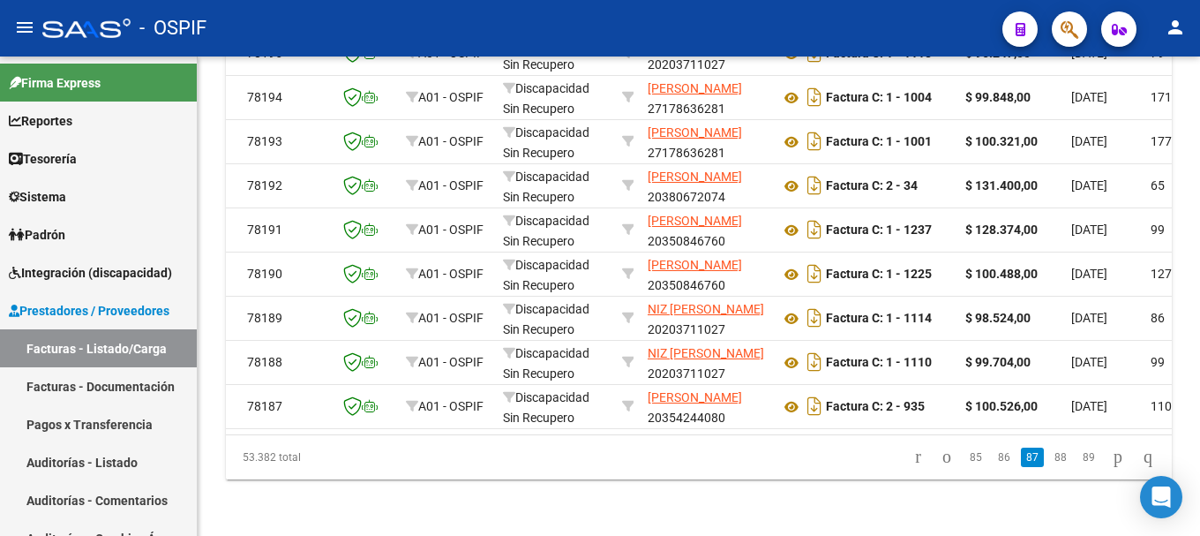
click at [1077, 457] on link "89" at bounding box center [1088, 456] width 23 height 19
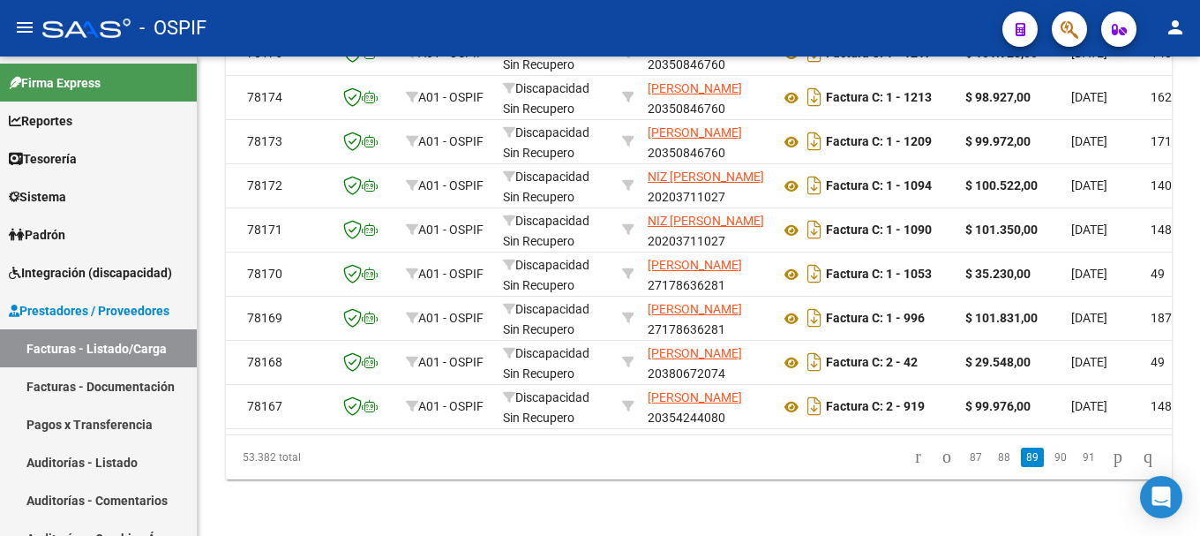
click at [1077, 457] on link "91" at bounding box center [1088, 456] width 23 height 19
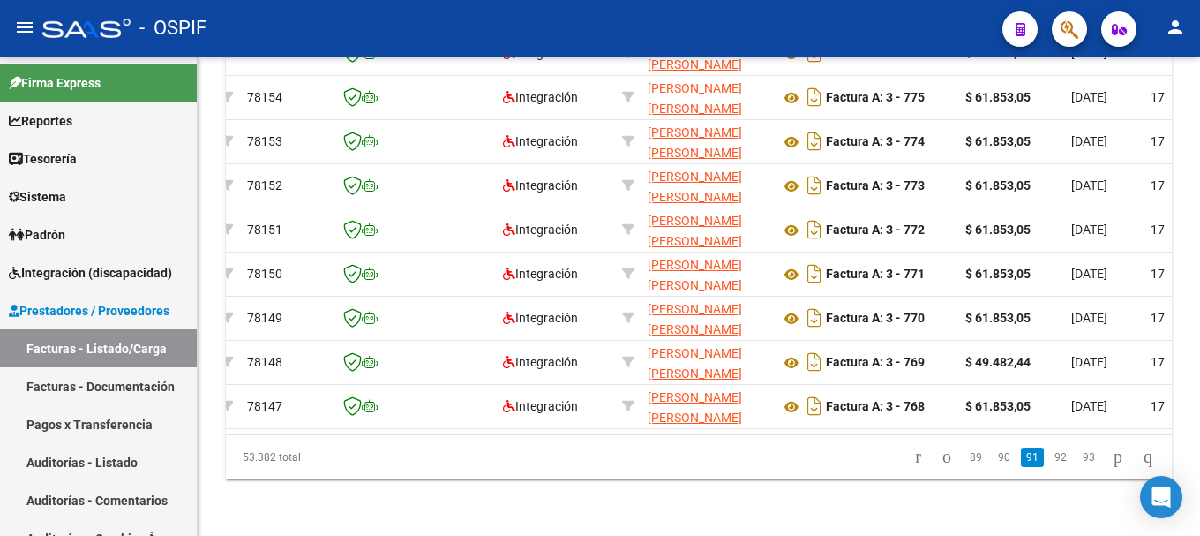
click at [1077, 457] on link "93" at bounding box center [1088, 456] width 23 height 19
click at [1072, 457] on div "53.382 total 91 92 93 94 95" at bounding box center [699, 457] width 946 height 44
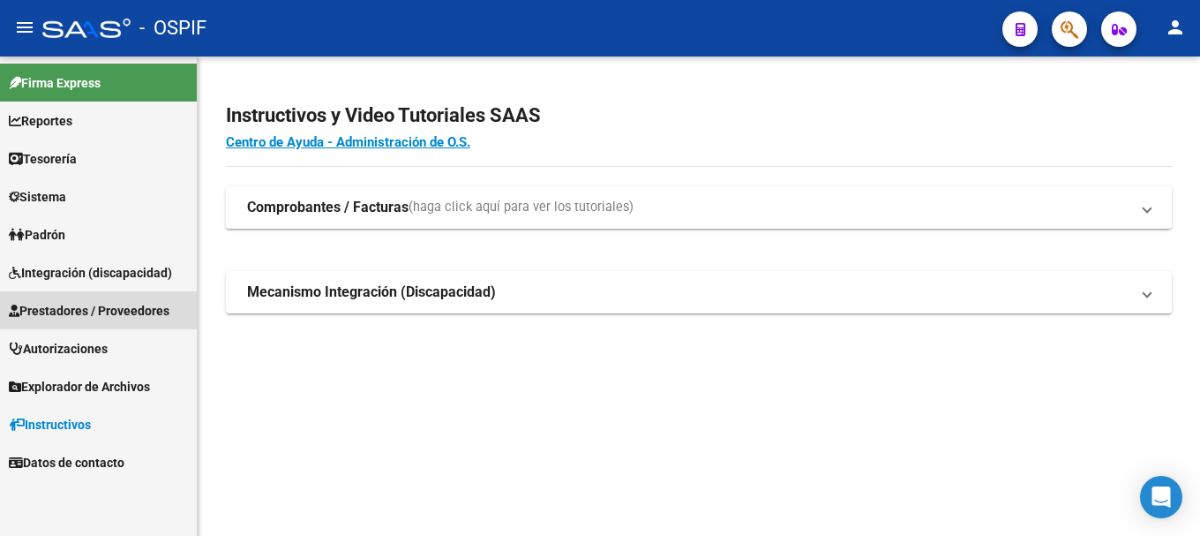
click at [101, 307] on span "Prestadores / Proveedores" at bounding box center [89, 310] width 161 height 19
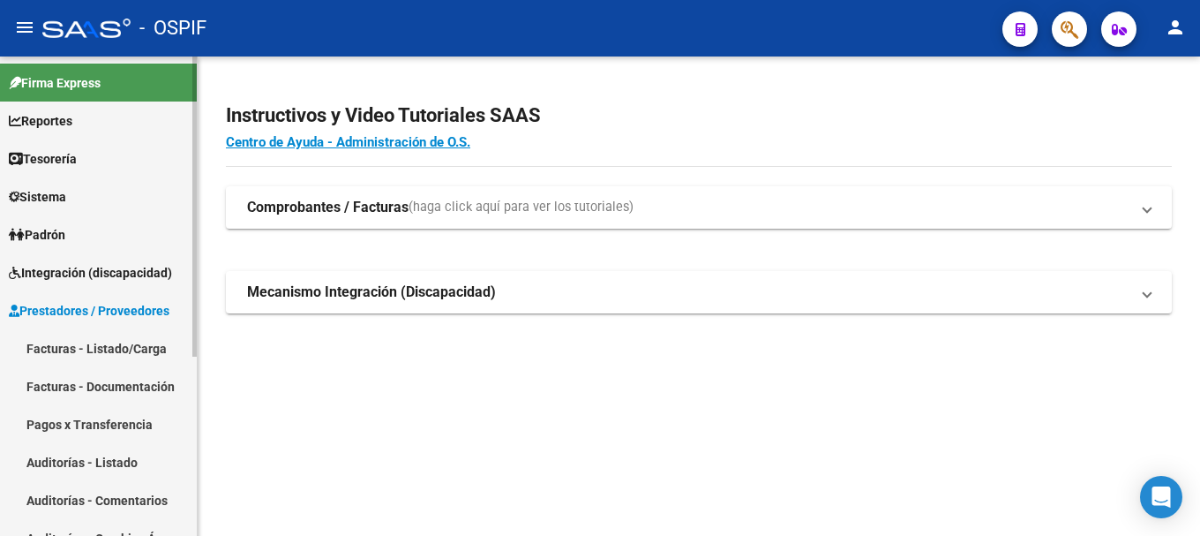
click at [84, 345] on link "Facturas - Listado/Carga" at bounding box center [98, 348] width 197 height 38
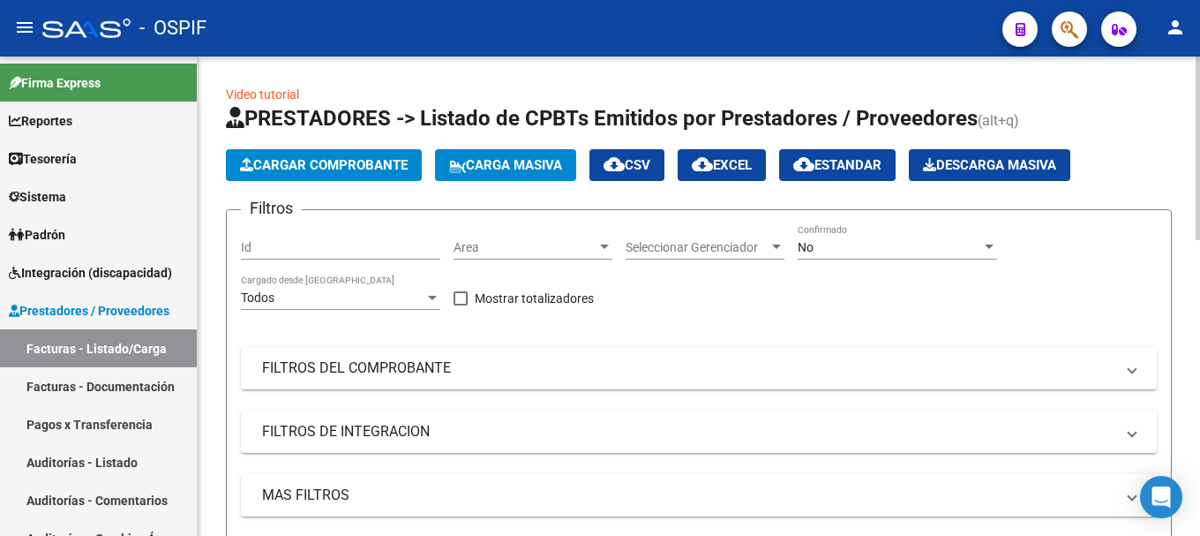
click at [985, 247] on div at bounding box center [989, 246] width 9 height 4
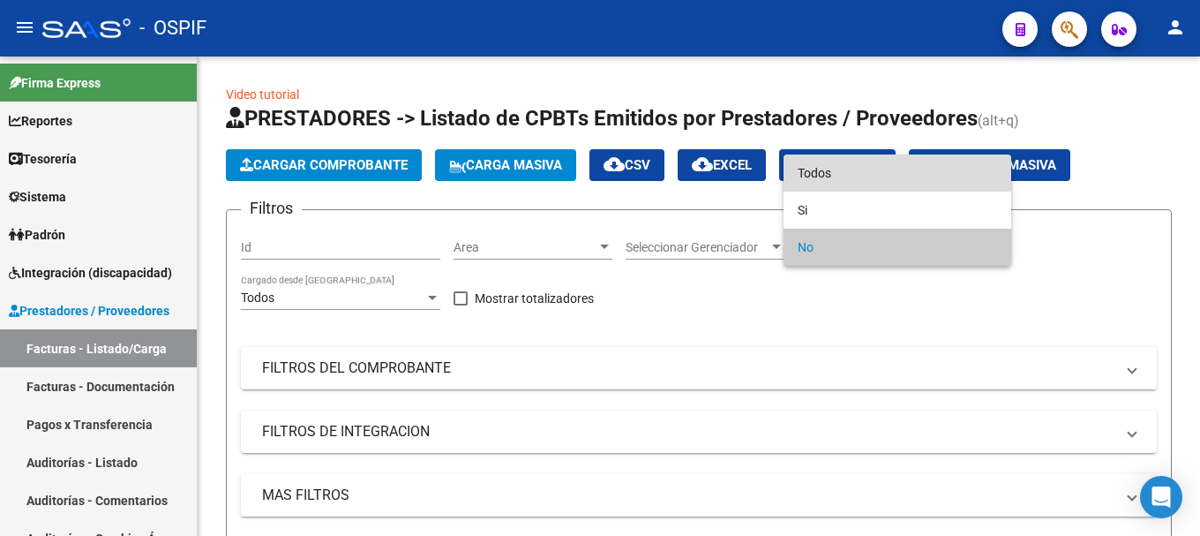
click at [859, 176] on span "Todos" at bounding box center [897, 172] width 199 height 37
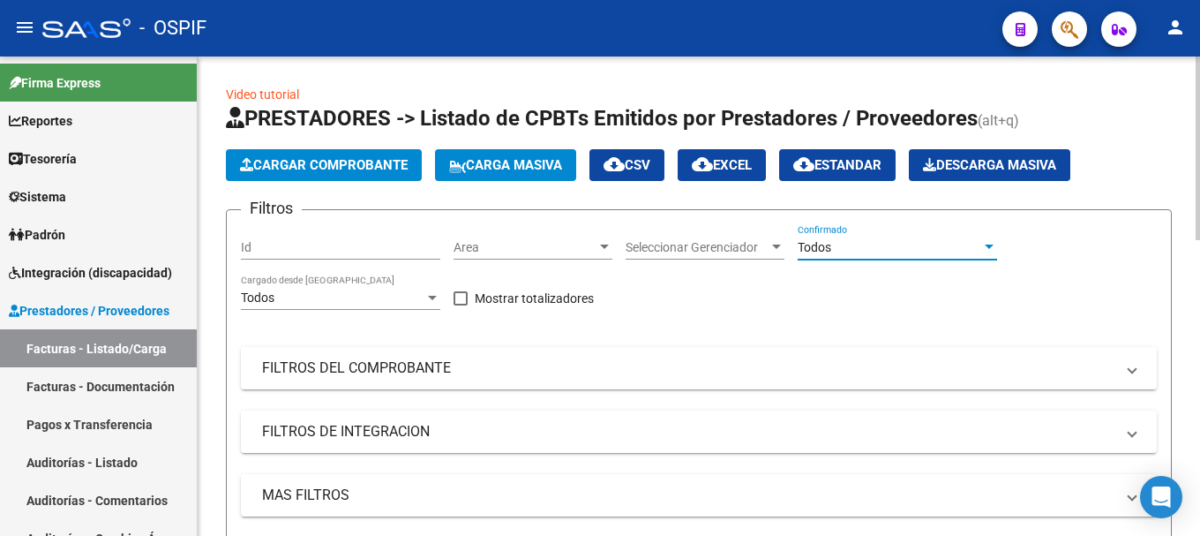
click at [1124, 374] on span "FILTROS DEL COMPROBANTE" at bounding box center [695, 367] width 866 height 19
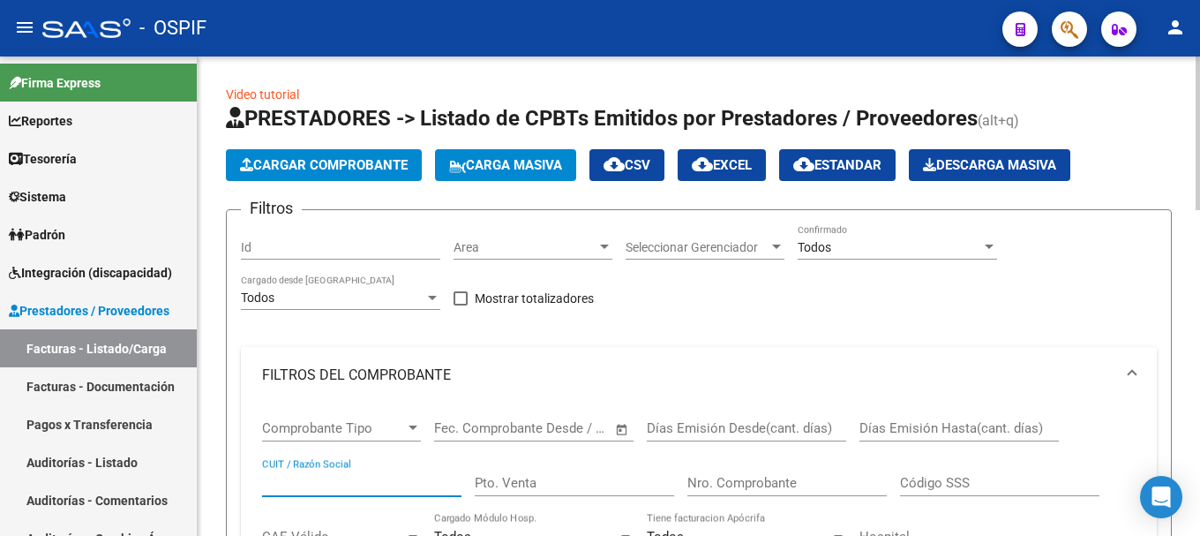
click at [304, 475] on input "CUIT / Razón Social" at bounding box center [361, 483] width 199 height 16
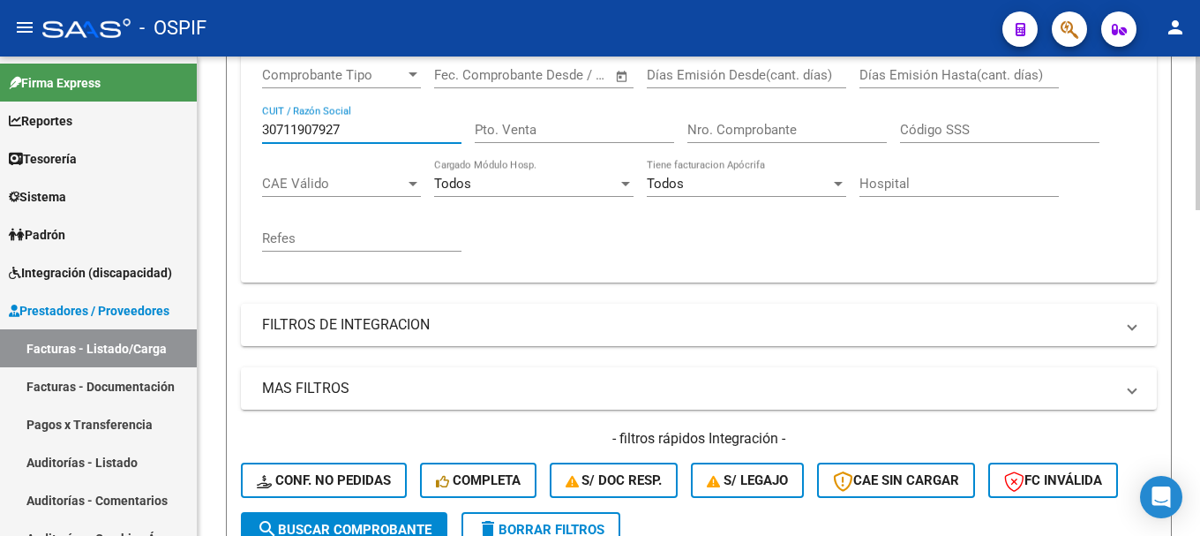
scroll to position [441, 0]
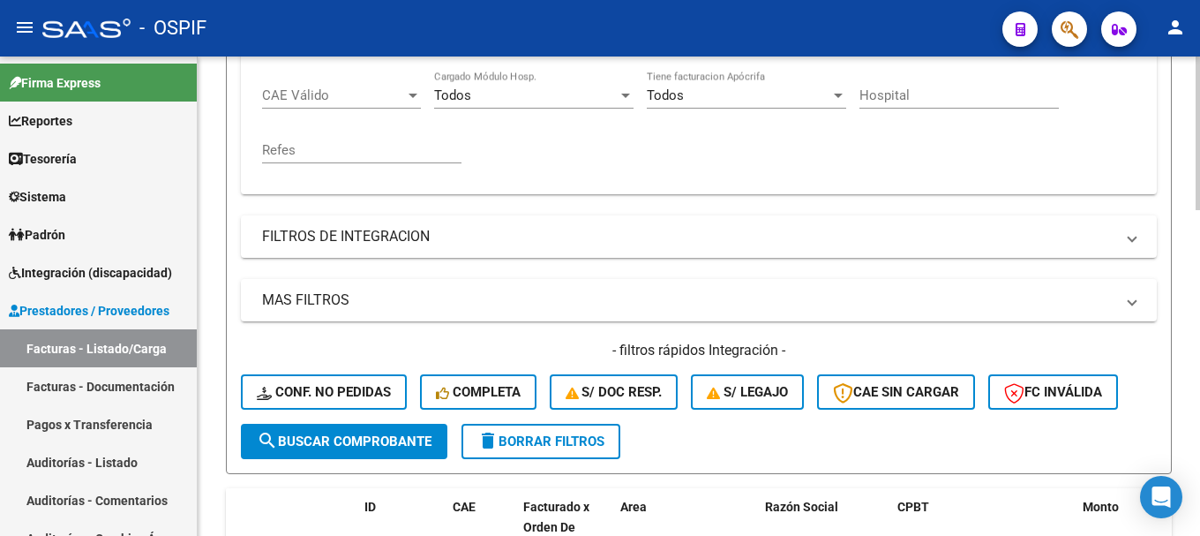
type input "30711907927"
click at [379, 452] on button "search Buscar Comprobante" at bounding box center [344, 441] width 206 height 35
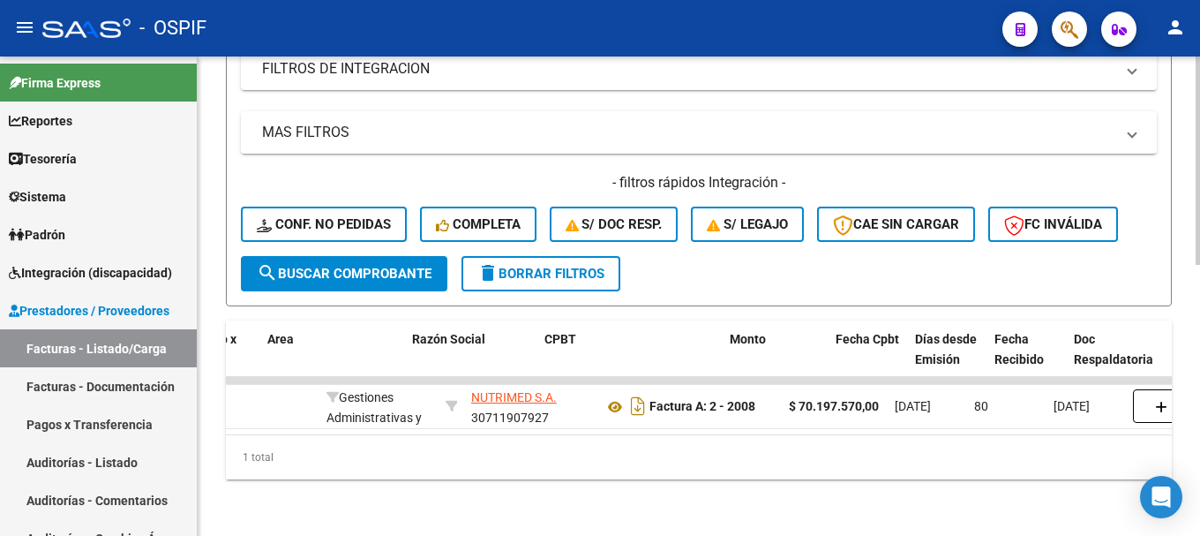
scroll to position [0, 353]
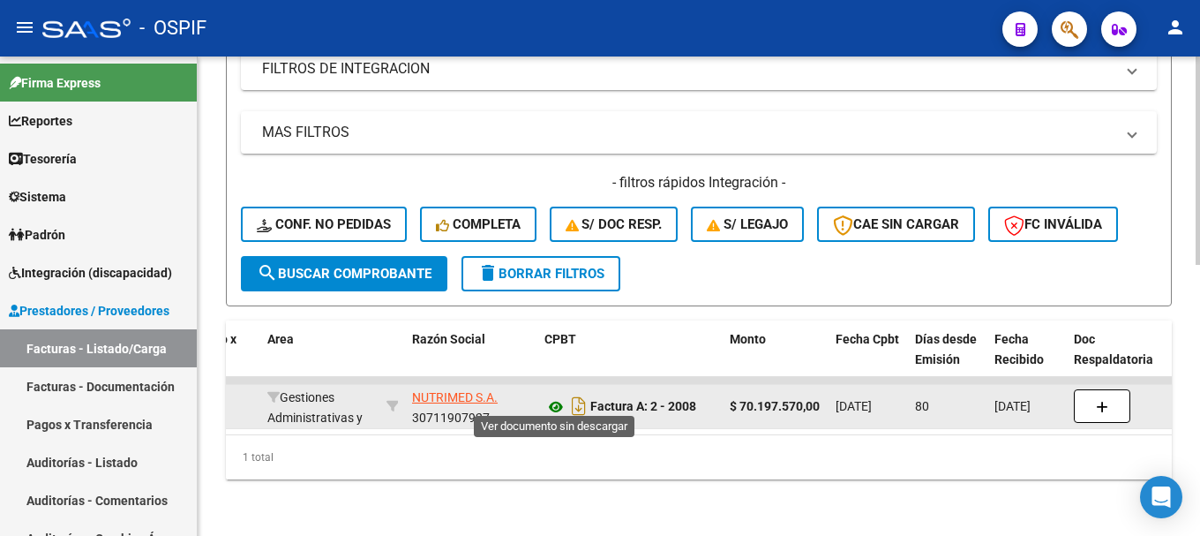
click at [556, 396] on icon at bounding box center [555, 406] width 23 height 21
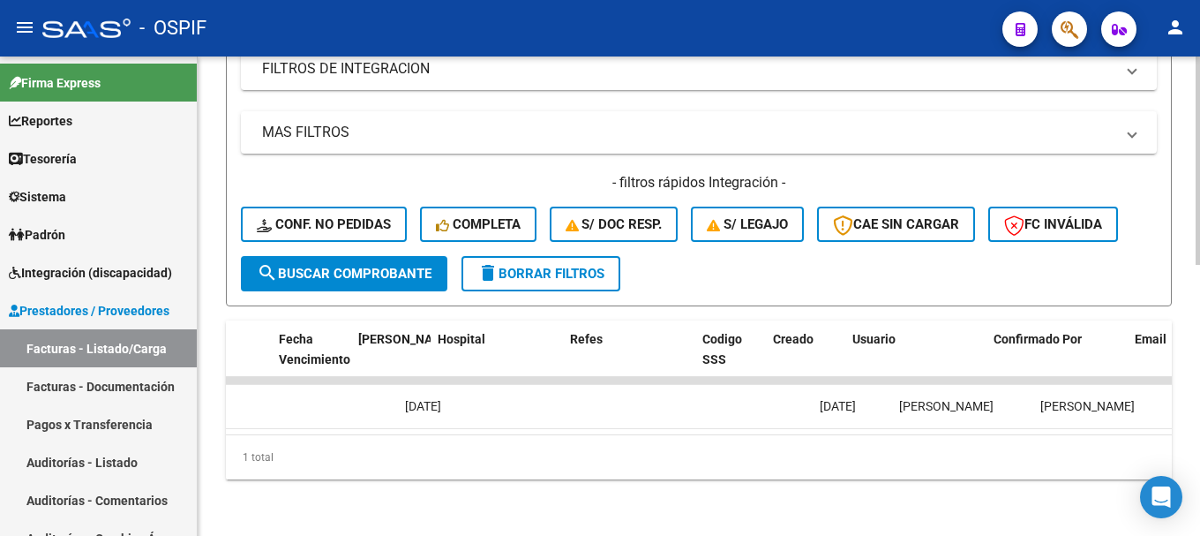
scroll to position [0, 3603]
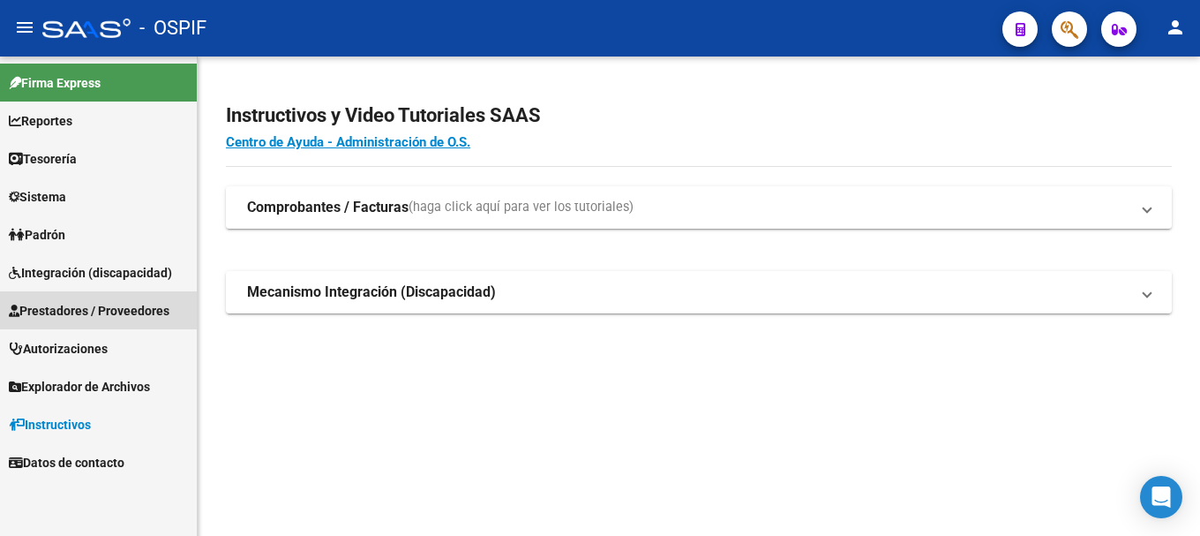
click at [109, 311] on span "Prestadores / Proveedores" at bounding box center [89, 310] width 161 height 19
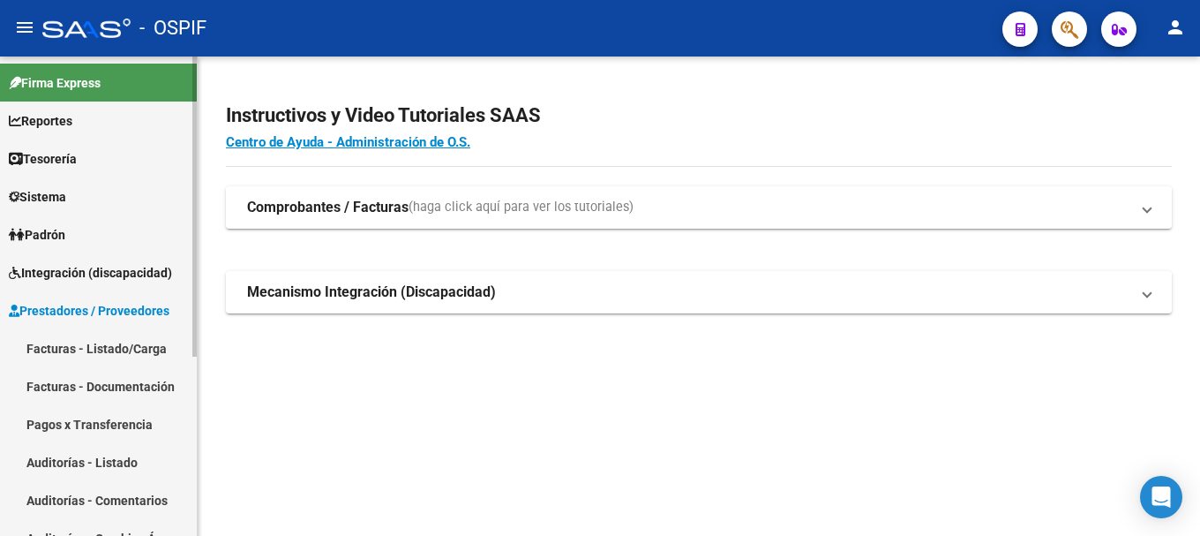
click at [96, 346] on link "Facturas - Listado/Carga" at bounding box center [98, 348] width 197 height 38
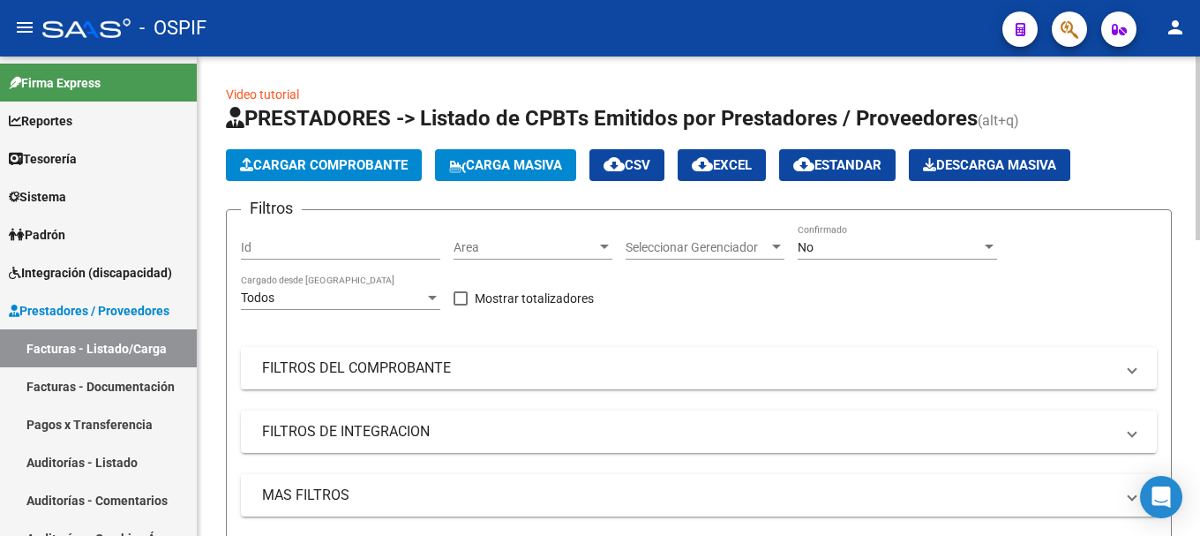
click at [385, 165] on span "Cargar Comprobante" at bounding box center [324, 165] width 168 height 16
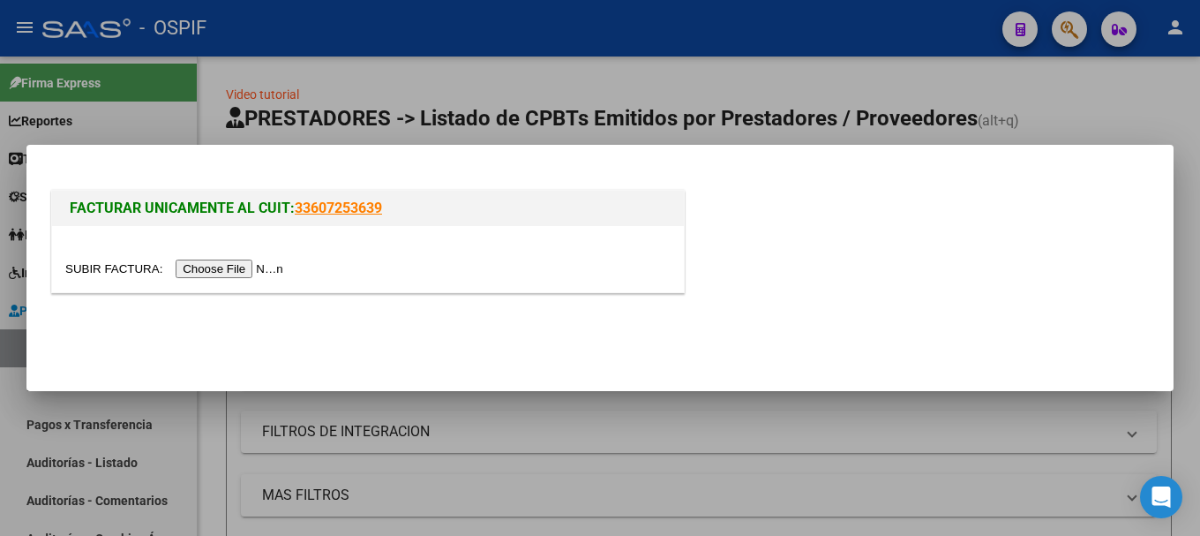
click at [214, 268] on input "file" at bounding box center [176, 268] width 223 height 19
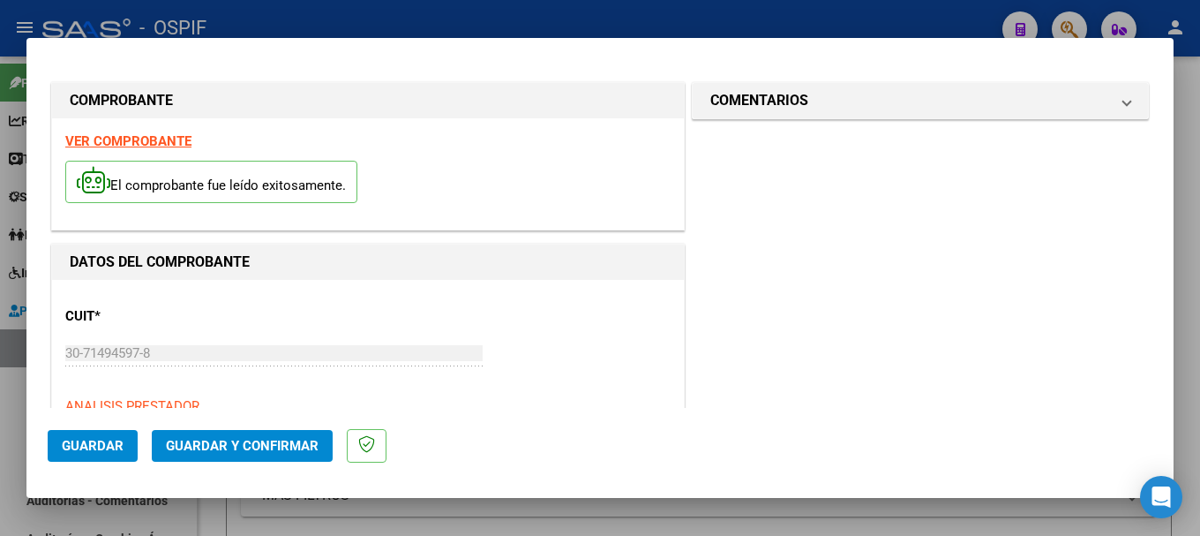
click at [149, 141] on strong "VER COMPROBANTE" at bounding box center [128, 141] width 126 height 16
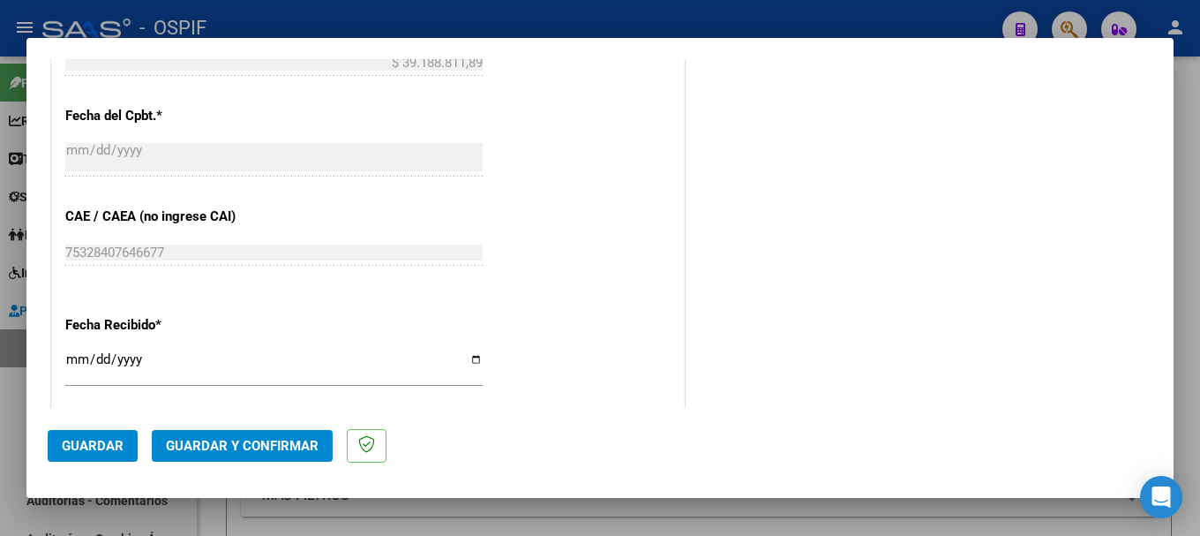
scroll to position [882, 0]
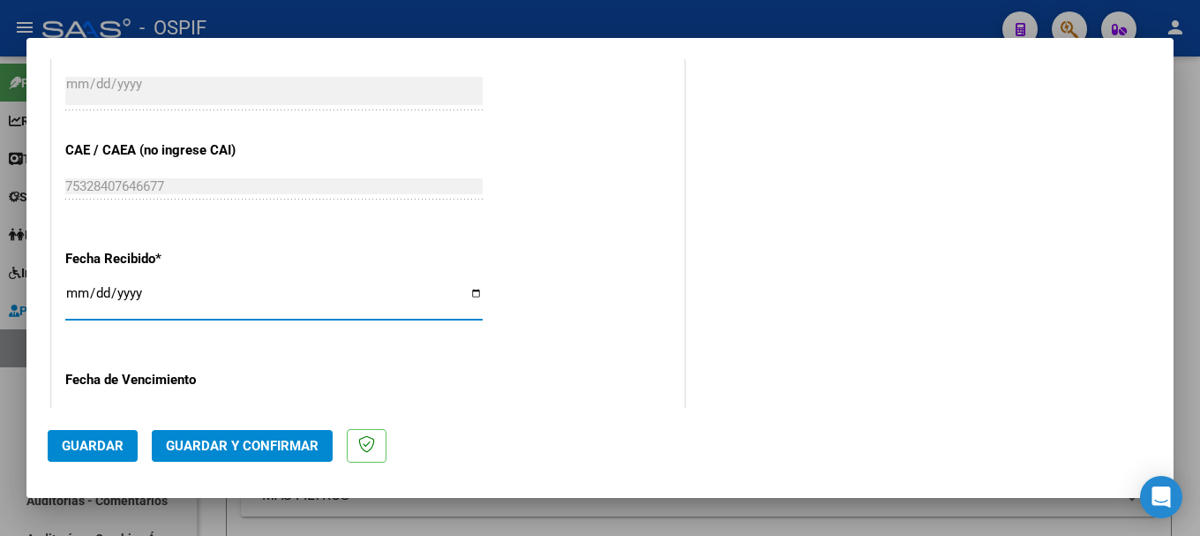
click at [470, 296] on input "2025-08-18" at bounding box center [273, 300] width 417 height 28
type input "2025-08-08"
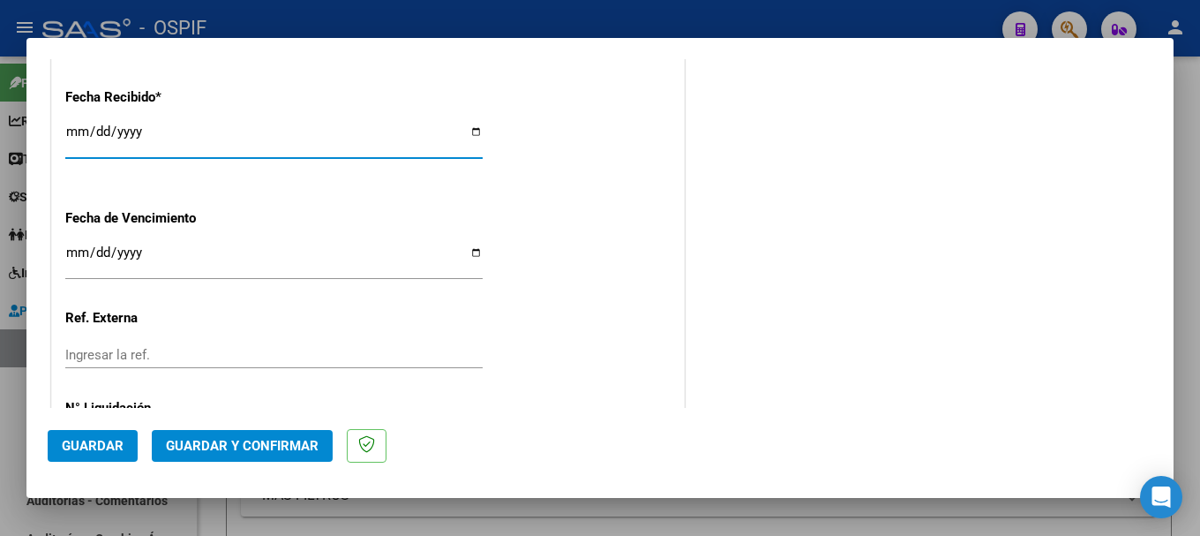
scroll to position [1128, 0]
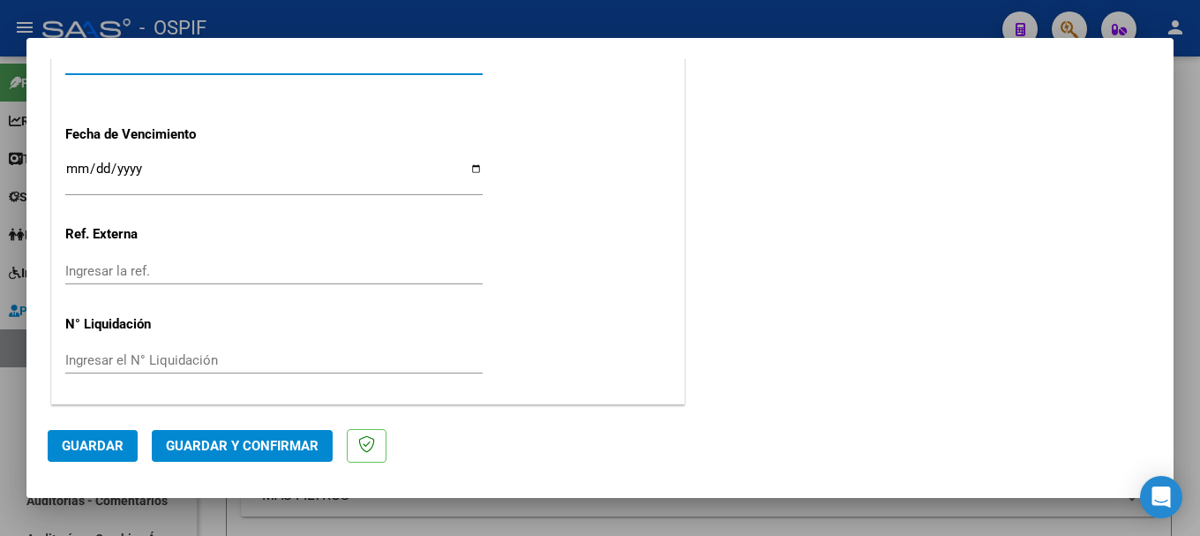
click at [86, 442] on span "Guardar" at bounding box center [93, 446] width 62 height 16
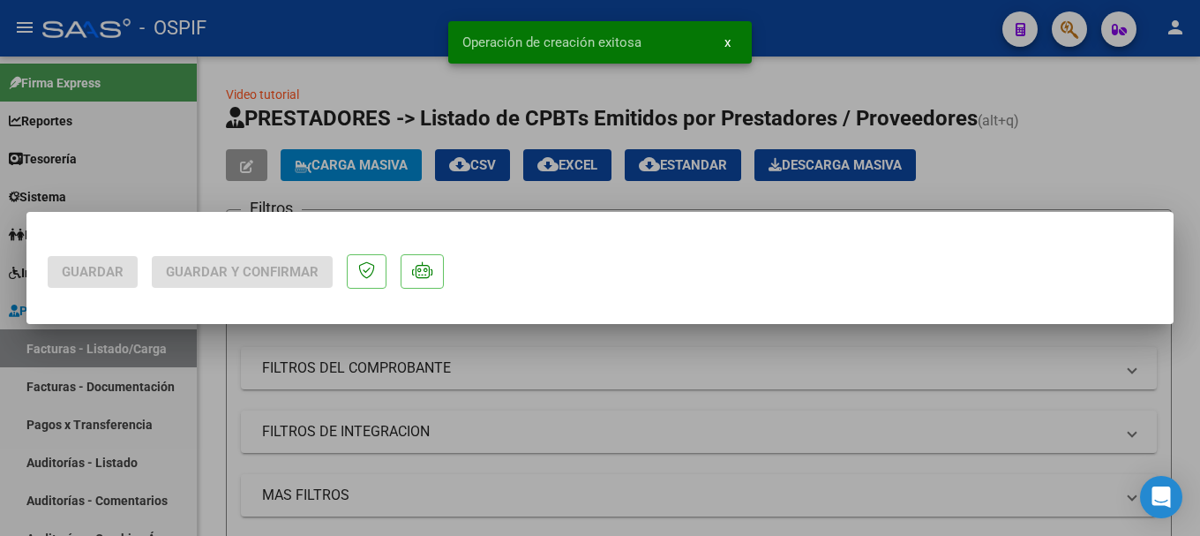
scroll to position [0, 0]
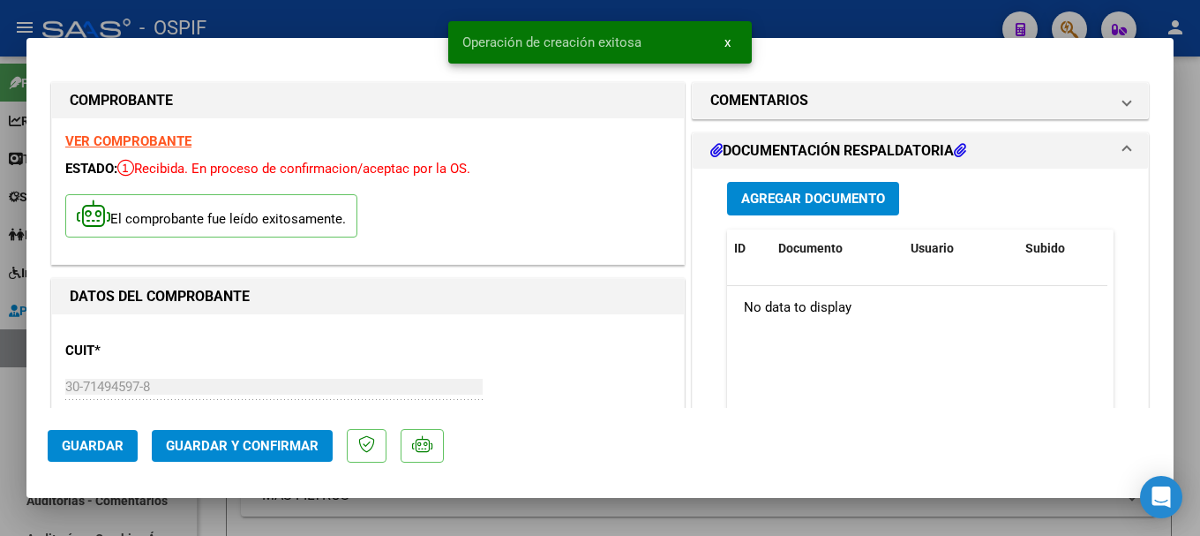
click at [814, 199] on span "Agregar Documento" at bounding box center [813, 199] width 144 height 16
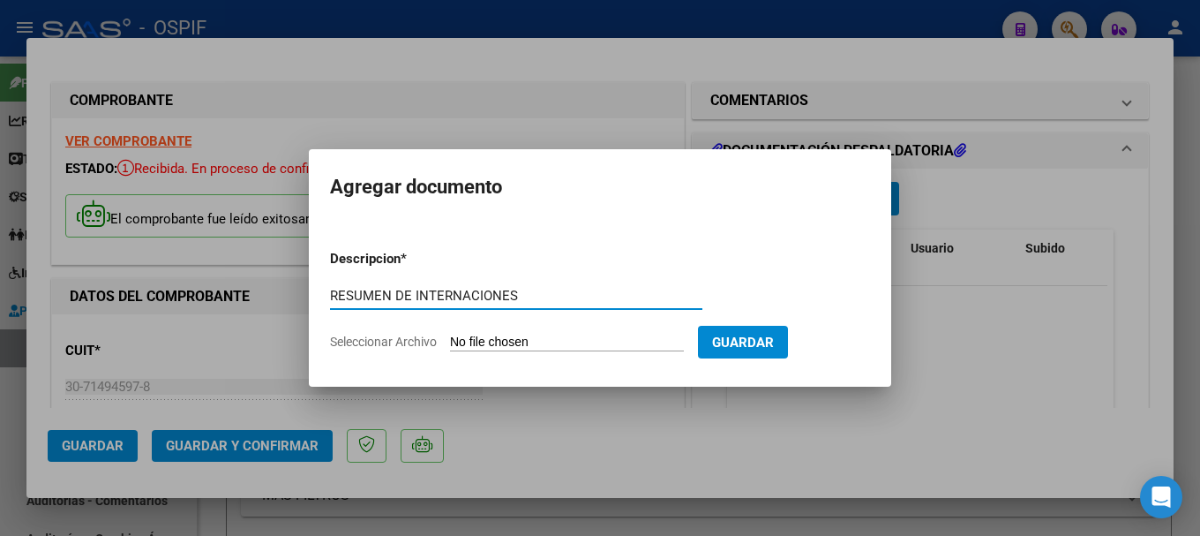
type input "RESUMEN DE INTERNACIONES"
click at [546, 340] on input "Seleccionar Archivo" at bounding box center [567, 342] width 234 height 17
type input "C:\fakepath\ANEXO PRESTACIONES MEDICAS SAN JUAN BAUTISTA FACT 6734.pdf"
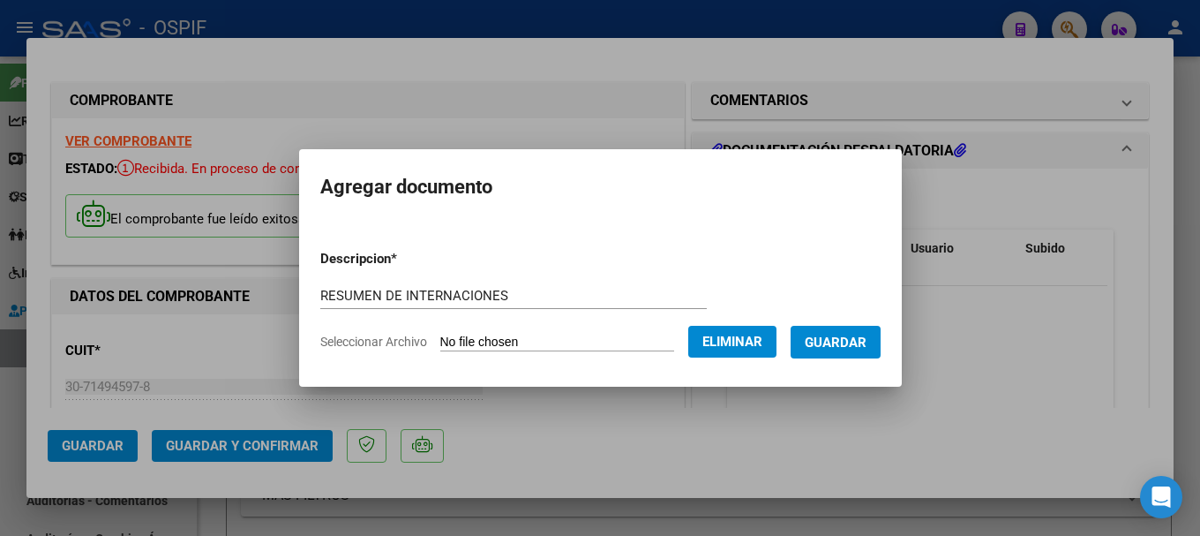
click at [844, 344] on span "Guardar" at bounding box center [836, 342] width 62 height 16
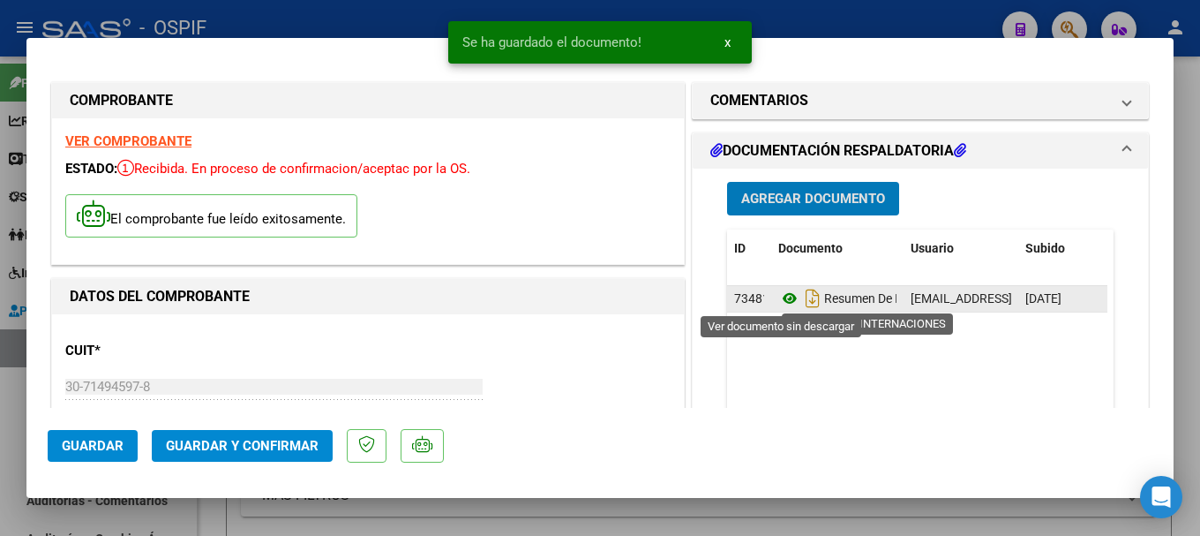
click at [779, 301] on icon at bounding box center [789, 298] width 23 height 21
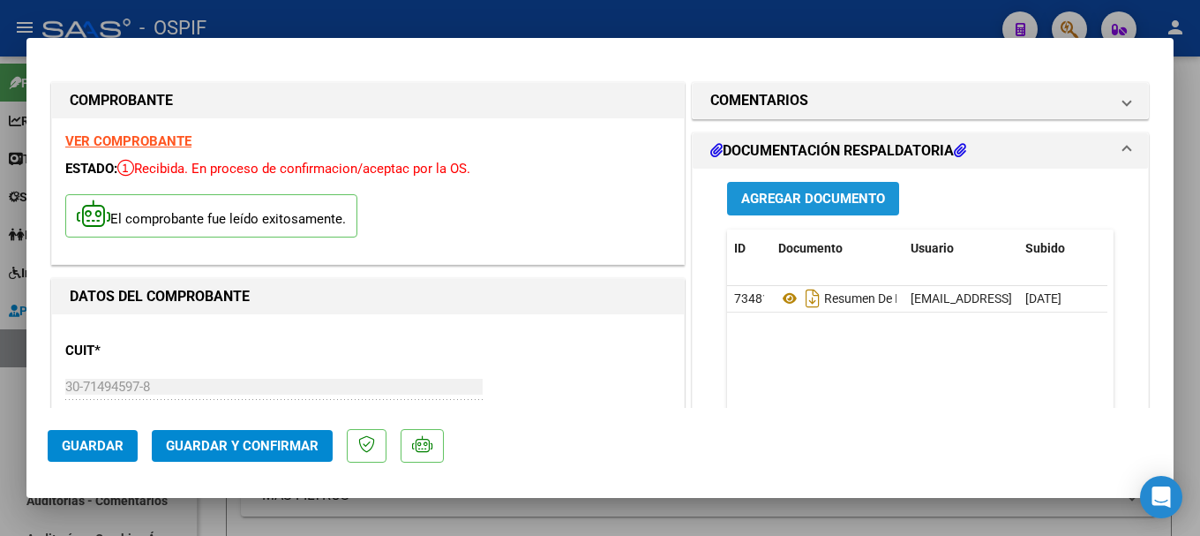
click at [802, 198] on span "Agregar Documento" at bounding box center [813, 199] width 144 height 16
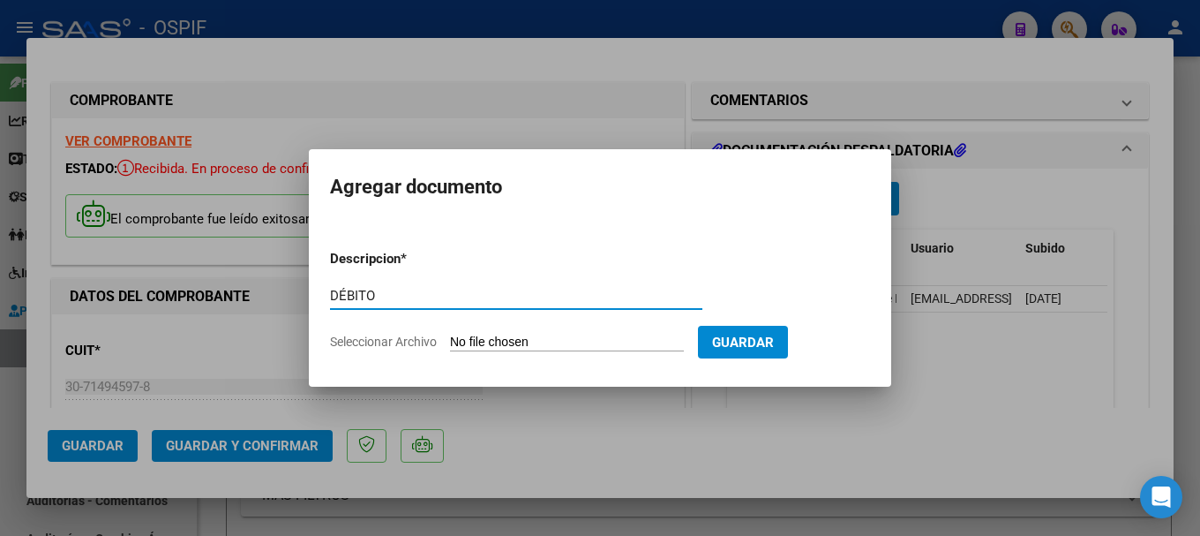
type input "DÉBITO"
click at [560, 337] on form "Descripcion * DÉBITO Escriba aquí una descripcion Seleccionar Archivo Guardar" at bounding box center [600, 300] width 540 height 129
click at [551, 343] on input "Seleccionar Archivo" at bounding box center [567, 342] width 234 height 17
type input "C:\fakepath\PRESTACIONES MÉDICAS SAN JUAN BAUTISTA S.A JUL25 FACTURA 6734.xlsx"
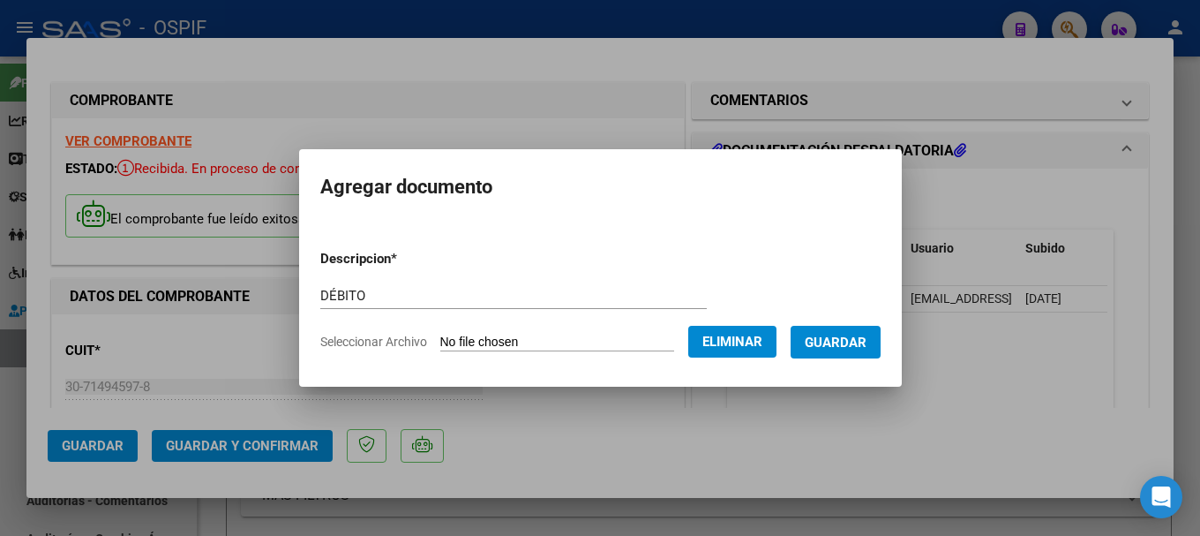
drag, startPoint x: 839, startPoint y: 338, endPoint x: 852, endPoint y: 350, distance: 18.1
click at [840, 338] on span "Guardar" at bounding box center [836, 342] width 62 height 16
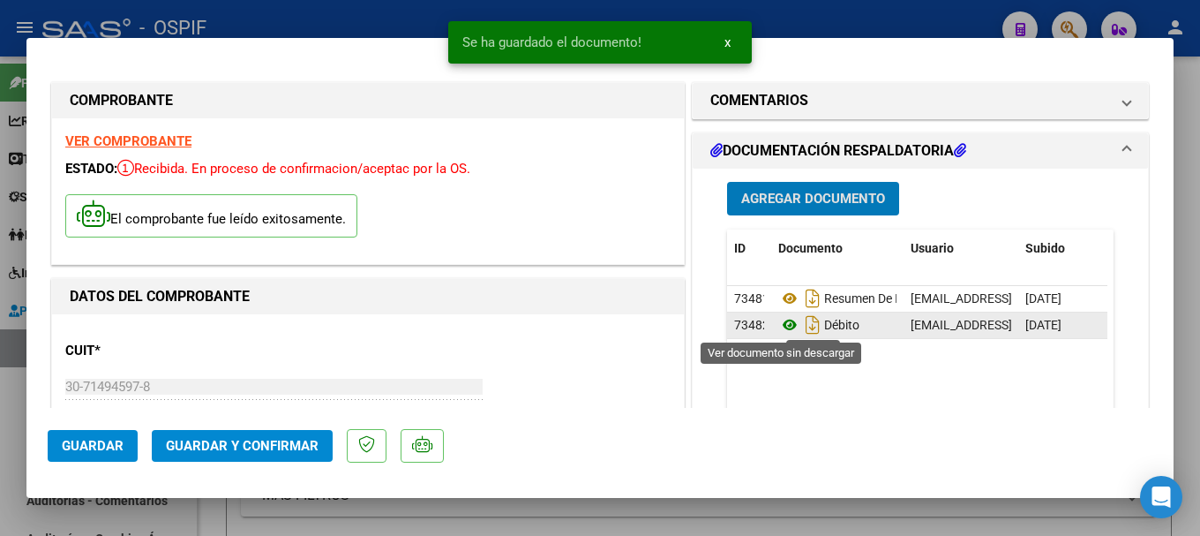
click at [781, 325] on icon at bounding box center [789, 324] width 23 height 21
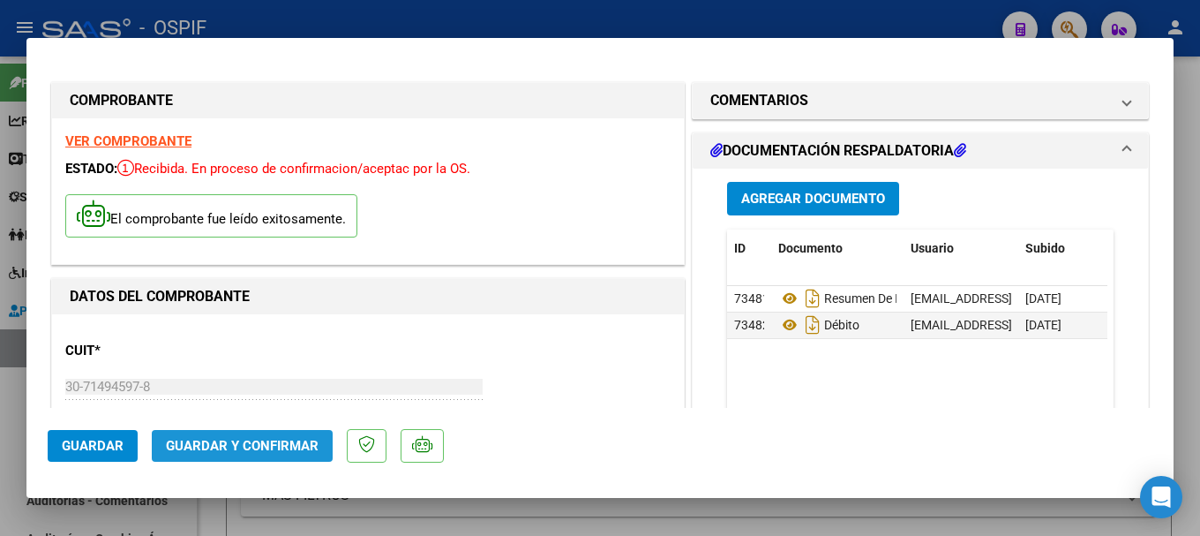
click at [256, 441] on span "Guardar y Confirmar" at bounding box center [242, 446] width 153 height 16
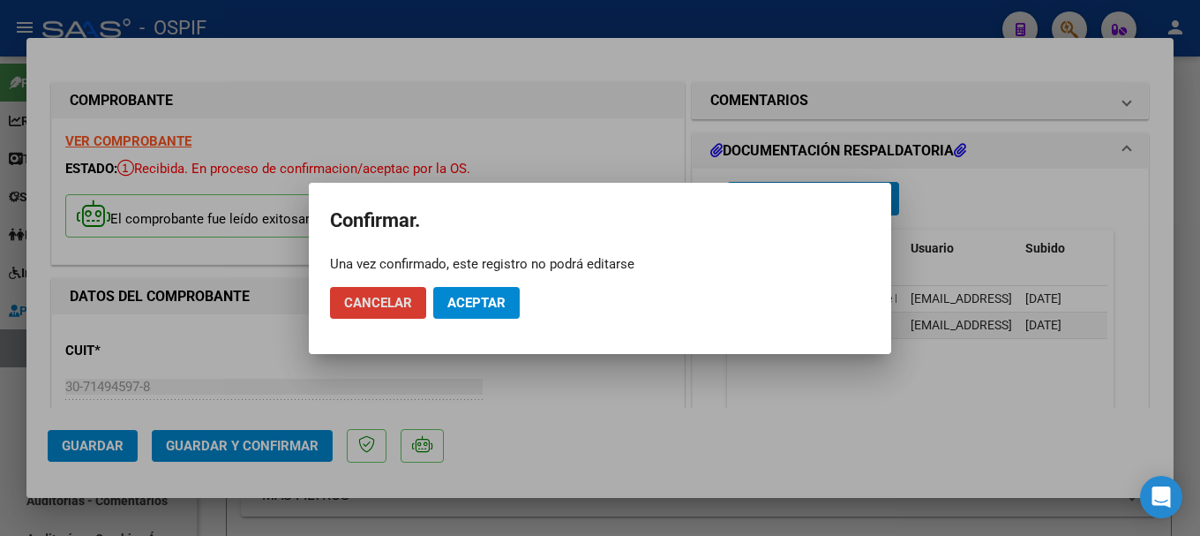
click at [469, 301] on span "Aceptar" at bounding box center [476, 303] width 58 height 16
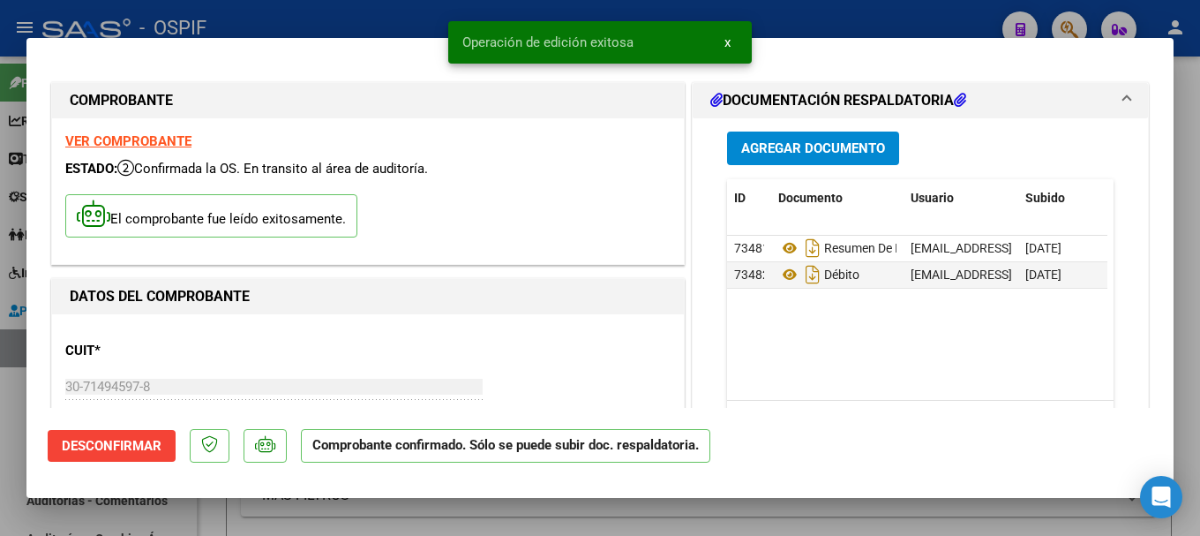
click at [385, 11] on div at bounding box center [600, 268] width 1200 height 536
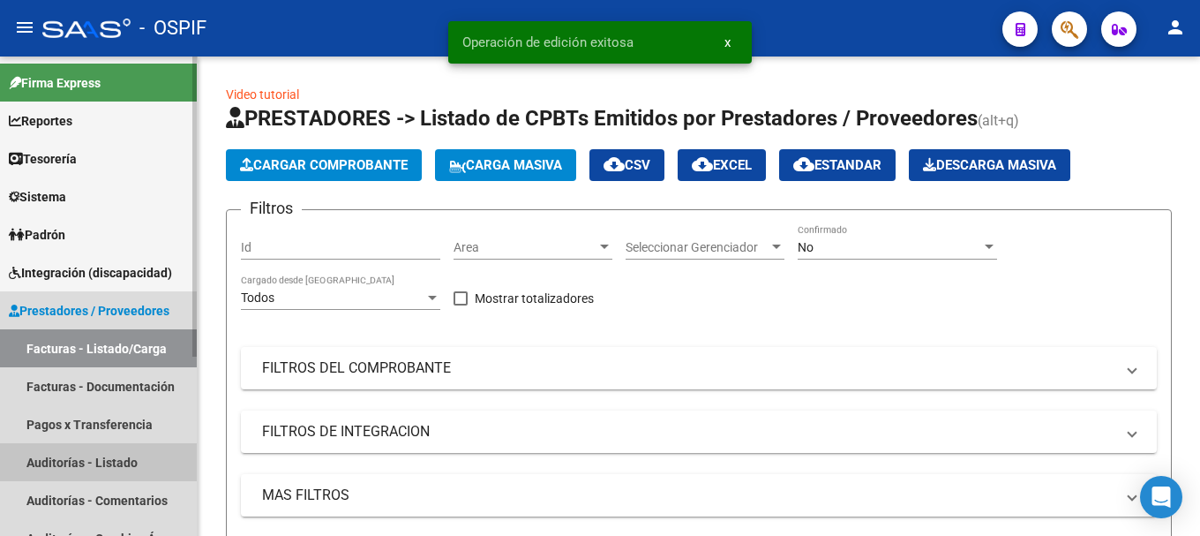
click at [64, 455] on link "Auditorías - Listado" at bounding box center [98, 462] width 197 height 38
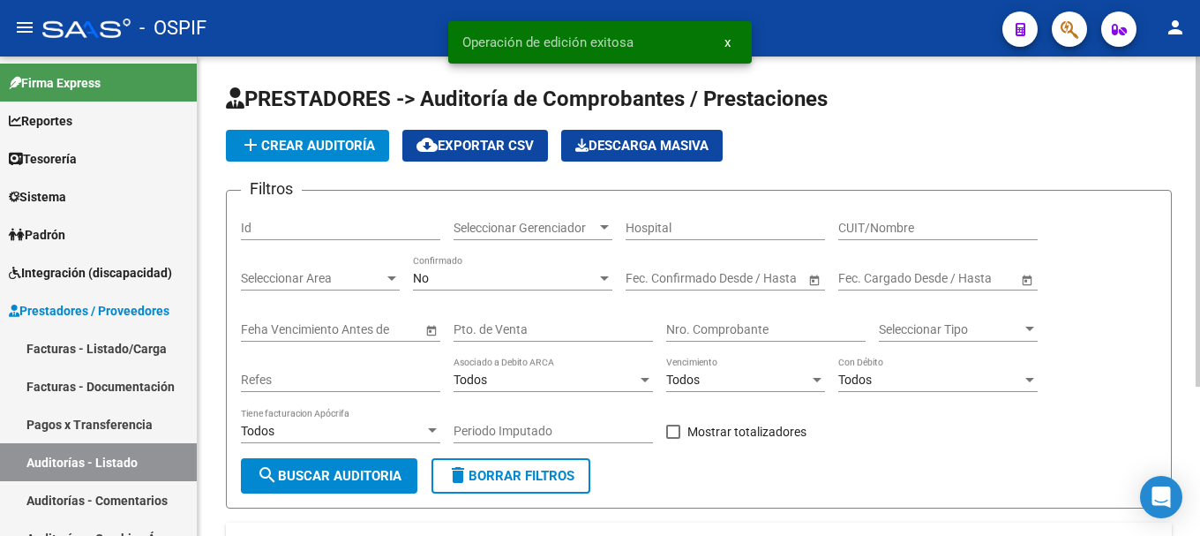
click at [336, 143] on span "add Crear Auditoría" at bounding box center [307, 146] width 135 height 16
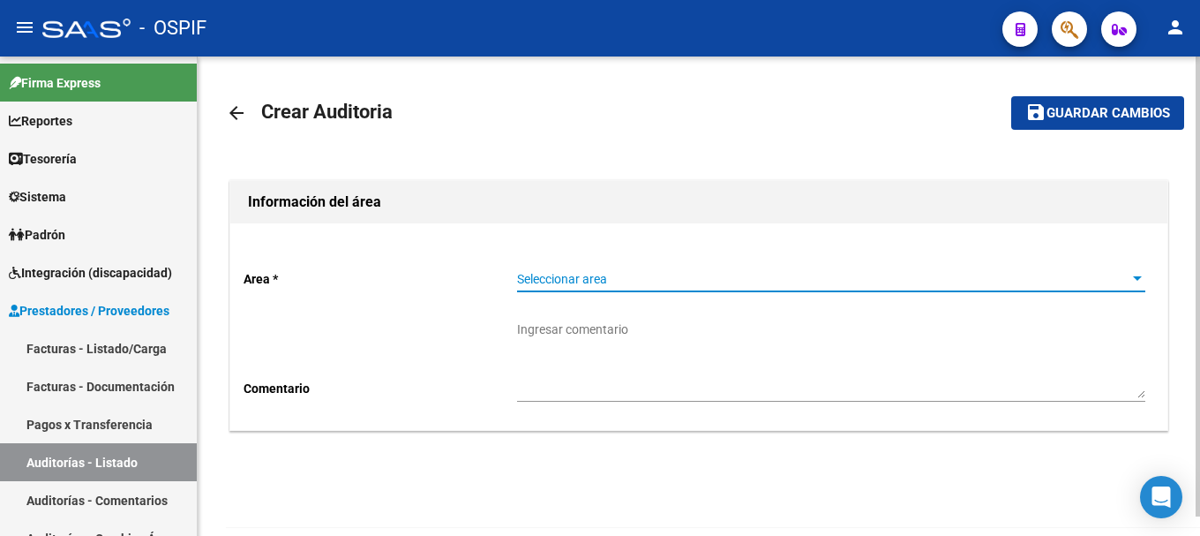
click at [1137, 275] on div at bounding box center [1137, 279] width 16 height 14
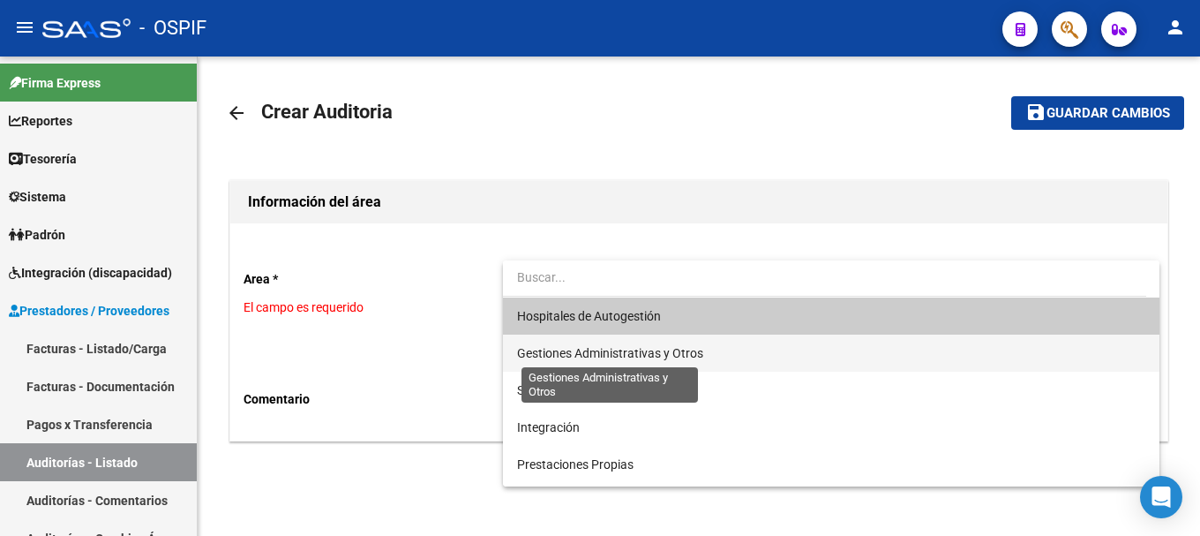
click at [638, 356] on span "Gestiones Administrativas y Otros" at bounding box center [610, 353] width 186 height 14
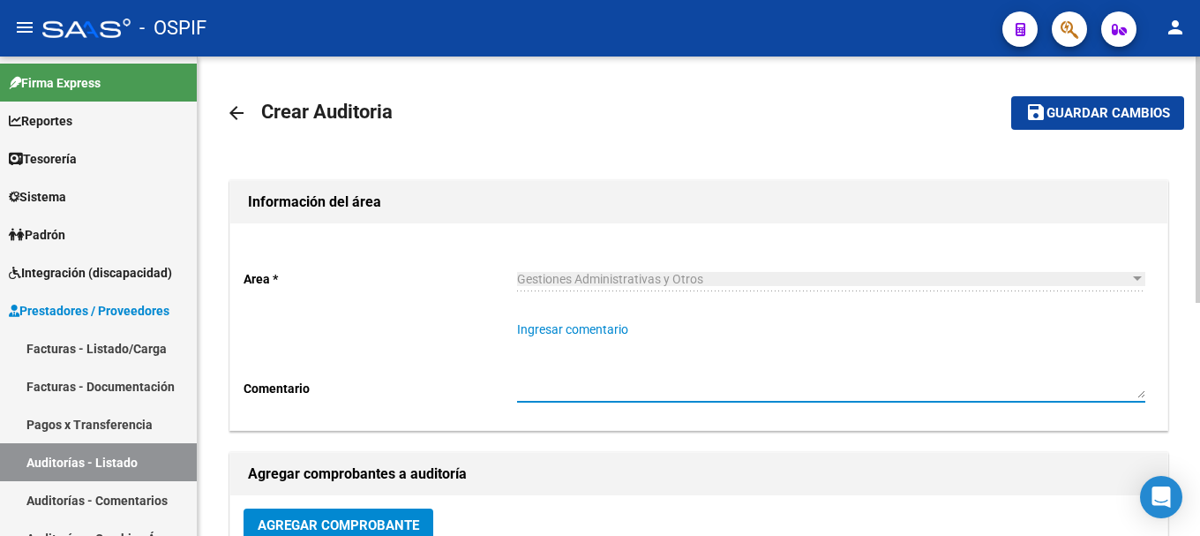
click at [675, 368] on textarea "Ingresar comentario" at bounding box center [831, 359] width 628 height 78
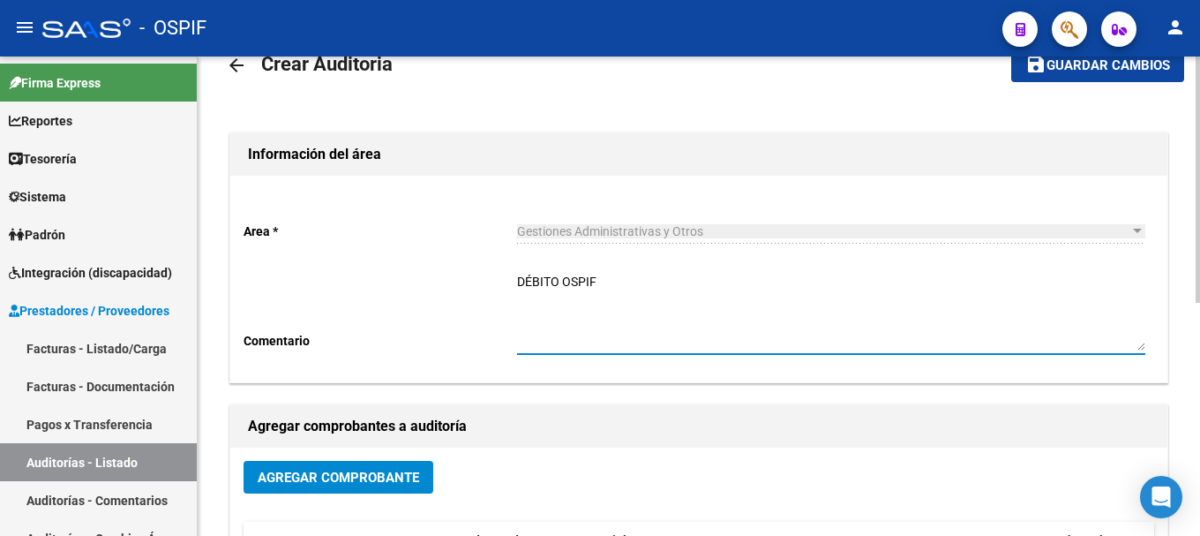
scroll to position [88, 0]
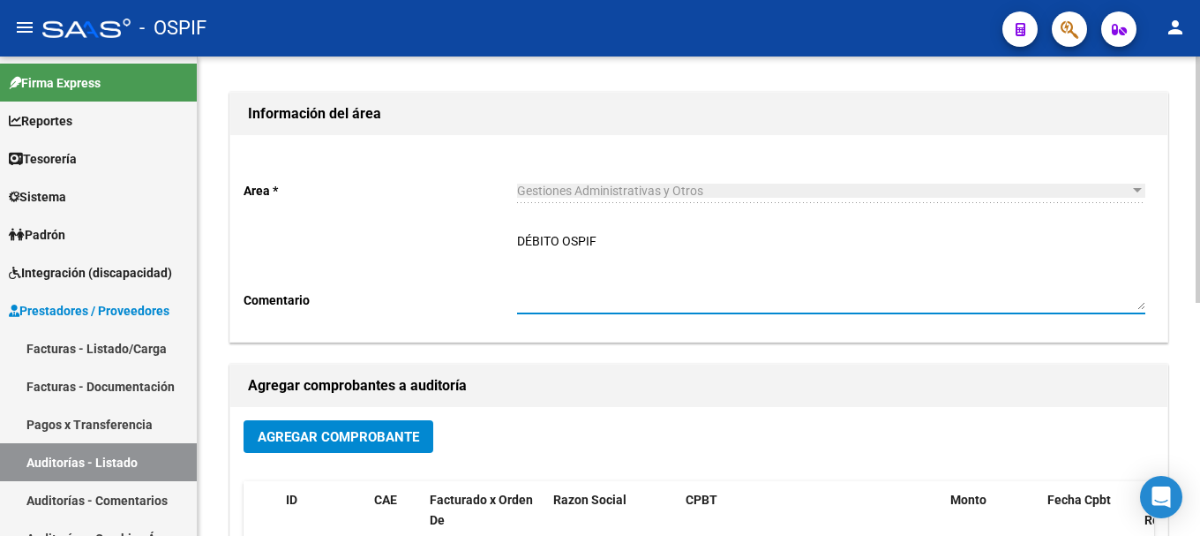
type textarea "DÉBITO OSPIF"
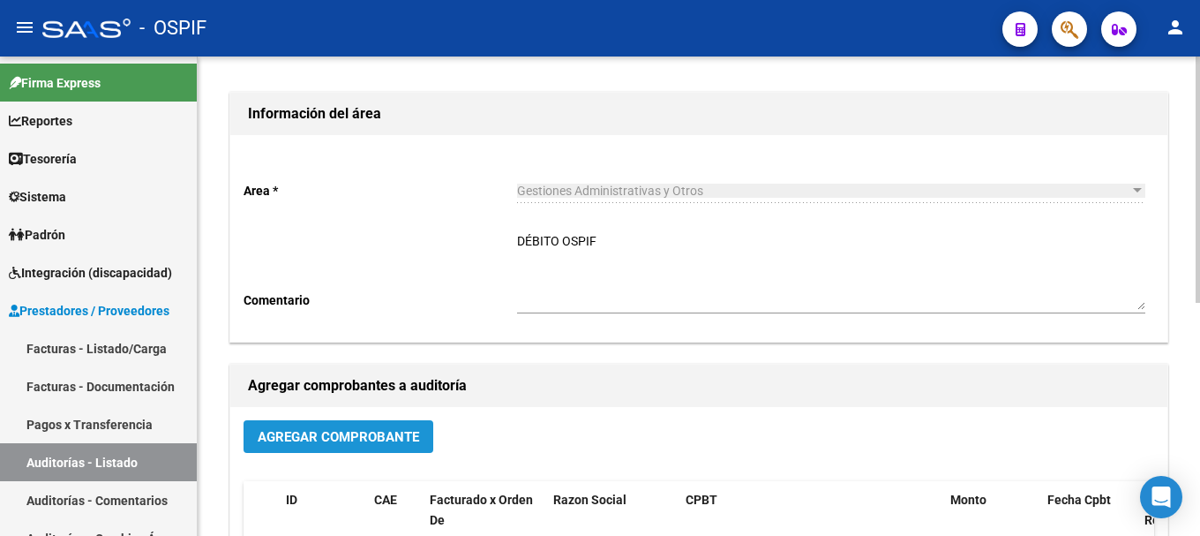
click at [381, 438] on span "Agregar Comprobante" at bounding box center [338, 437] width 161 height 16
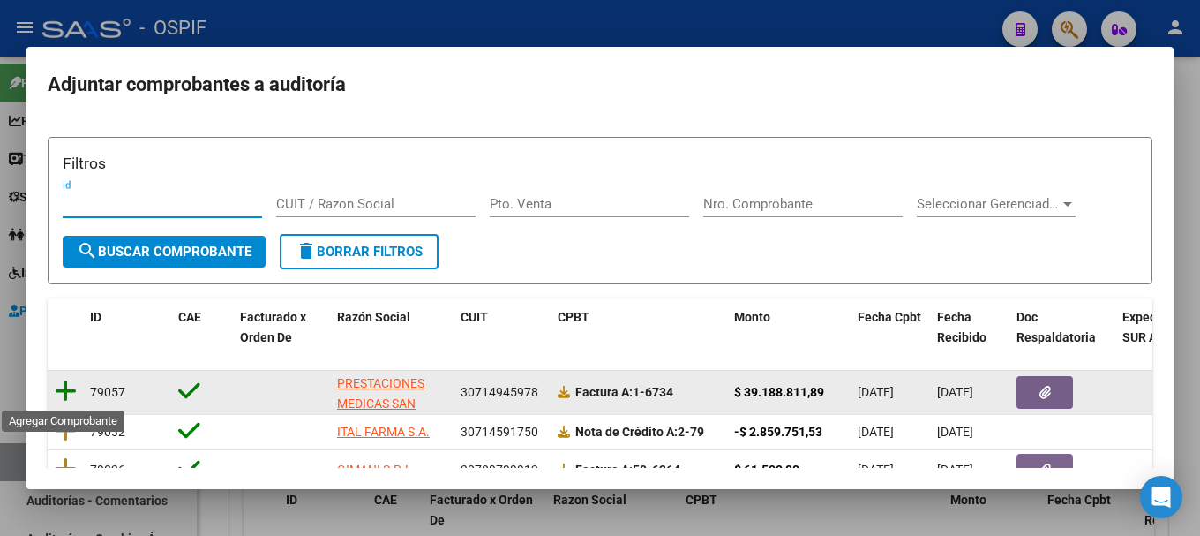
click at [62, 390] on icon at bounding box center [66, 391] width 22 height 25
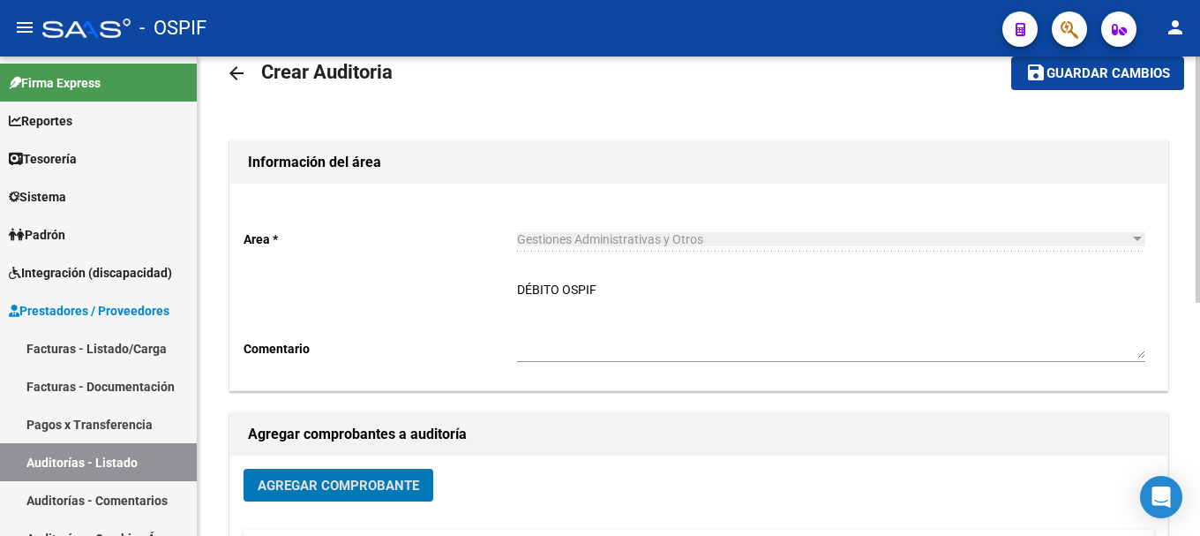
scroll to position [0, 0]
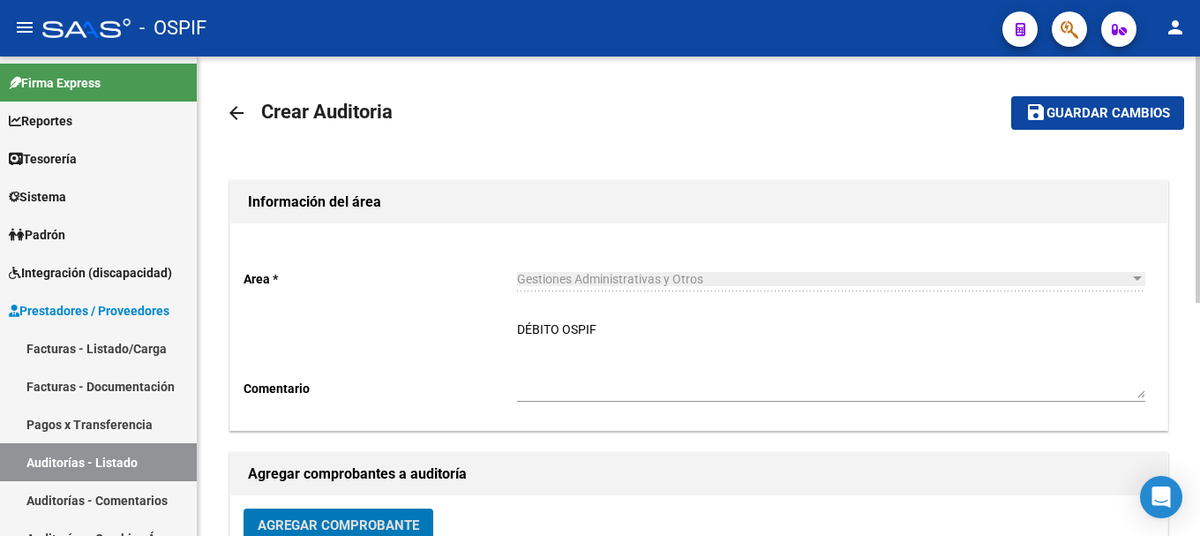
click at [1130, 103] on button "save Guardar cambios" at bounding box center [1097, 112] width 173 height 33
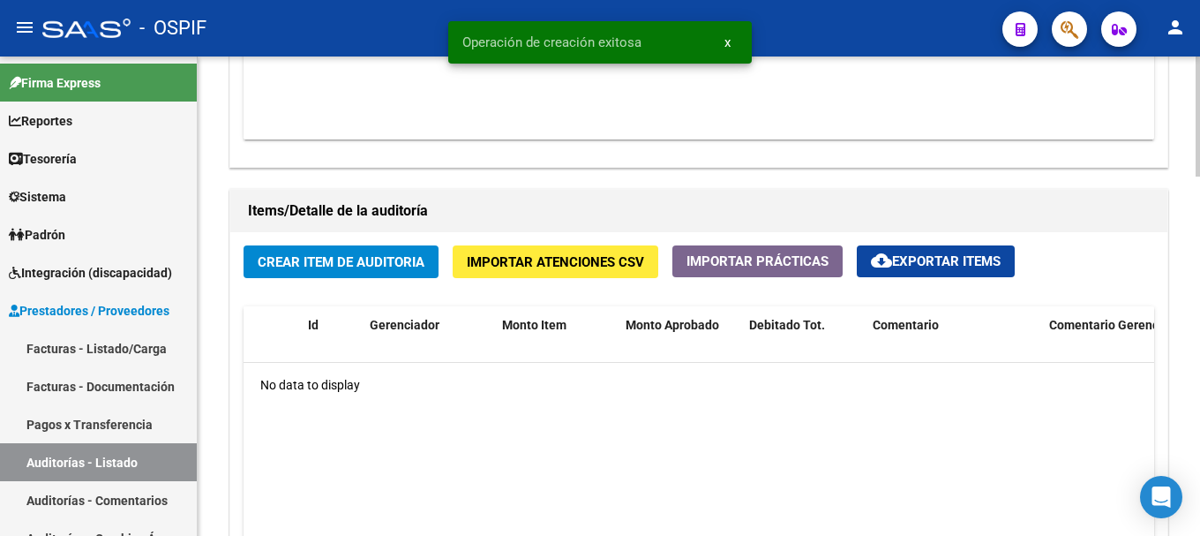
scroll to position [1147, 0]
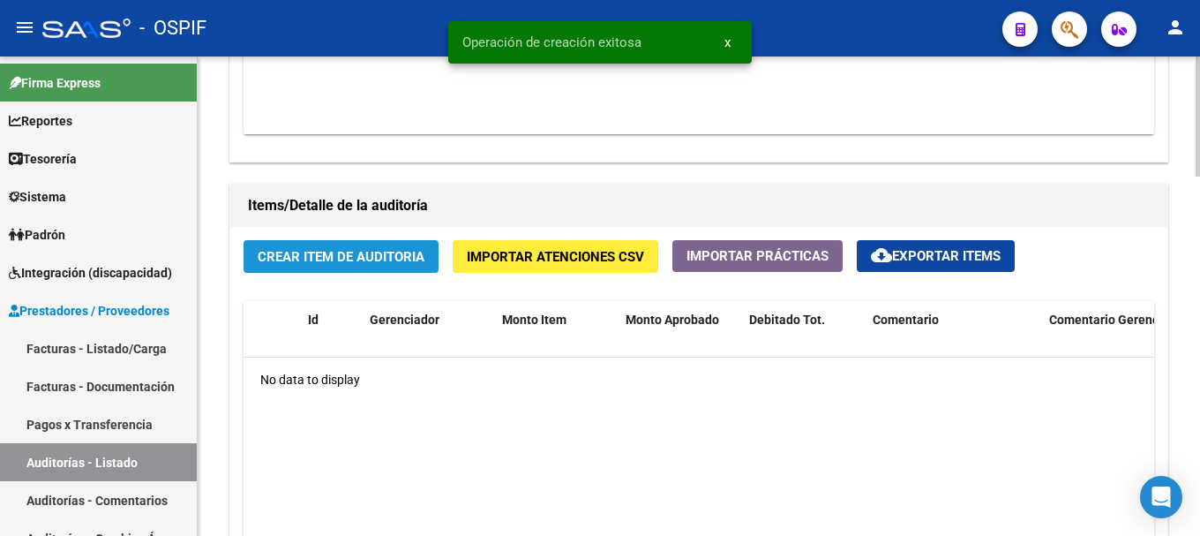
click at [376, 253] on span "Crear Item de Auditoria" at bounding box center [341, 257] width 167 height 16
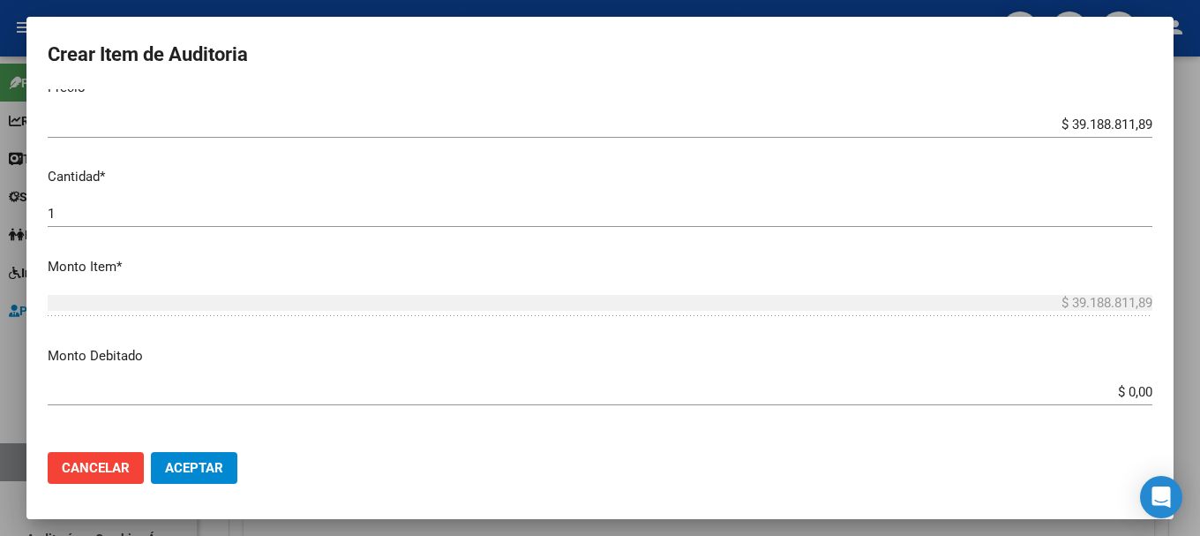
scroll to position [441, 0]
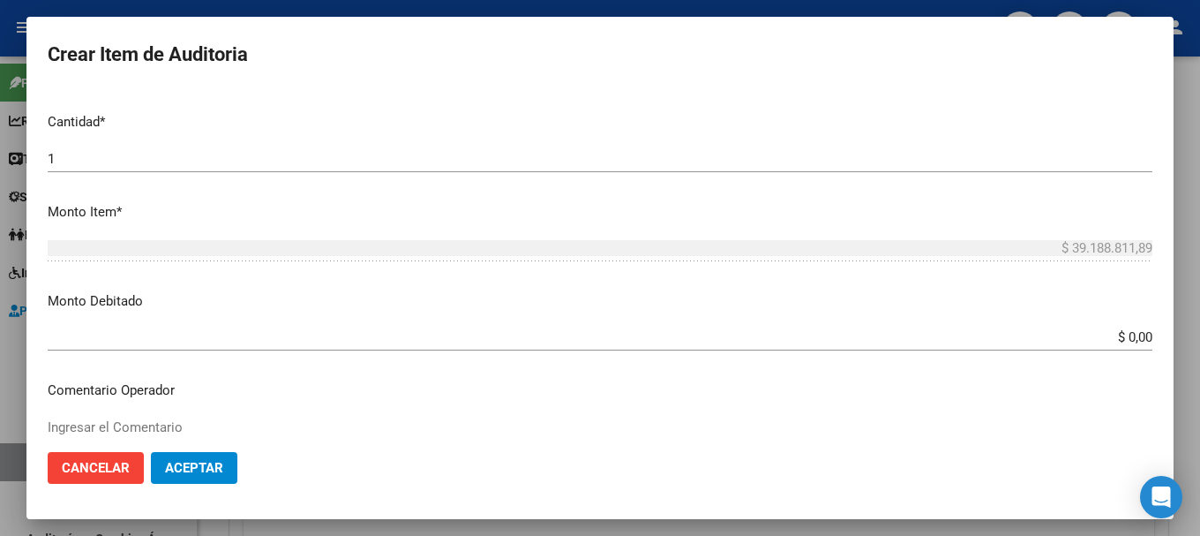
click at [1114, 336] on input "$ 0,00" at bounding box center [600, 337] width 1105 height 16
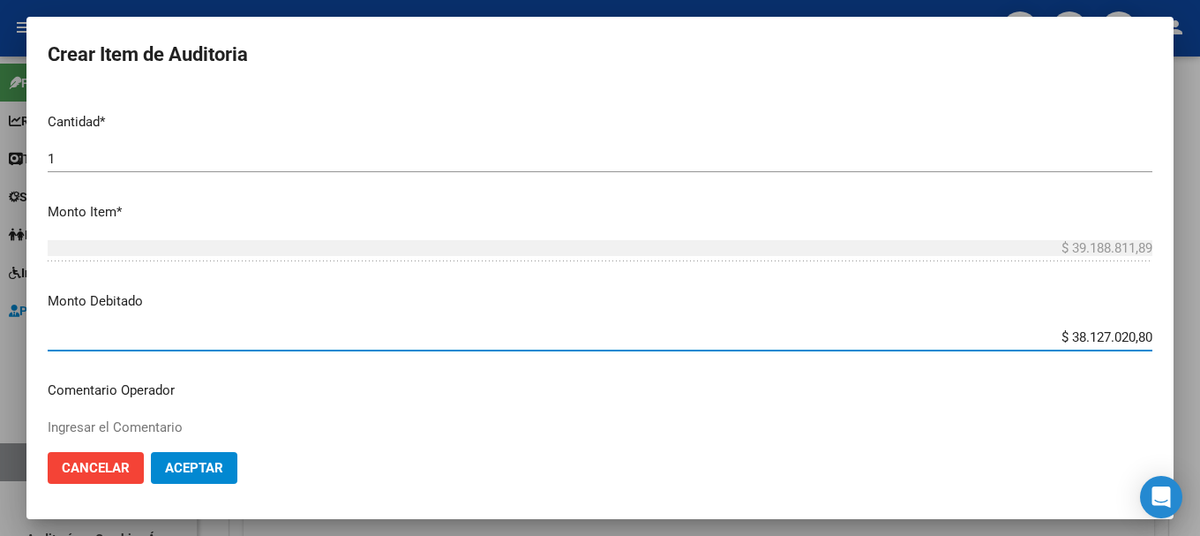
type input "$ 3.812.702,08"
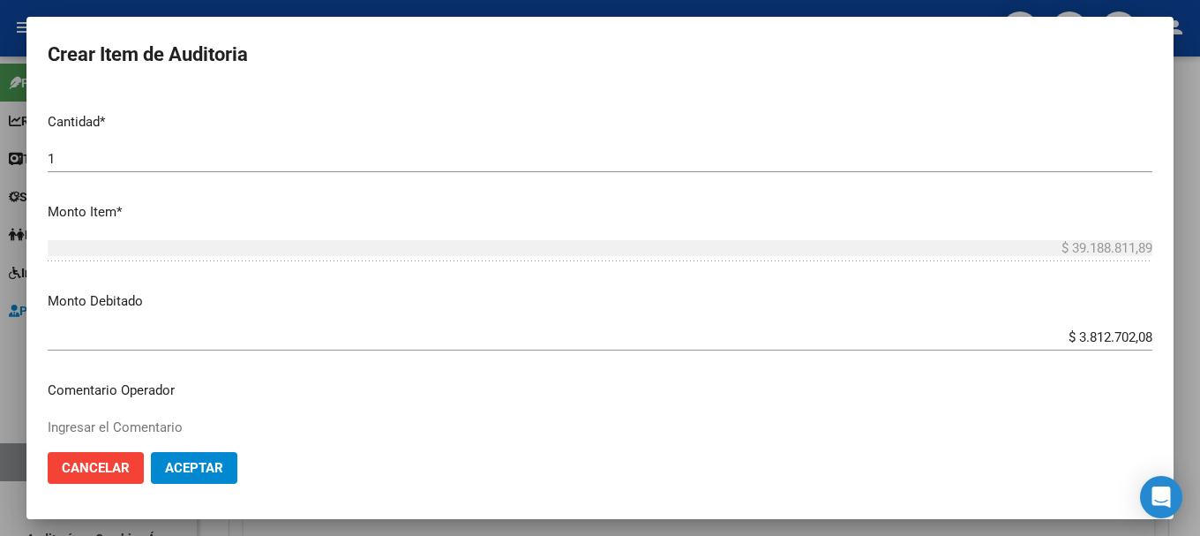
click at [1089, 394] on p "Comentario Operador" at bounding box center [600, 390] width 1105 height 20
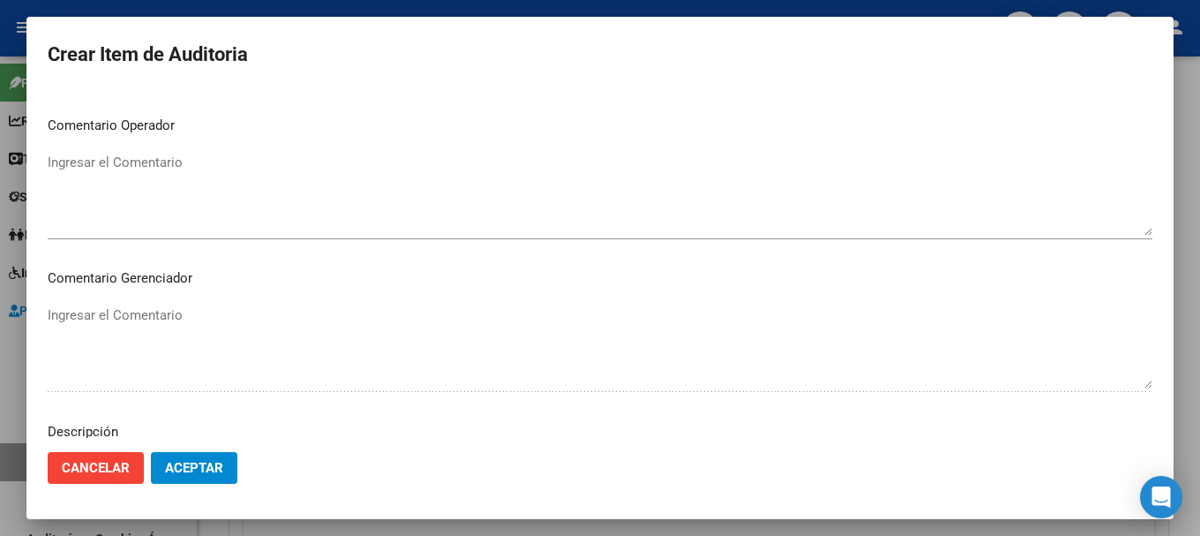
click at [197, 469] on span "Aceptar" at bounding box center [194, 468] width 58 height 16
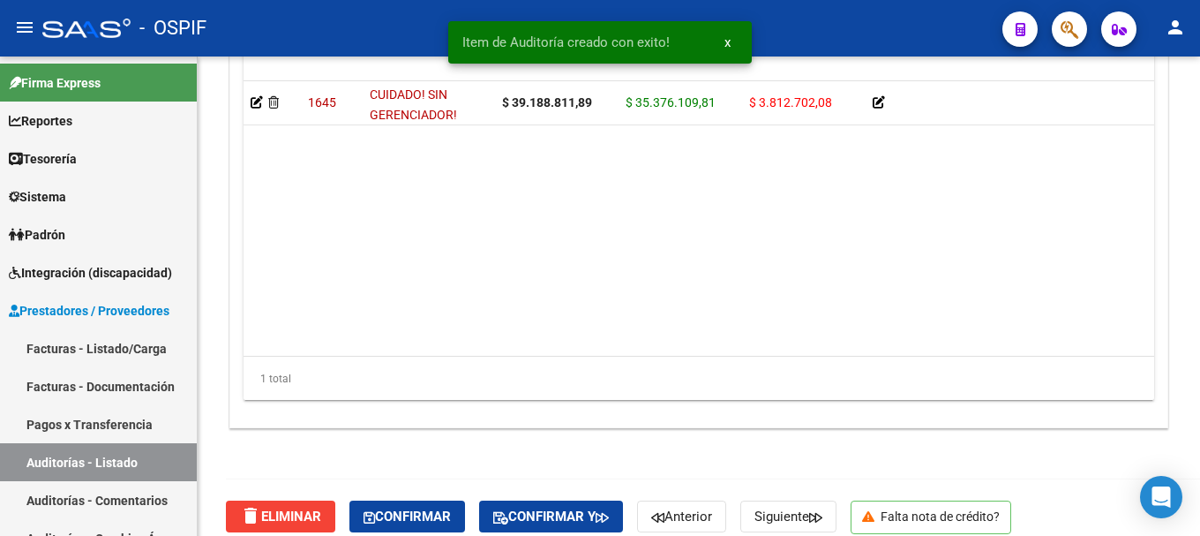
scroll to position [1488, 0]
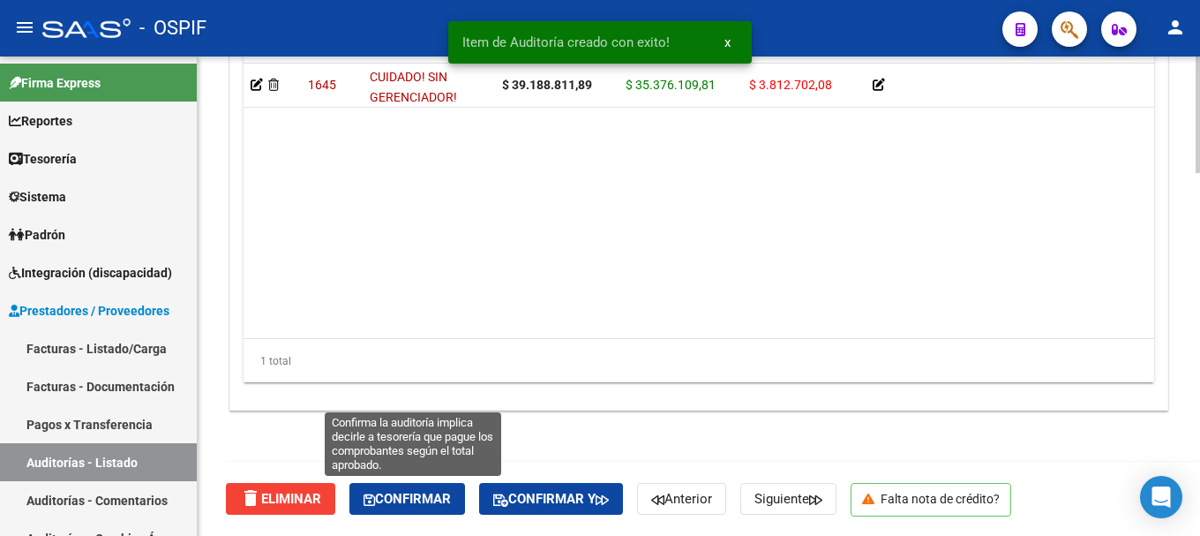
click at [416, 500] on span "Confirmar" at bounding box center [407, 499] width 87 height 16
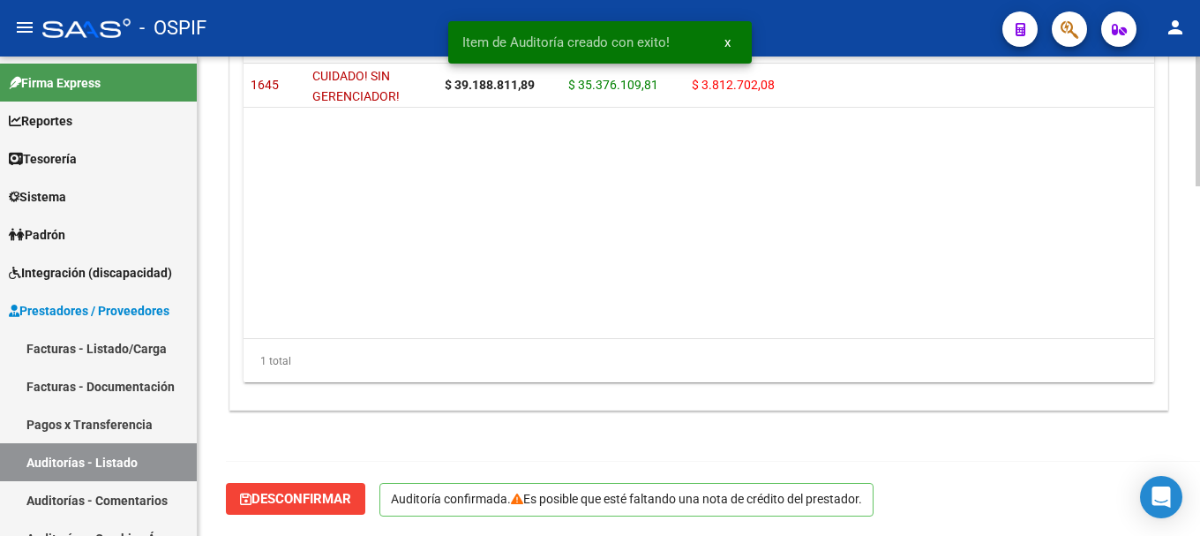
scroll to position [1289, 0]
type input "202508"
click at [282, 23] on div "- OSPIF" at bounding box center [515, 28] width 946 height 39
